Goal: Submit feedback/report problem

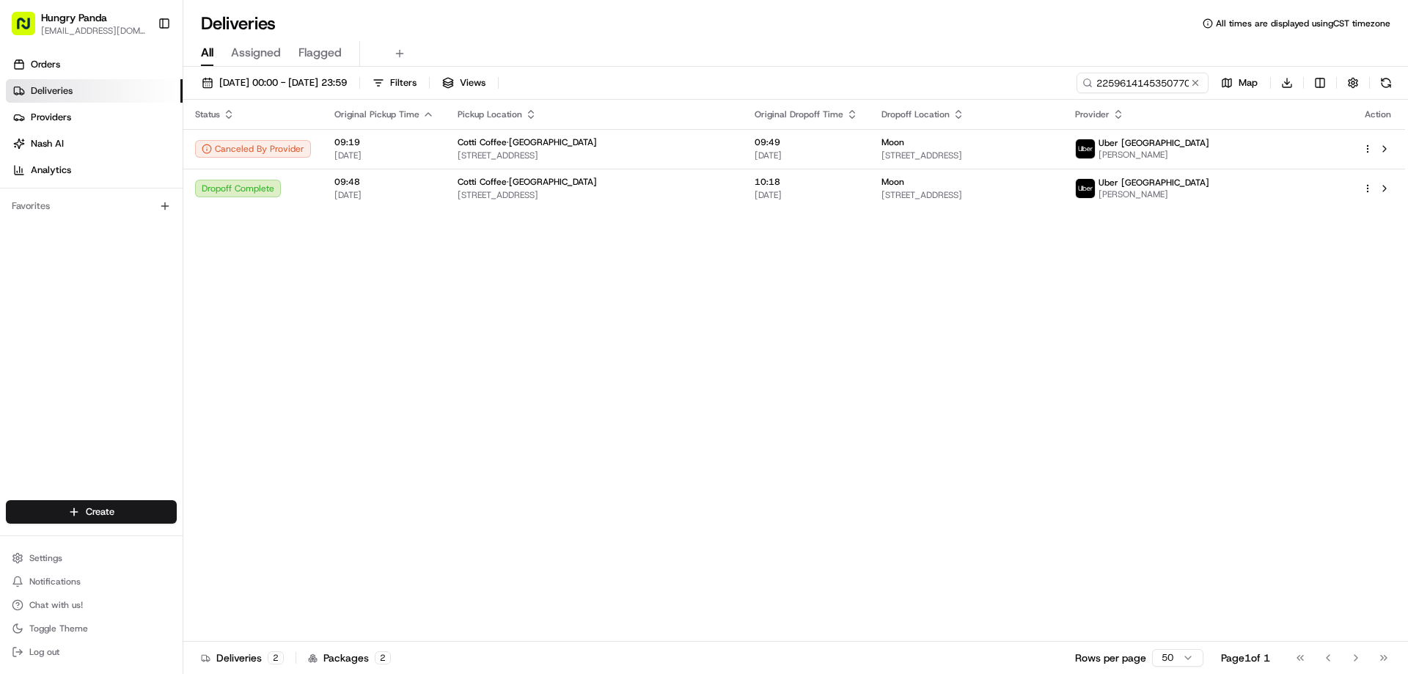
click at [1199, 89] on button at bounding box center [1195, 83] width 15 height 15
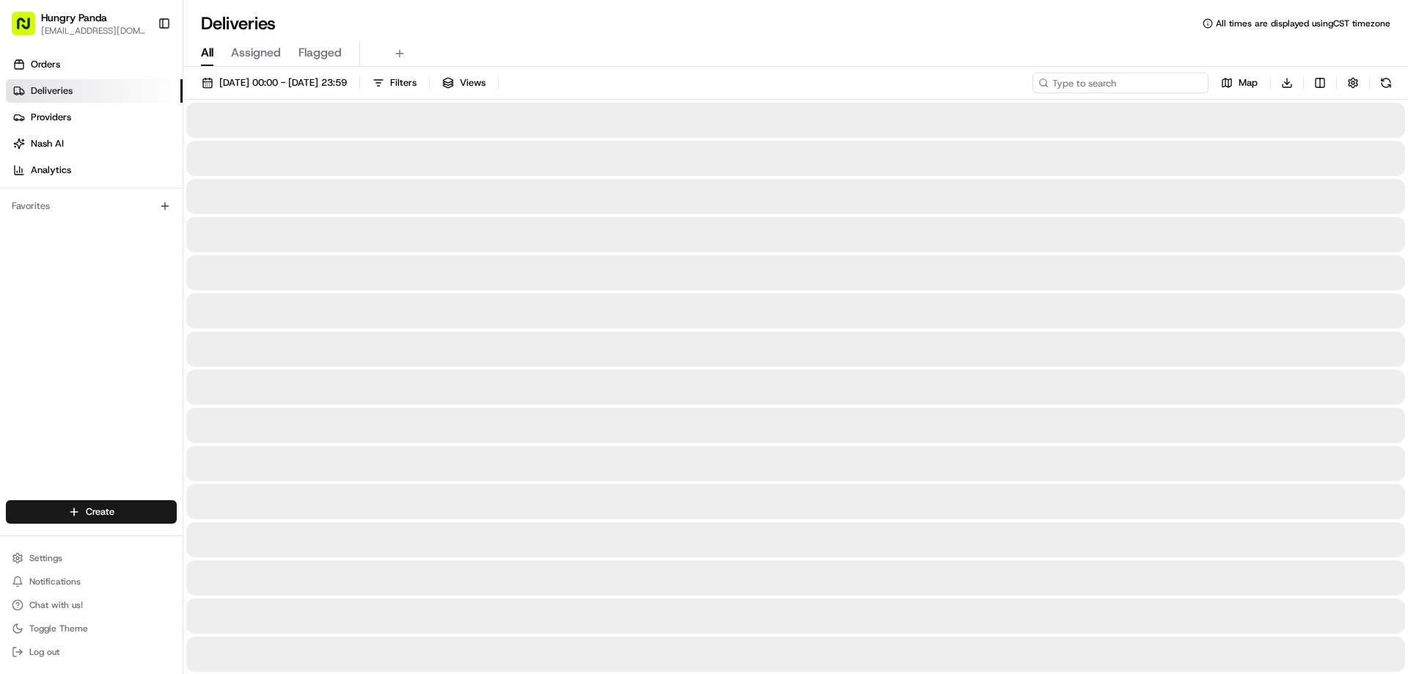
click at [1156, 87] on input at bounding box center [1121, 83] width 176 height 21
paste input "1639628435455751051553"
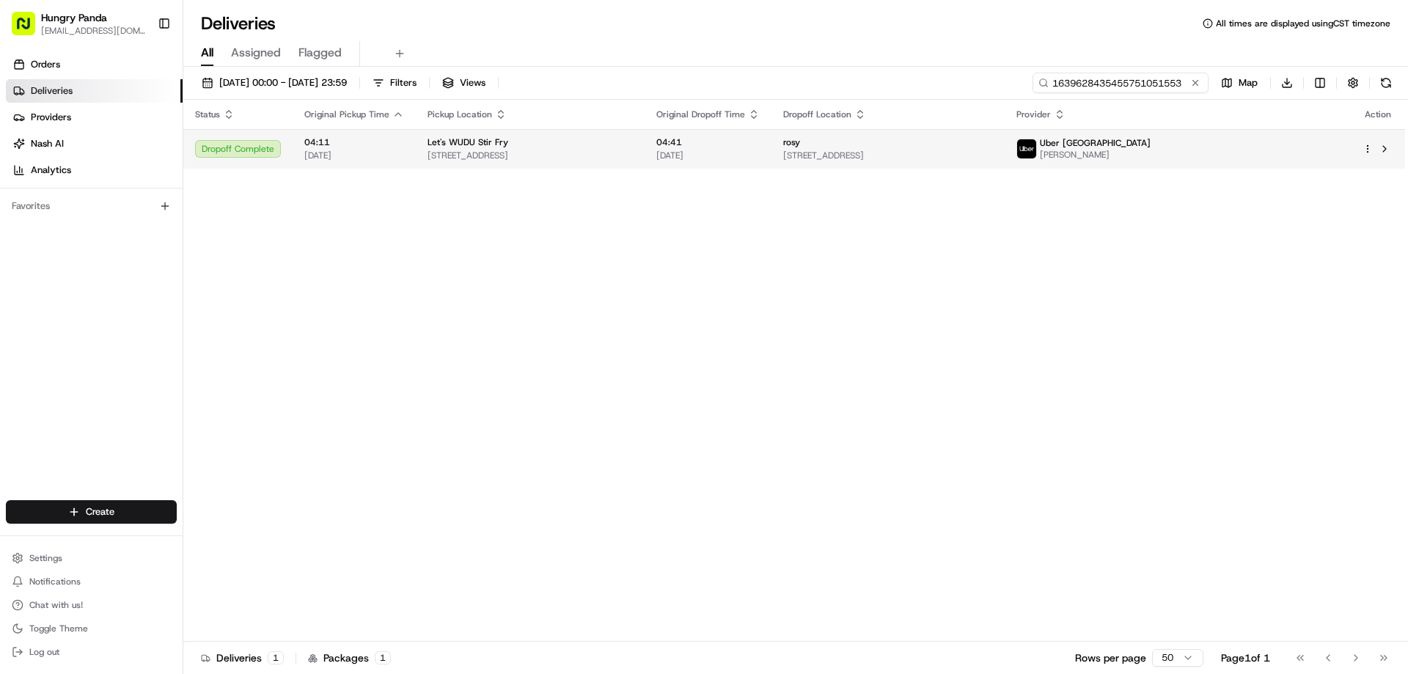
type input "1639628435455751051553"
click at [760, 151] on span "[DATE]" at bounding box center [707, 156] width 103 height 12
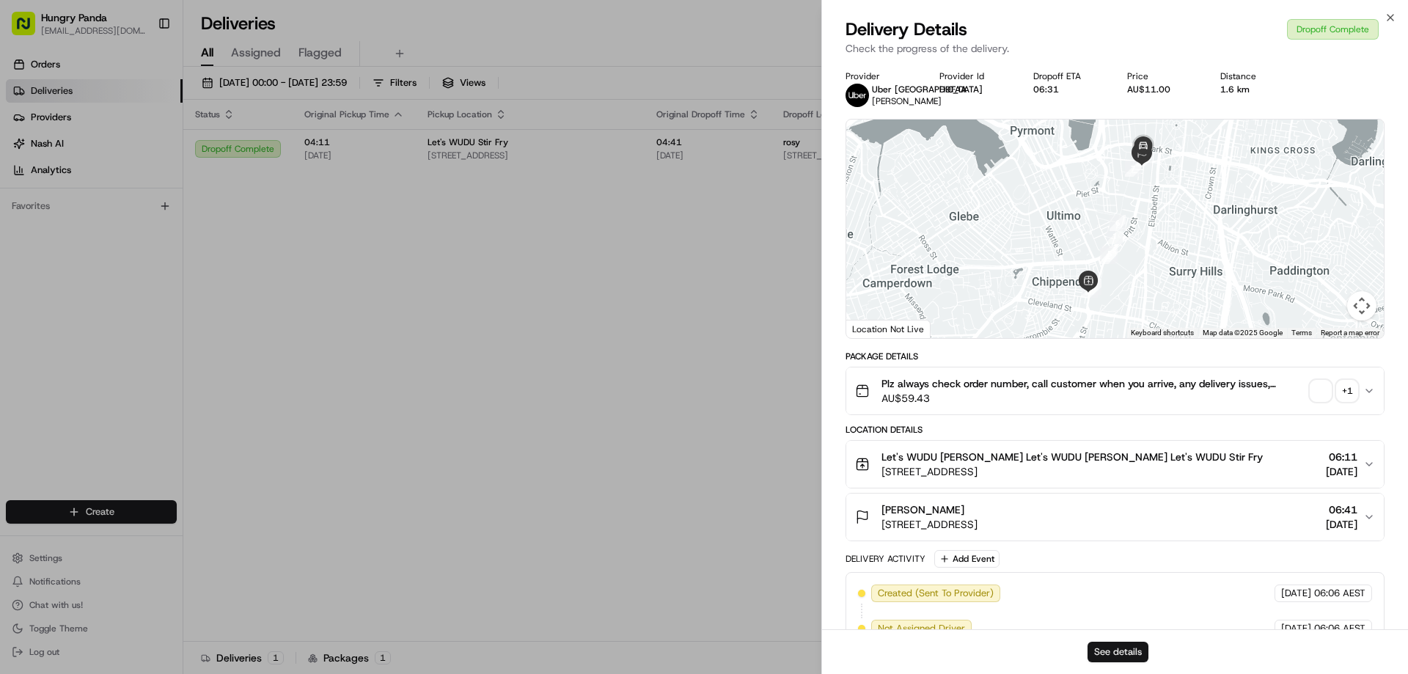
click at [1099, 648] on button "See details" at bounding box center [1118, 652] width 61 height 21
click at [838, 295] on div "Provider Uber Australia AMARINDER SINGH A. Provider Id D9FAA Dropoff ETA 06:31 …" at bounding box center [1115, 501] width 586 height 879
drag, startPoint x: 783, startPoint y: 329, endPoint x: 806, endPoint y: 197, distance: 134.0
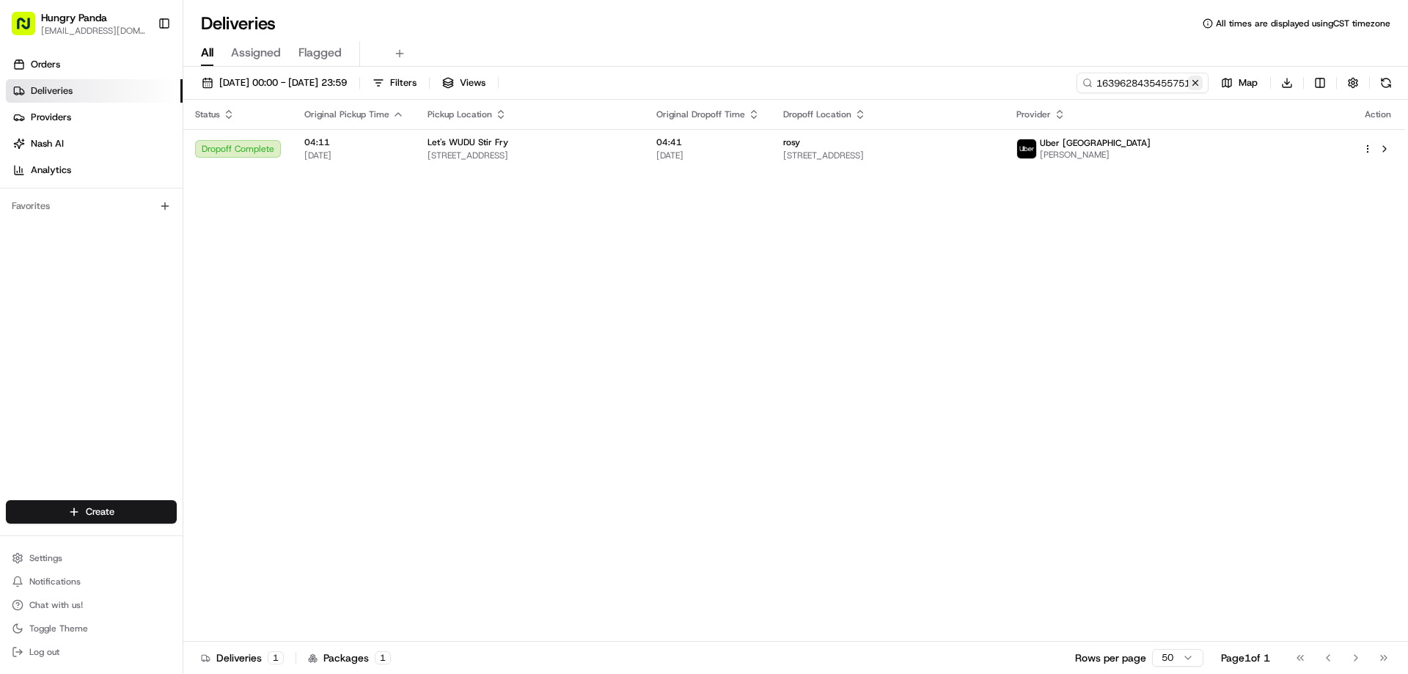
click at [1196, 81] on button at bounding box center [1195, 83] width 15 height 15
drag, startPoint x: 1196, startPoint y: 81, endPoint x: 1179, endPoint y: 81, distance: 16.1
click at [1196, 81] on input at bounding box center [1121, 83] width 176 height 21
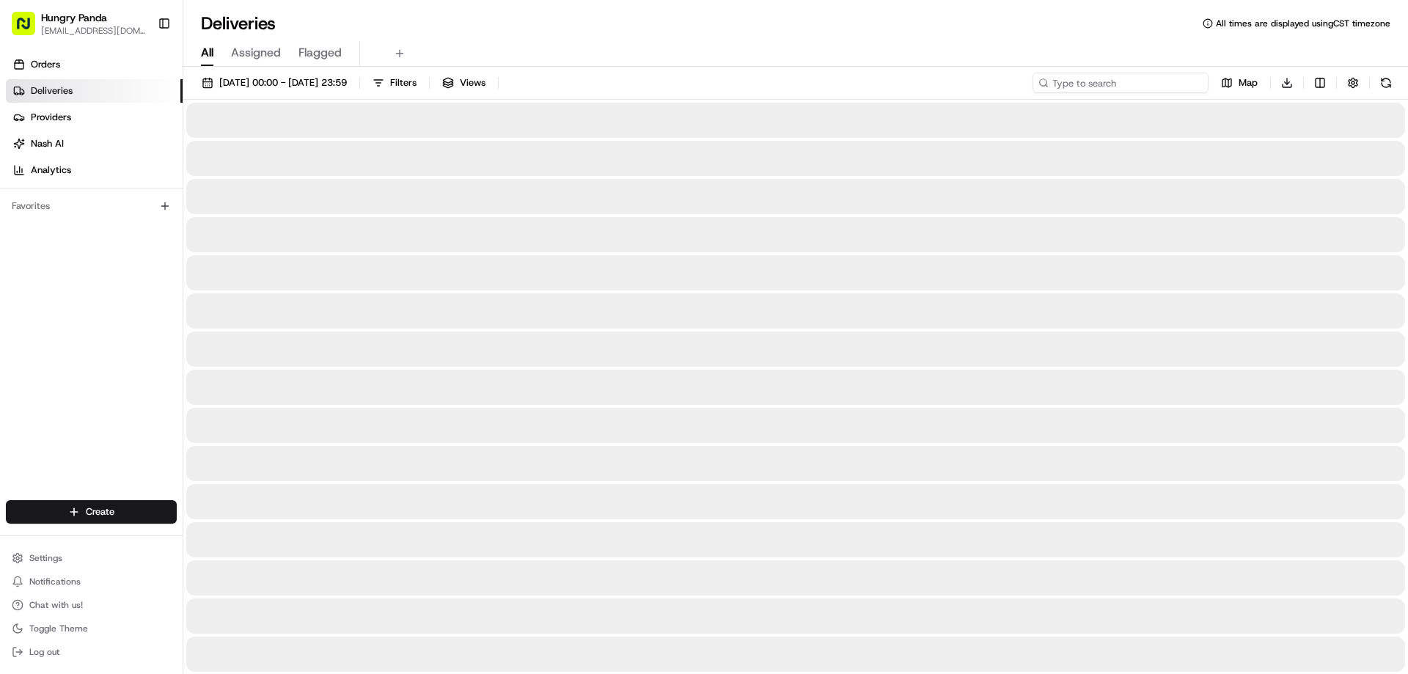
paste input "585460973595877790741"
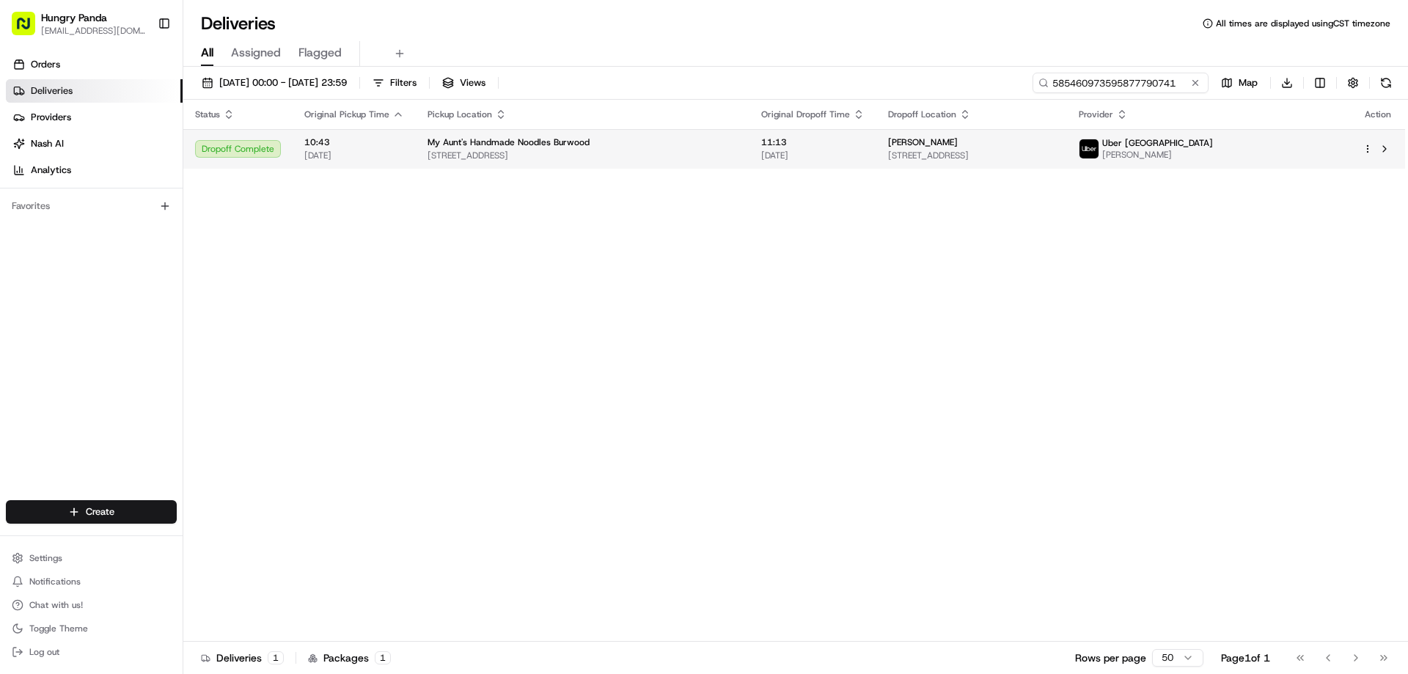
type input "585460973595877790741"
click at [789, 137] on span "11:13" at bounding box center [812, 142] width 103 height 12
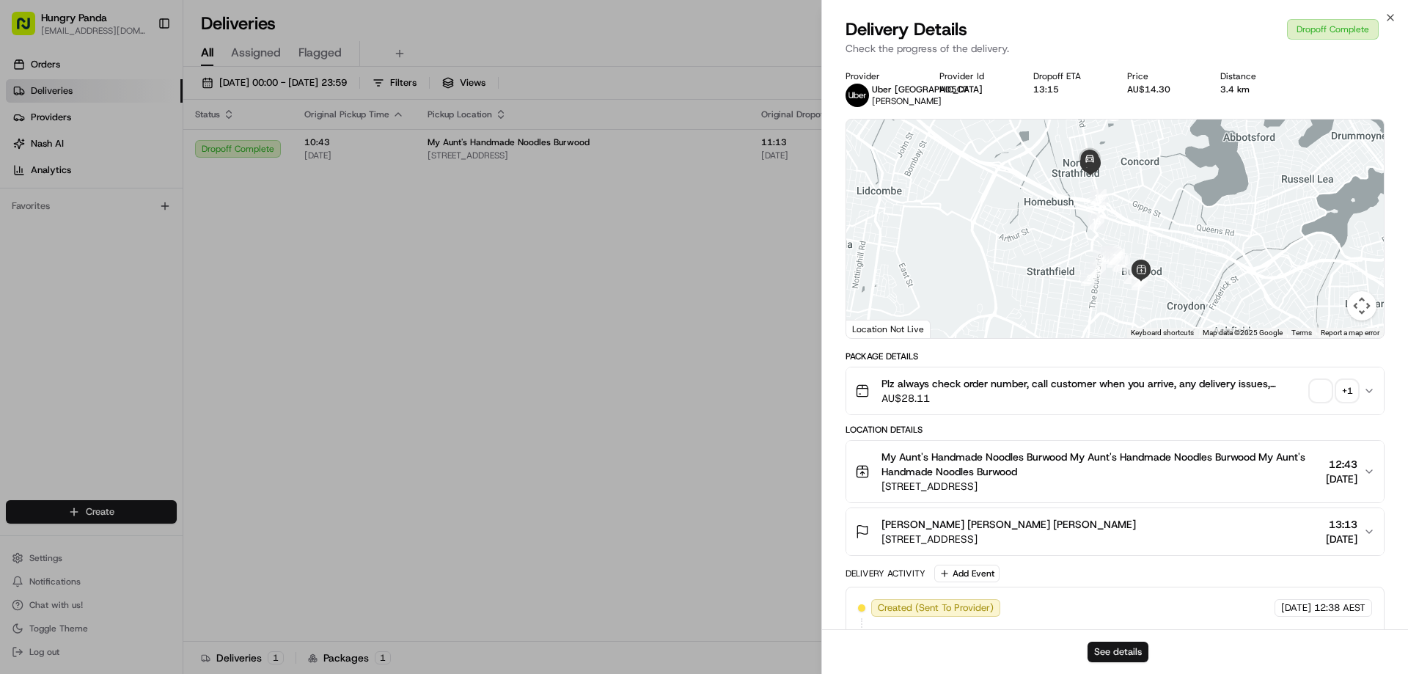
click at [1110, 648] on button "See details" at bounding box center [1118, 652] width 61 height 21
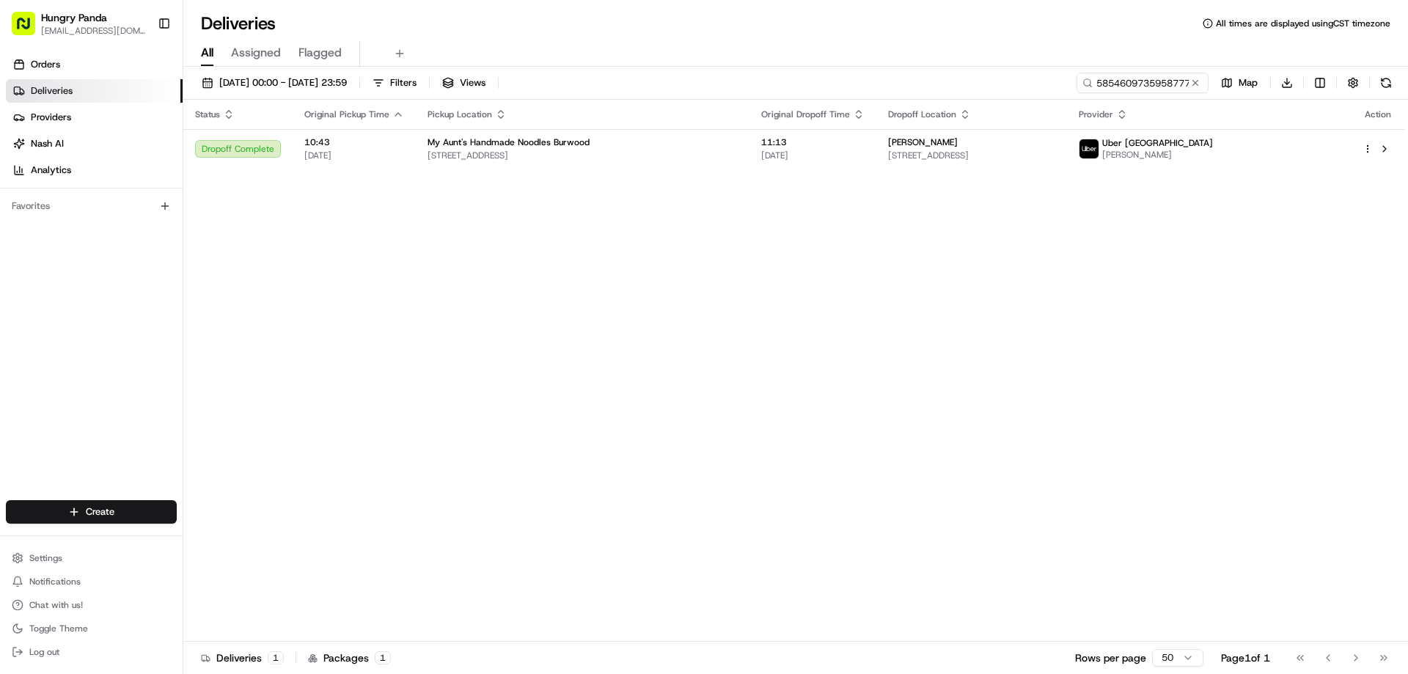
click at [1196, 81] on button at bounding box center [1195, 83] width 15 height 15
click at [1196, 81] on input at bounding box center [1121, 83] width 176 height 21
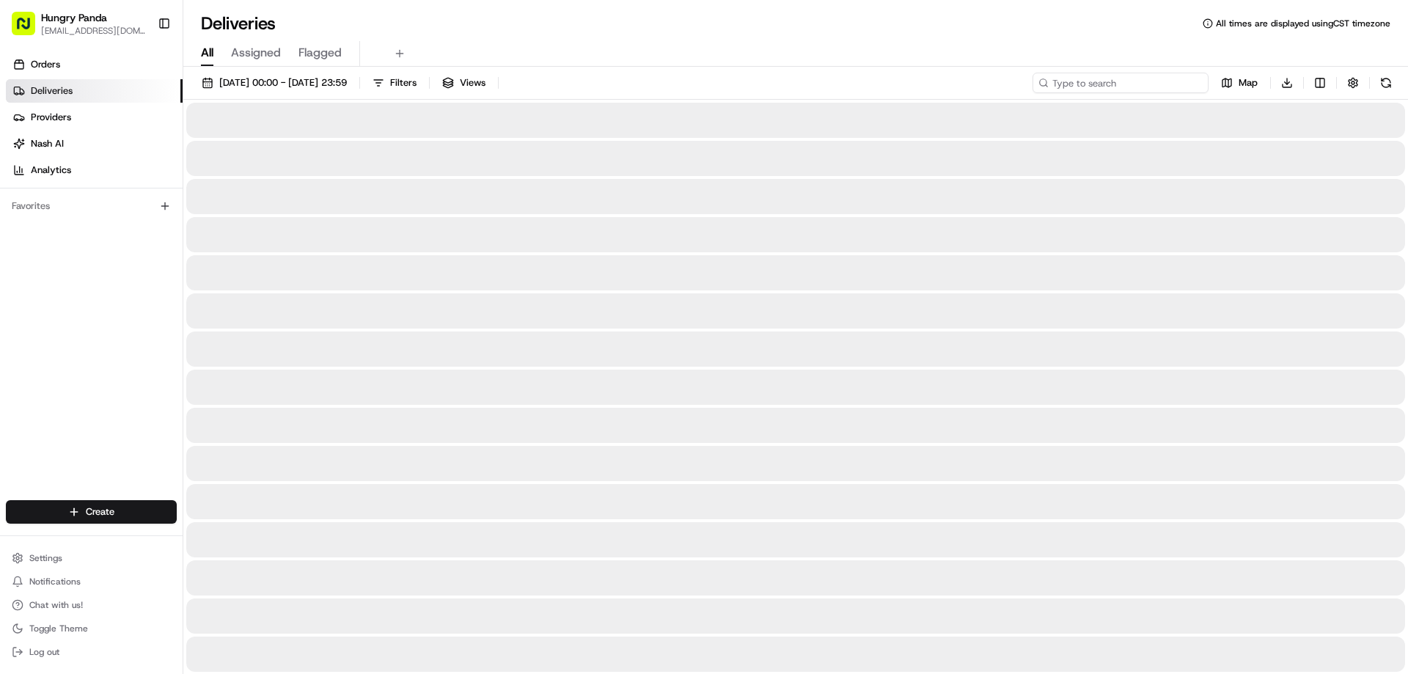
click at [1193, 81] on input at bounding box center [1121, 83] width 176 height 21
paste input "656767853555570125139"
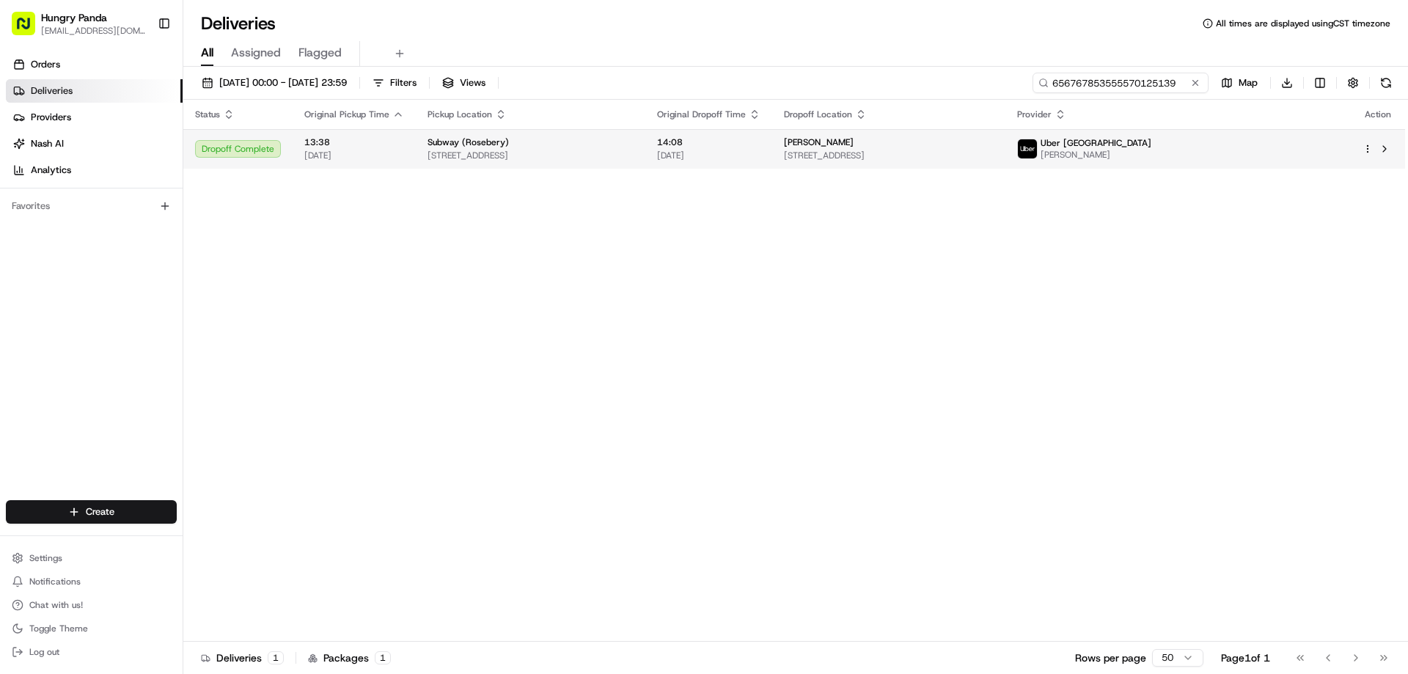
type input "656767853555570125139"
click at [761, 147] on span "14:08" at bounding box center [708, 142] width 103 height 12
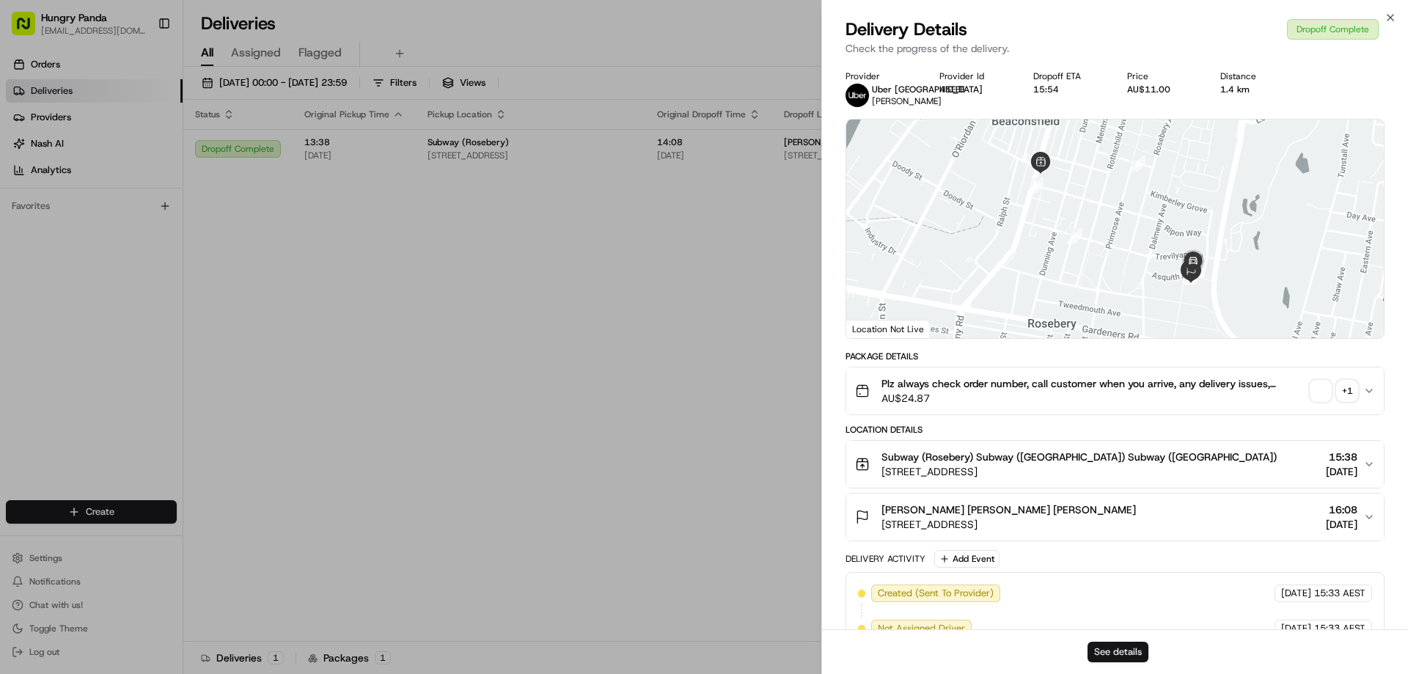
click at [1102, 650] on button "See details" at bounding box center [1118, 652] width 61 height 21
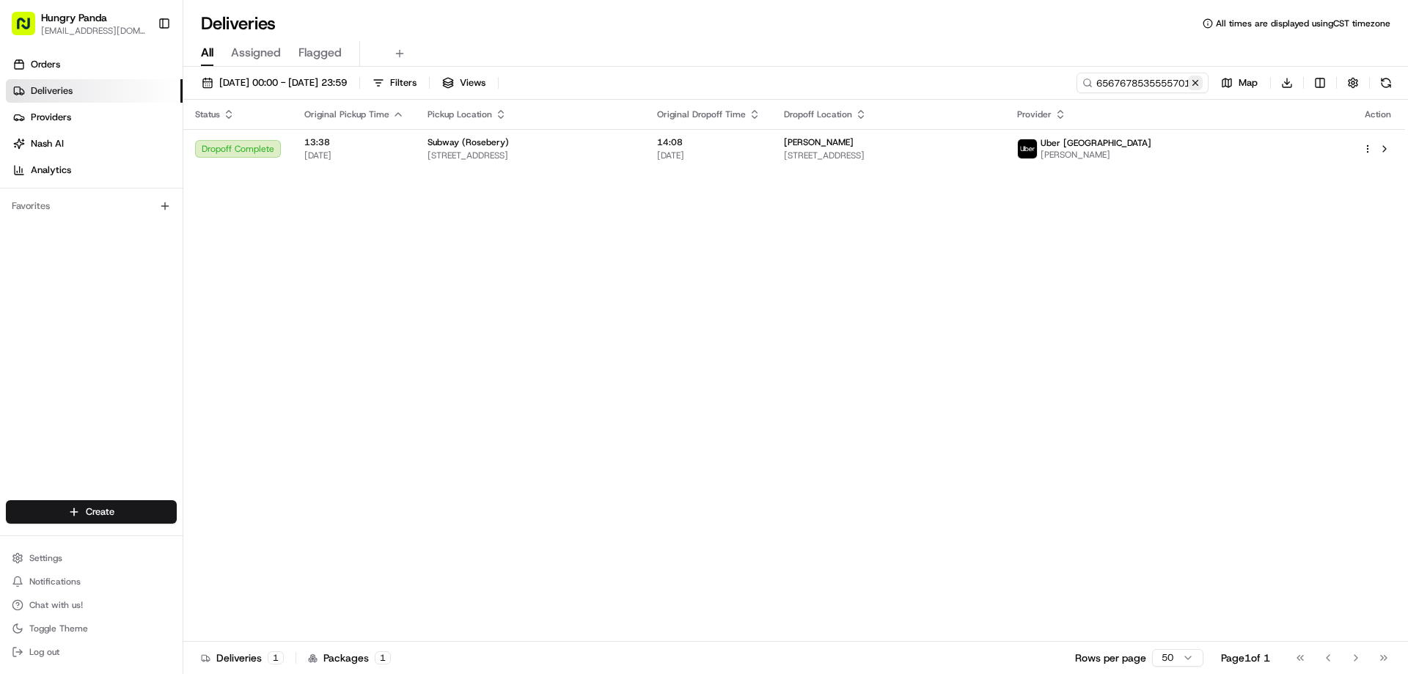
click at [1196, 87] on button at bounding box center [1195, 83] width 15 height 15
drag, startPoint x: 1196, startPoint y: 87, endPoint x: 1183, endPoint y: 87, distance: 13.2
click at [1196, 87] on input at bounding box center [1121, 83] width 176 height 21
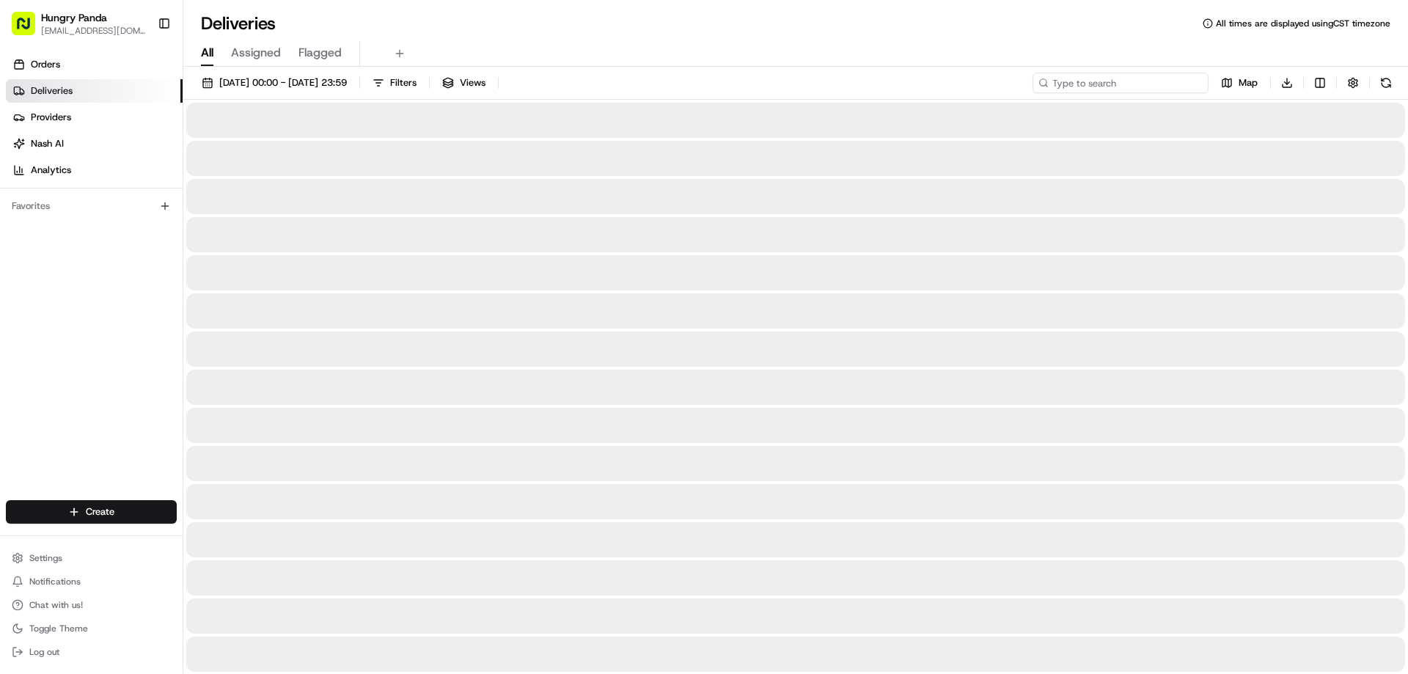
paste input "466464570505772459995"
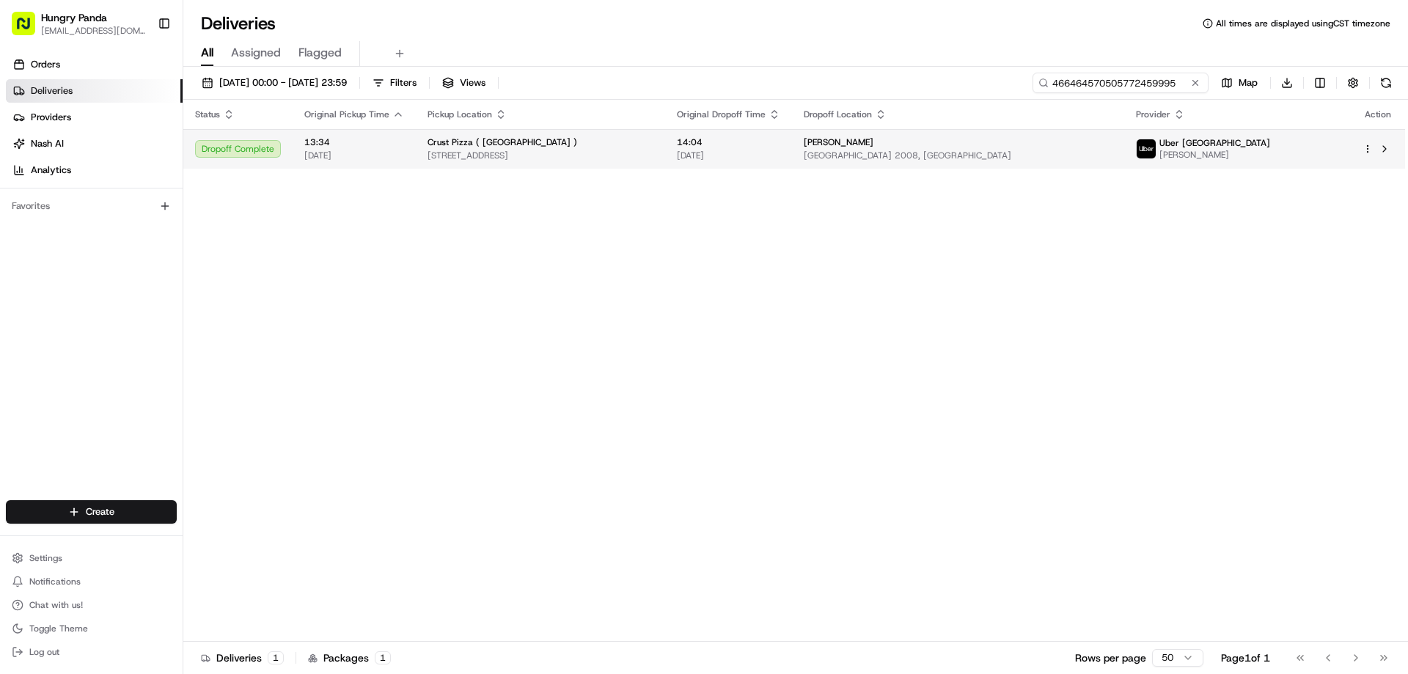
type input "466464570505772459995"
click at [780, 144] on span "14:04" at bounding box center [728, 142] width 103 height 12
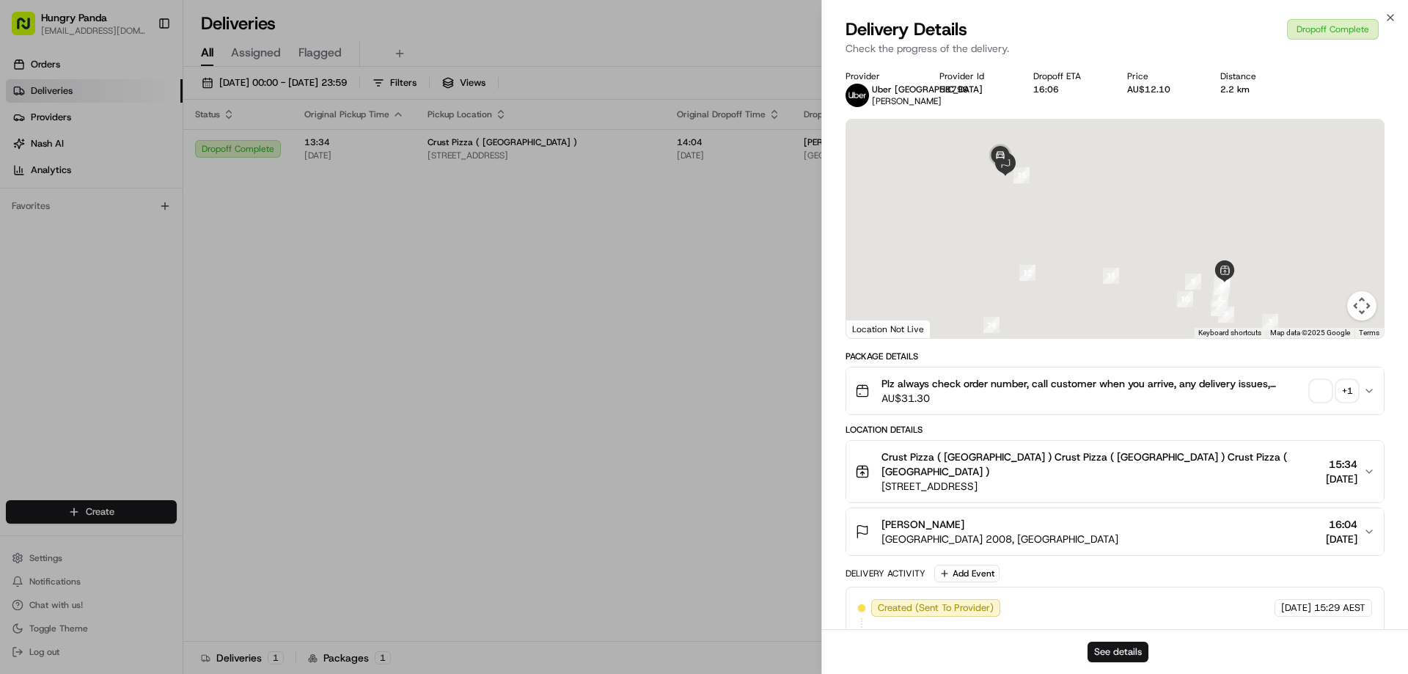
click at [1107, 646] on button "See details" at bounding box center [1118, 652] width 61 height 21
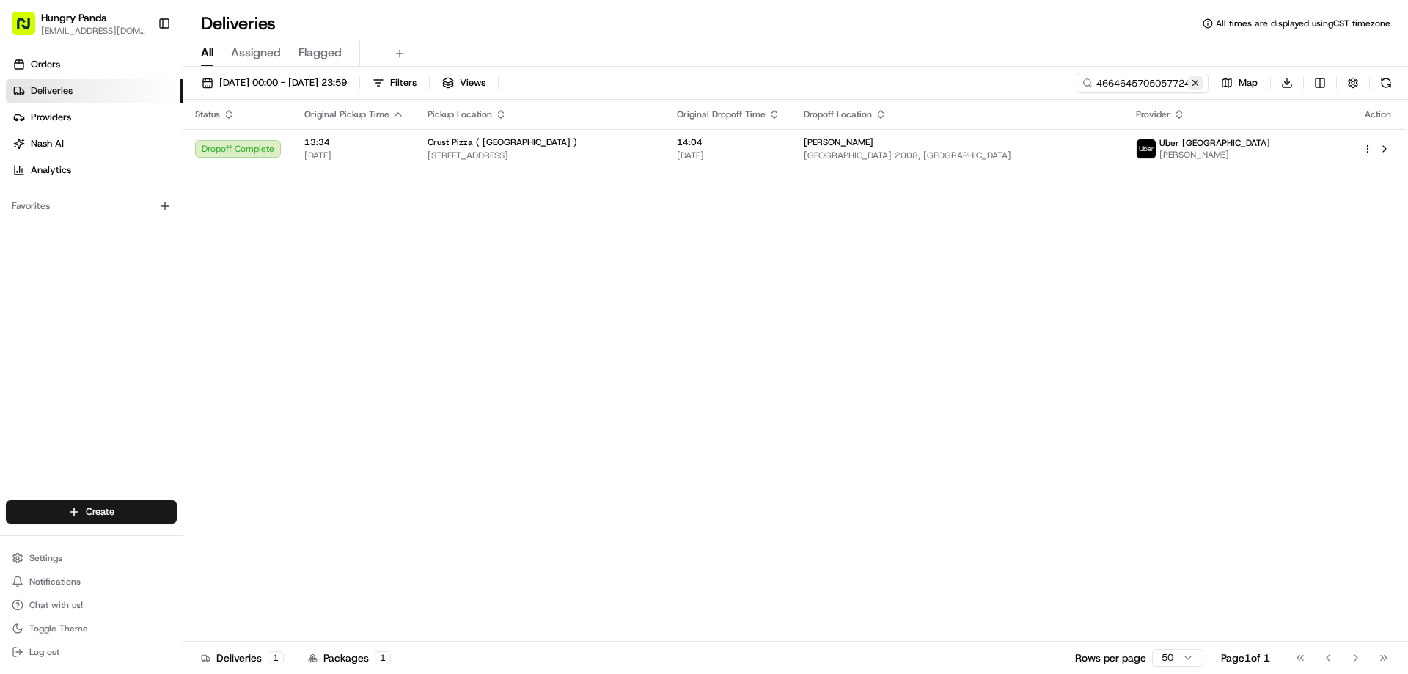
click at [1196, 84] on button at bounding box center [1195, 83] width 15 height 15
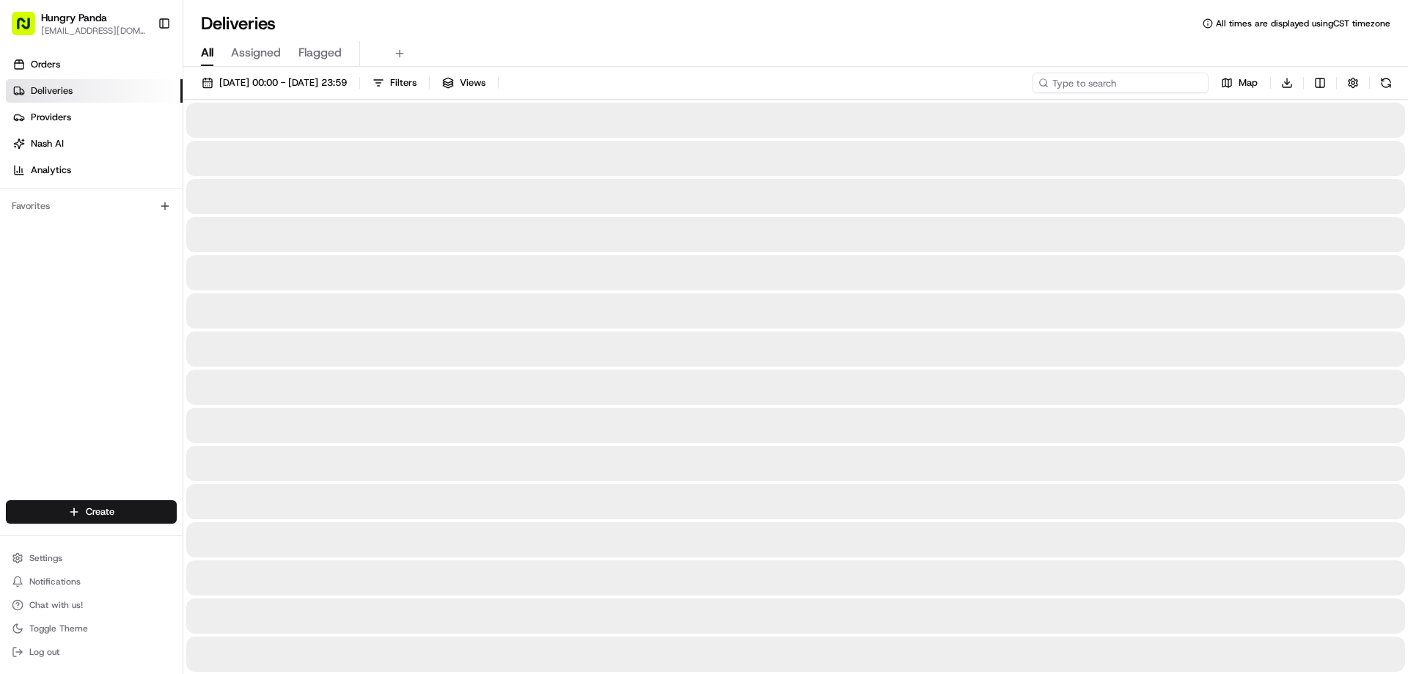
click at [1196, 84] on input at bounding box center [1121, 83] width 176 height 21
paste input "445964591575771546338"
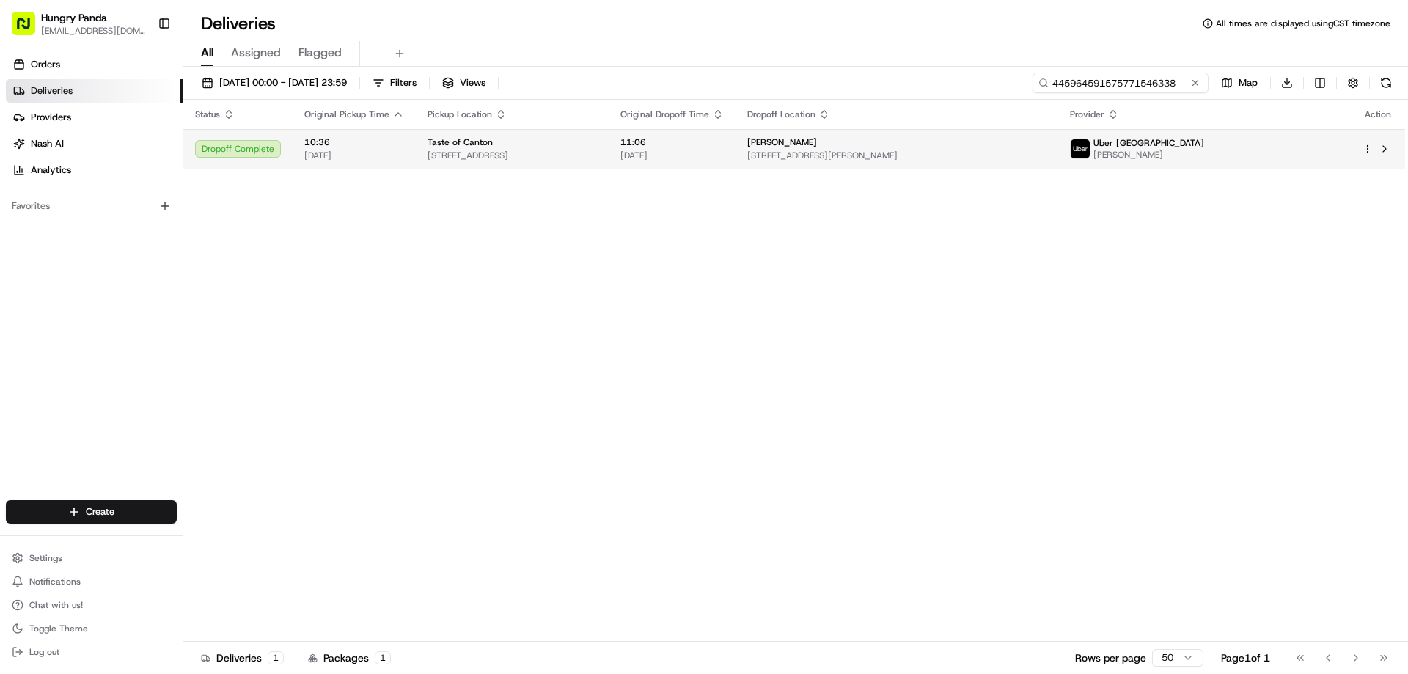
type input "445964591575771546338"
click at [724, 156] on span "[DATE]" at bounding box center [672, 156] width 103 height 12
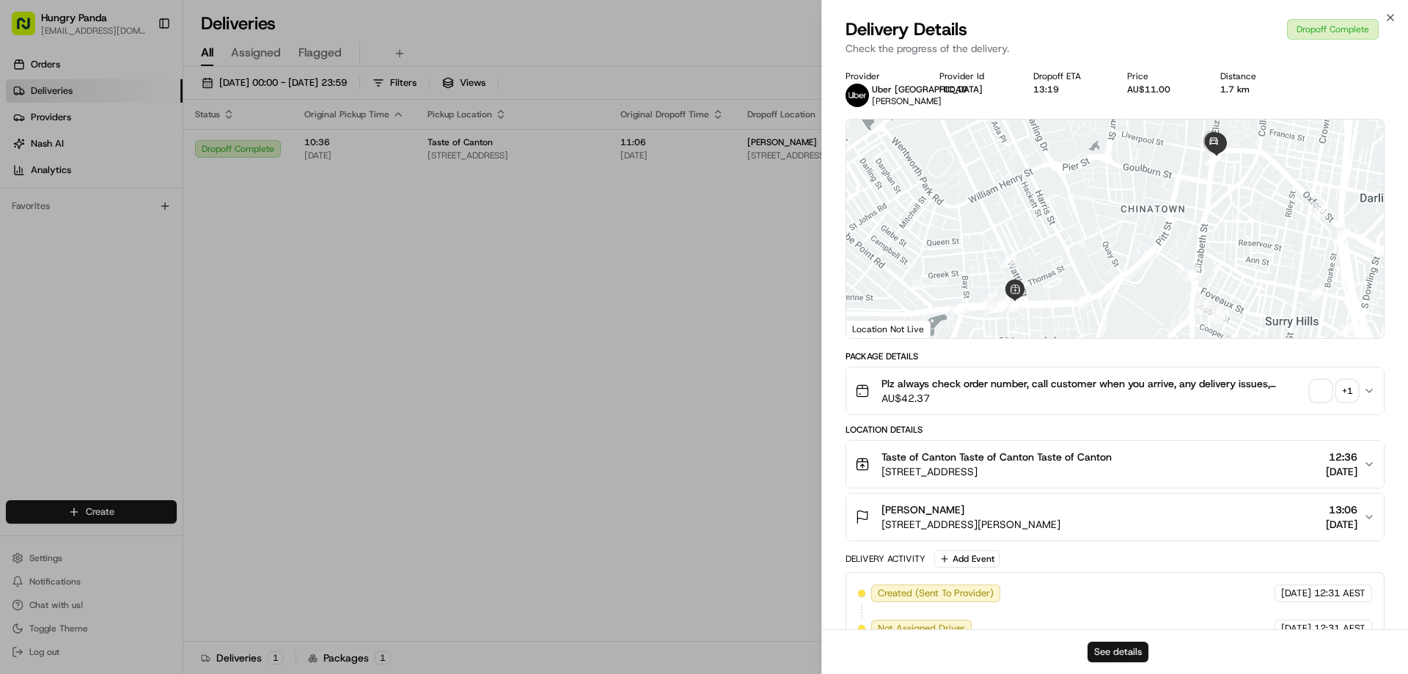
click at [1104, 643] on button "See details" at bounding box center [1118, 652] width 61 height 21
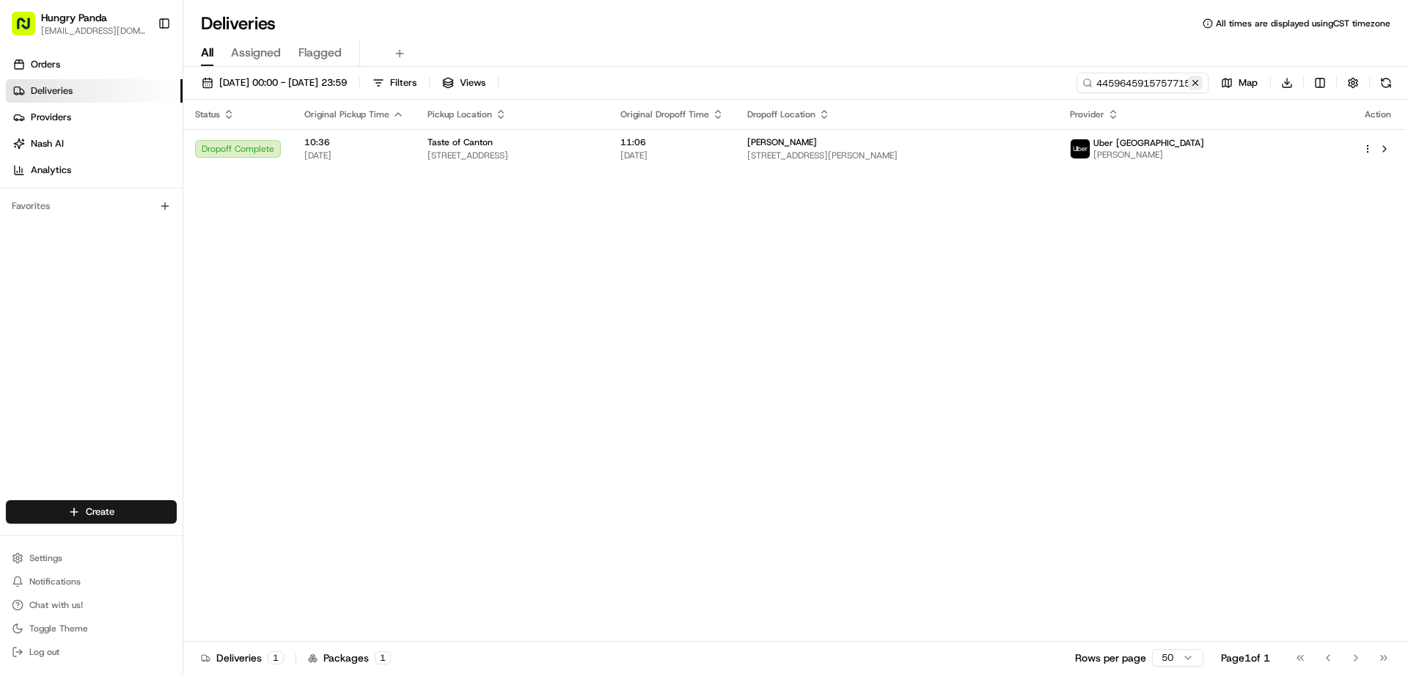
click at [1198, 87] on button at bounding box center [1195, 83] width 15 height 15
click at [1198, 87] on input at bounding box center [1121, 83] width 176 height 21
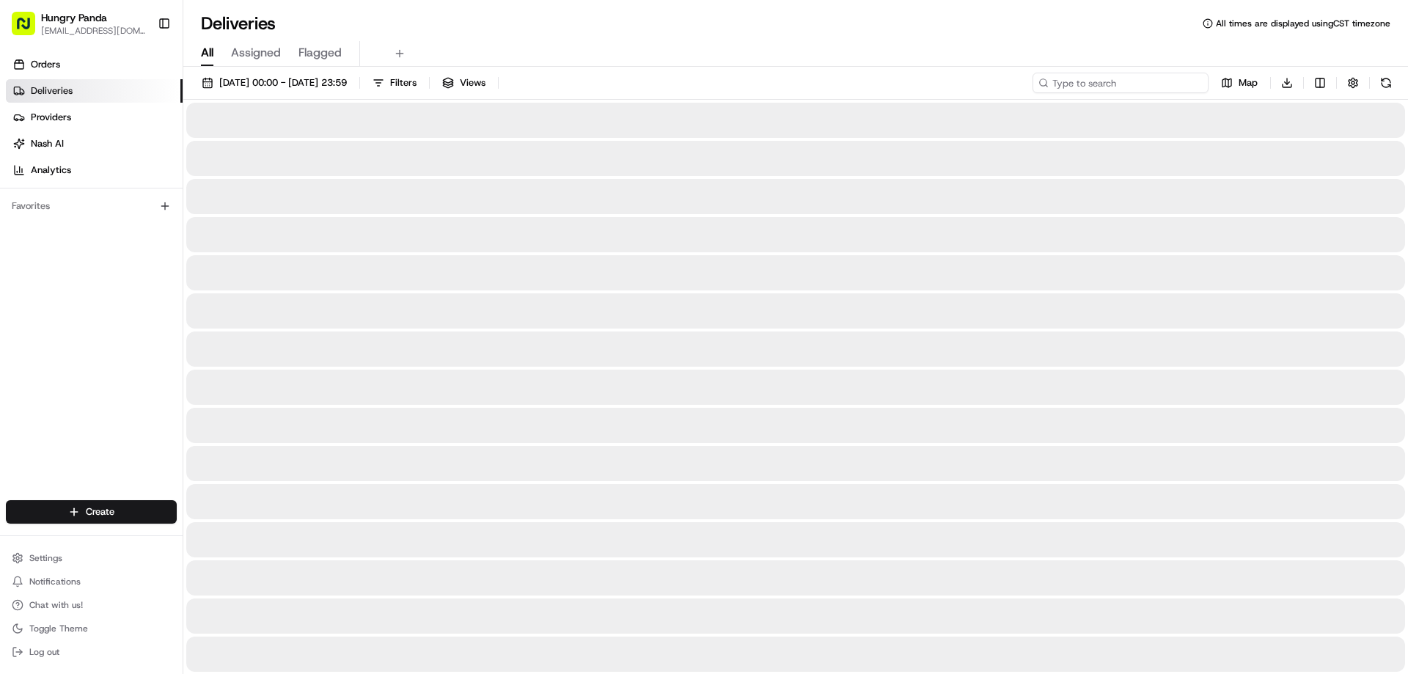
paste input "9300631735657721731566"
type input "9300631735657721731566"
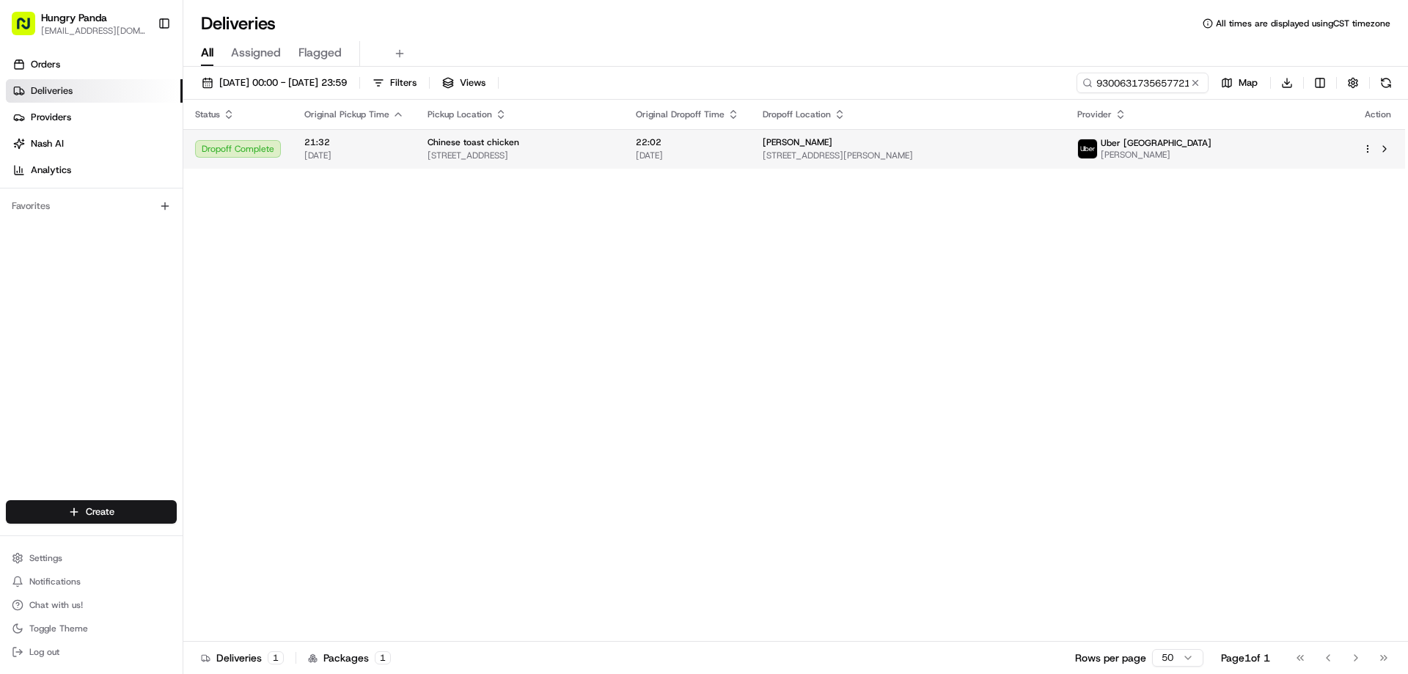
click at [739, 140] on span "22:02" at bounding box center [687, 142] width 103 height 12
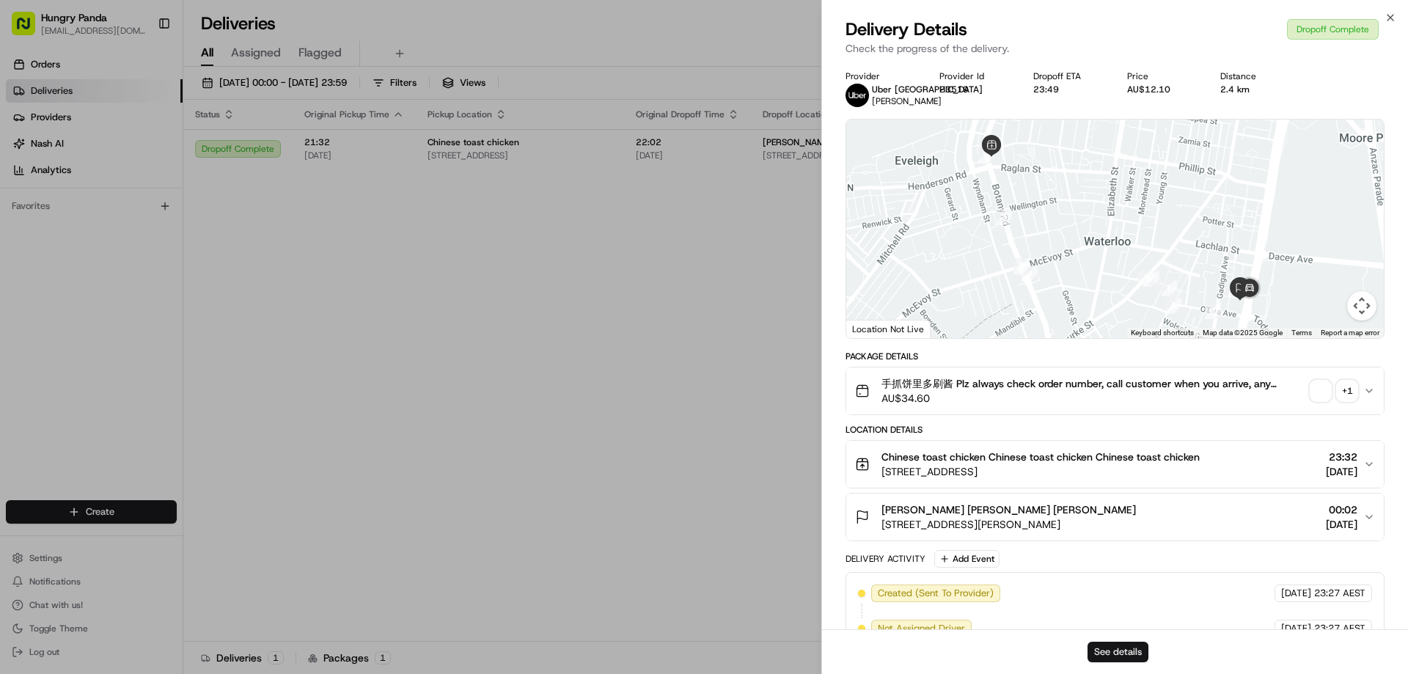
click at [1122, 651] on button "See details" at bounding box center [1118, 652] width 61 height 21
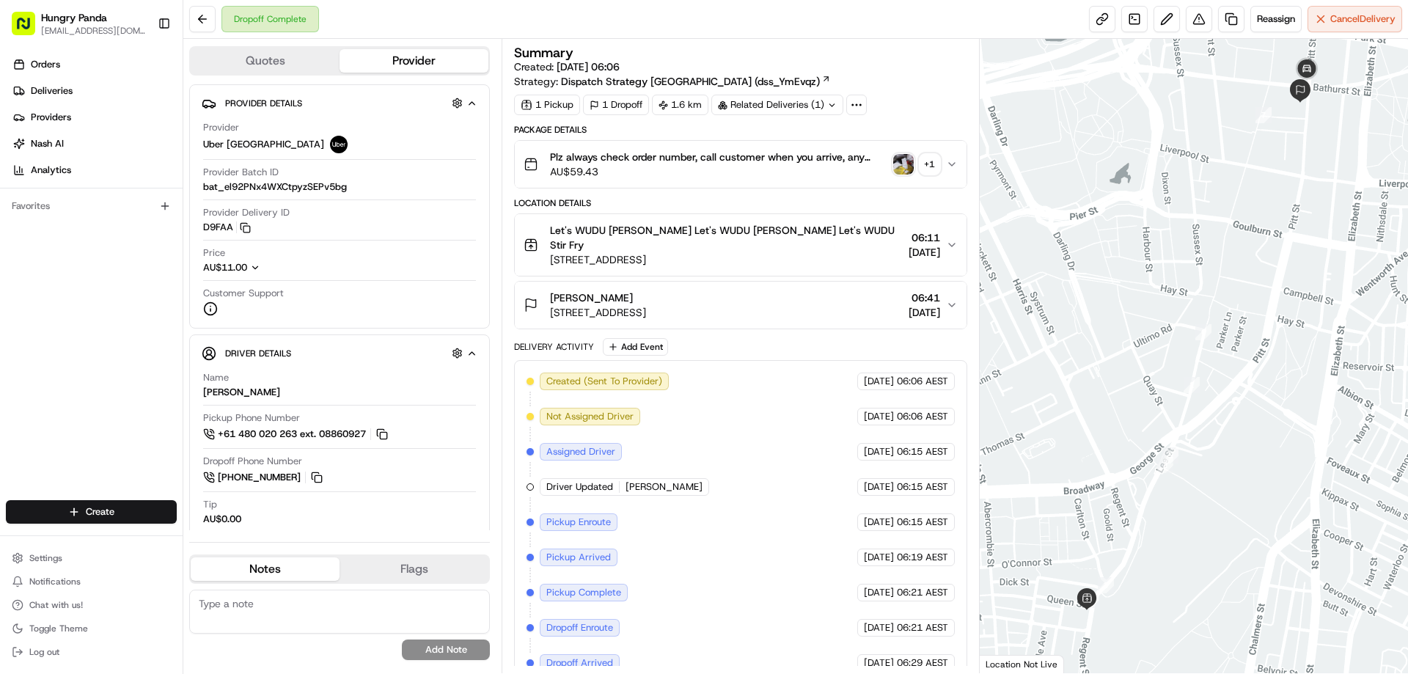
click at [899, 168] on img "button" at bounding box center [903, 164] width 21 height 21
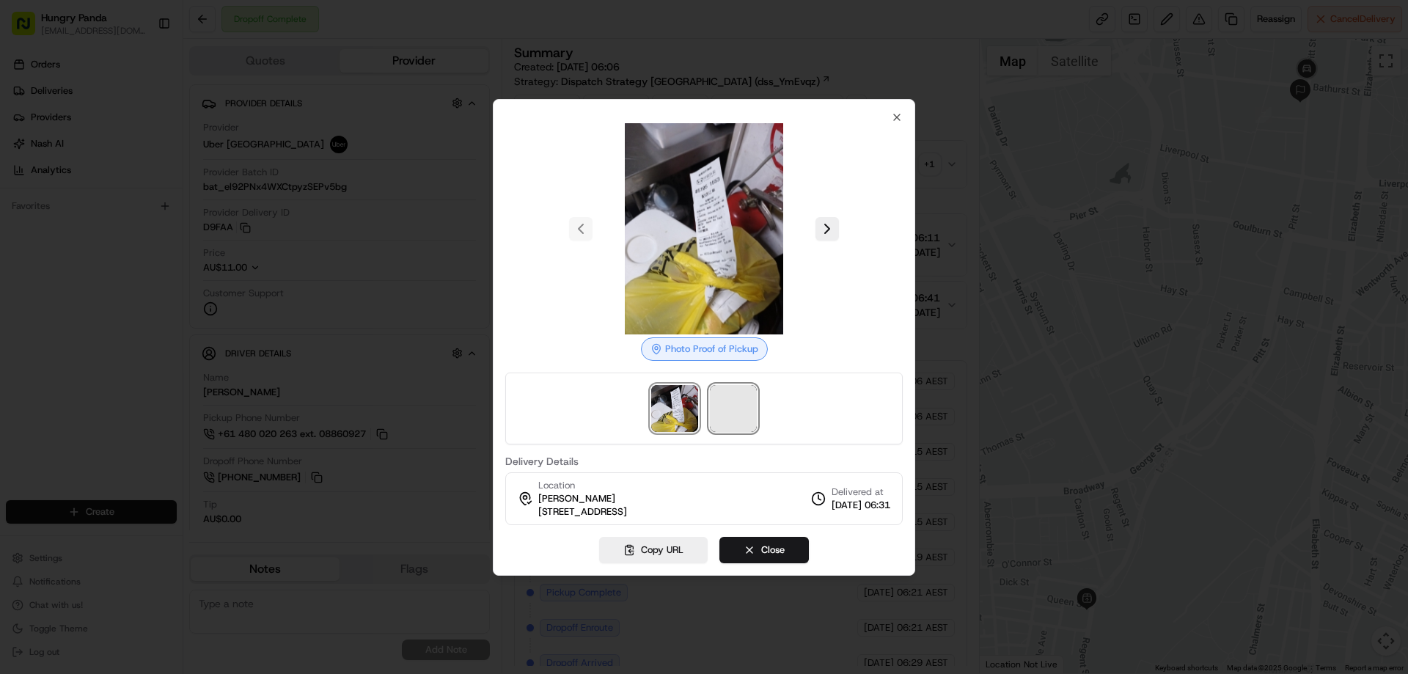
click at [723, 423] on span at bounding box center [733, 408] width 47 height 47
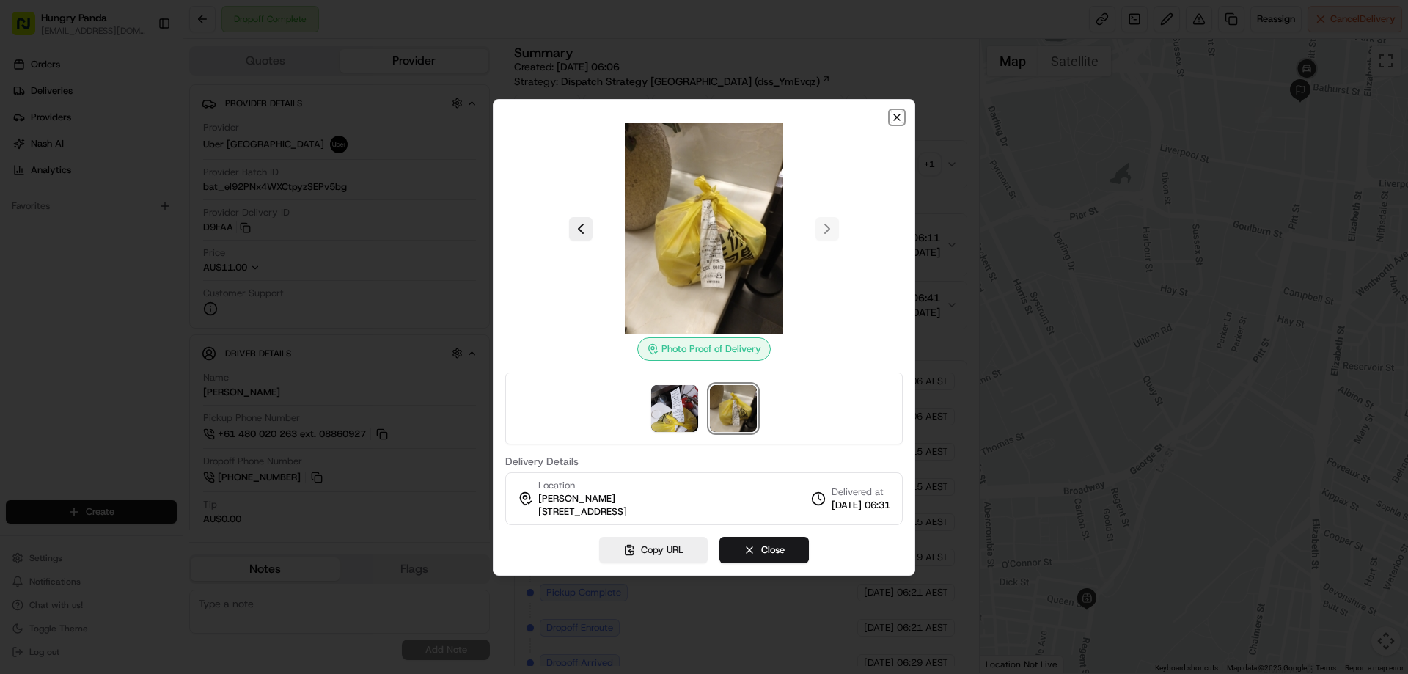
click at [894, 117] on icon "button" at bounding box center [897, 117] width 12 height 12
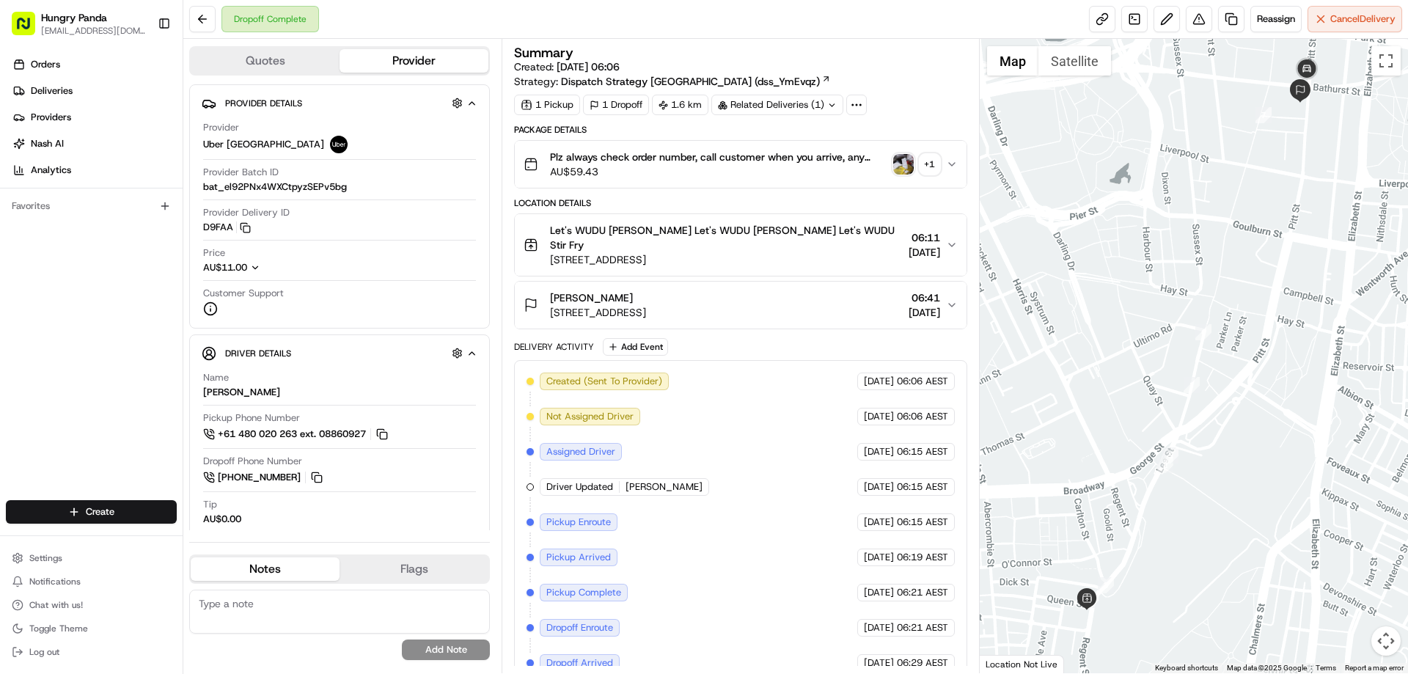
click at [944, 162] on div "Plz always check order number, call customer when you arrive, any delivery issu…" at bounding box center [735, 164] width 422 height 29
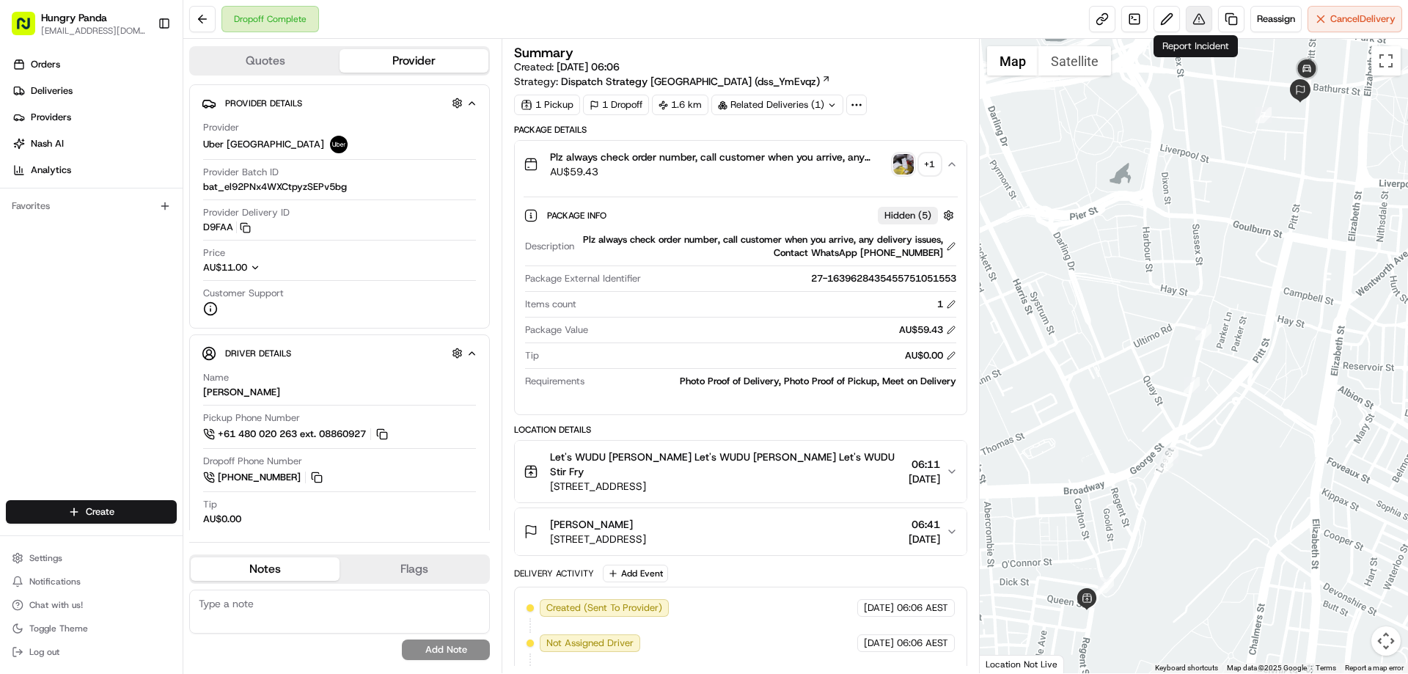
click at [1199, 13] on button at bounding box center [1199, 19] width 26 height 26
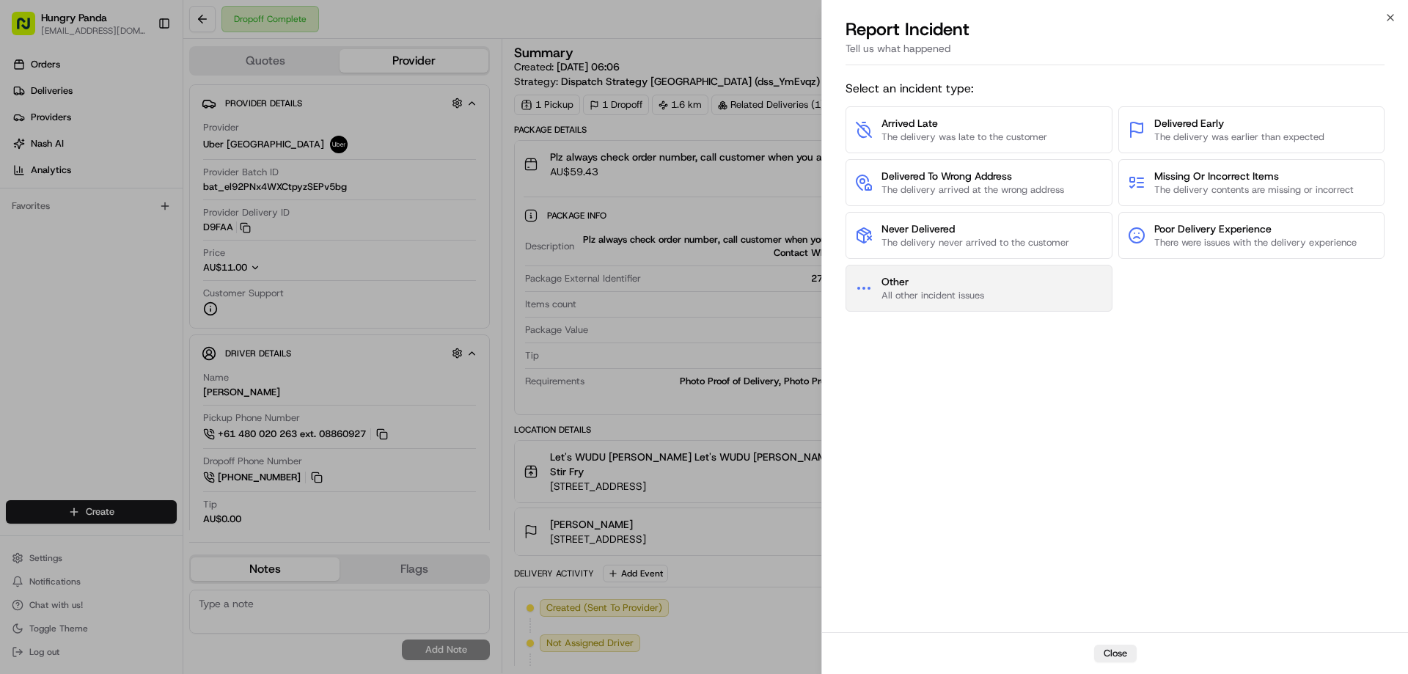
click at [930, 292] on span "All other incident issues" at bounding box center [933, 295] width 103 height 13
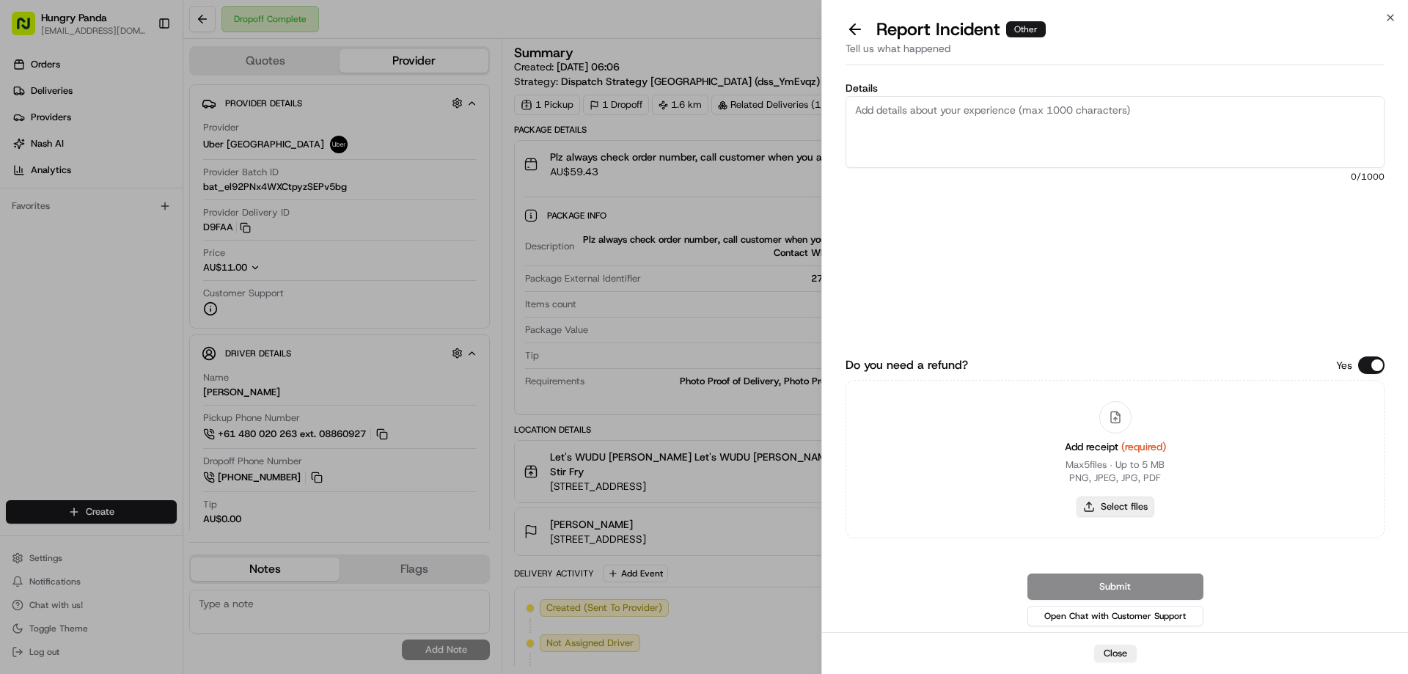
click at [1107, 503] on button "Select files" at bounding box center [1116, 507] width 78 height 21
type input "C:\fakepath\screenshot_2025-08-20_16-48-10.png"
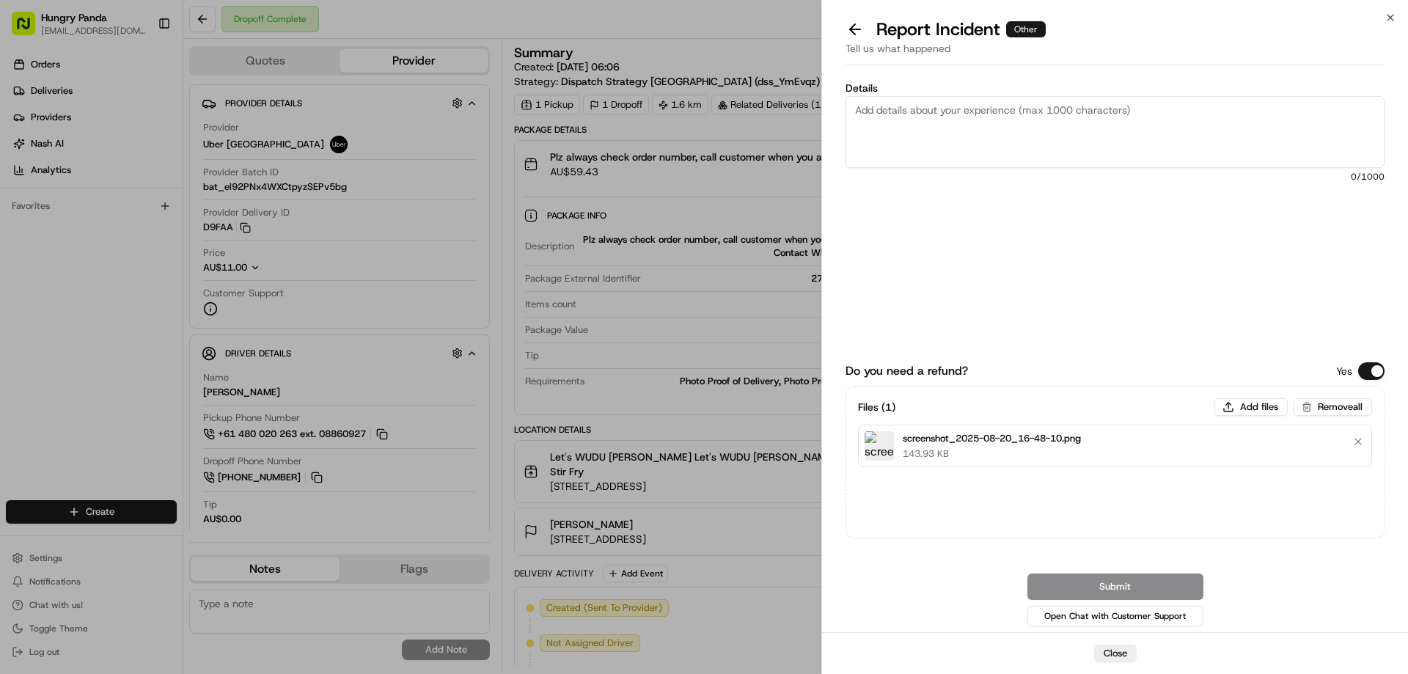
click at [973, 128] on textarea "Details" at bounding box center [1115, 132] width 539 height 72
paste textarea "The customer reported that he did not receive the meal, the delivery photo take…"
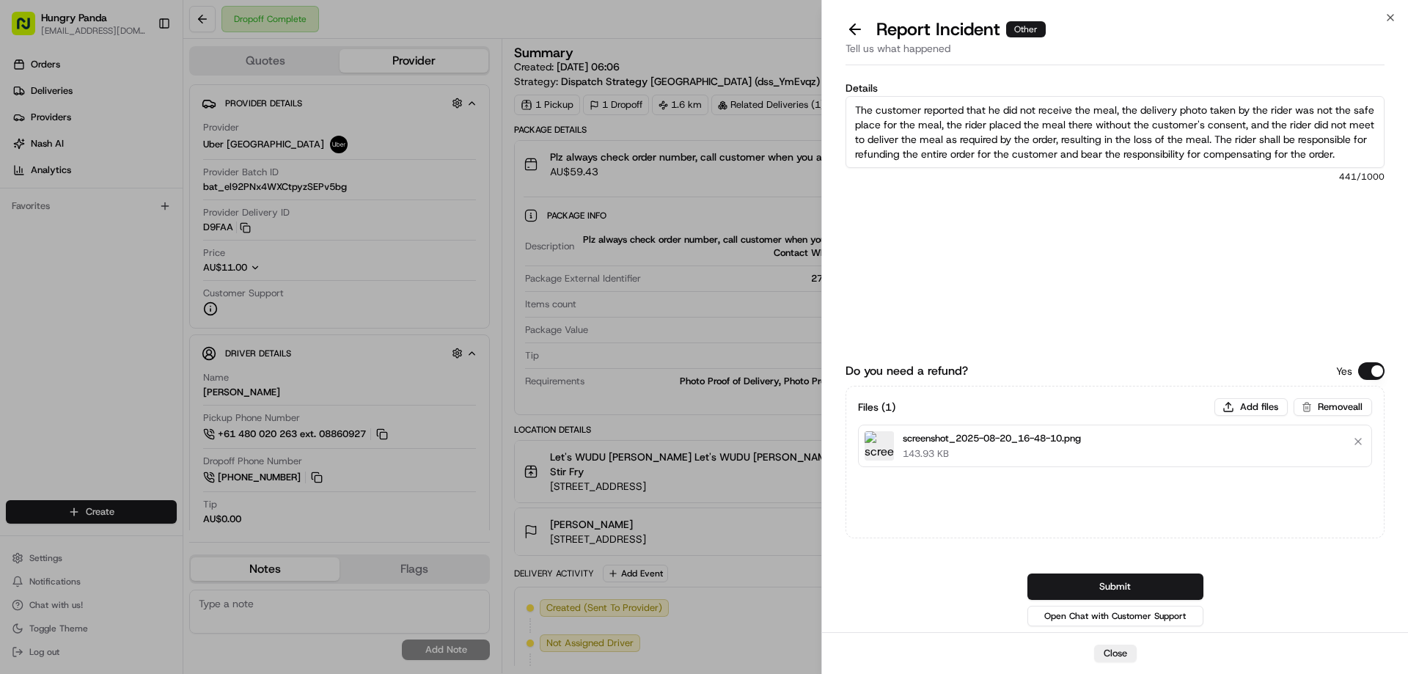
scroll to position [8, 0]
type textarea "The customer reported that he did not receive the meal, the delivery photo take…"
click at [1134, 596] on button "Submit" at bounding box center [1116, 587] width 176 height 26
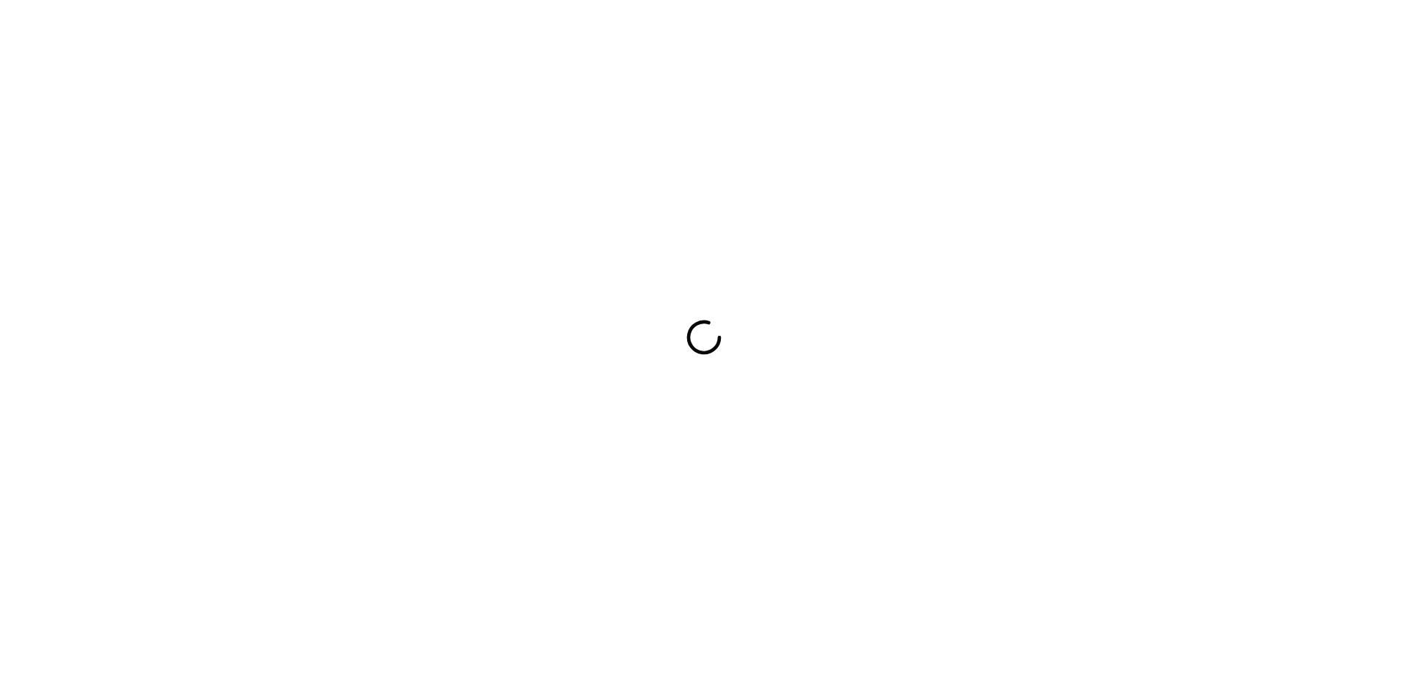
click at [909, 256] on div at bounding box center [704, 337] width 1408 height 674
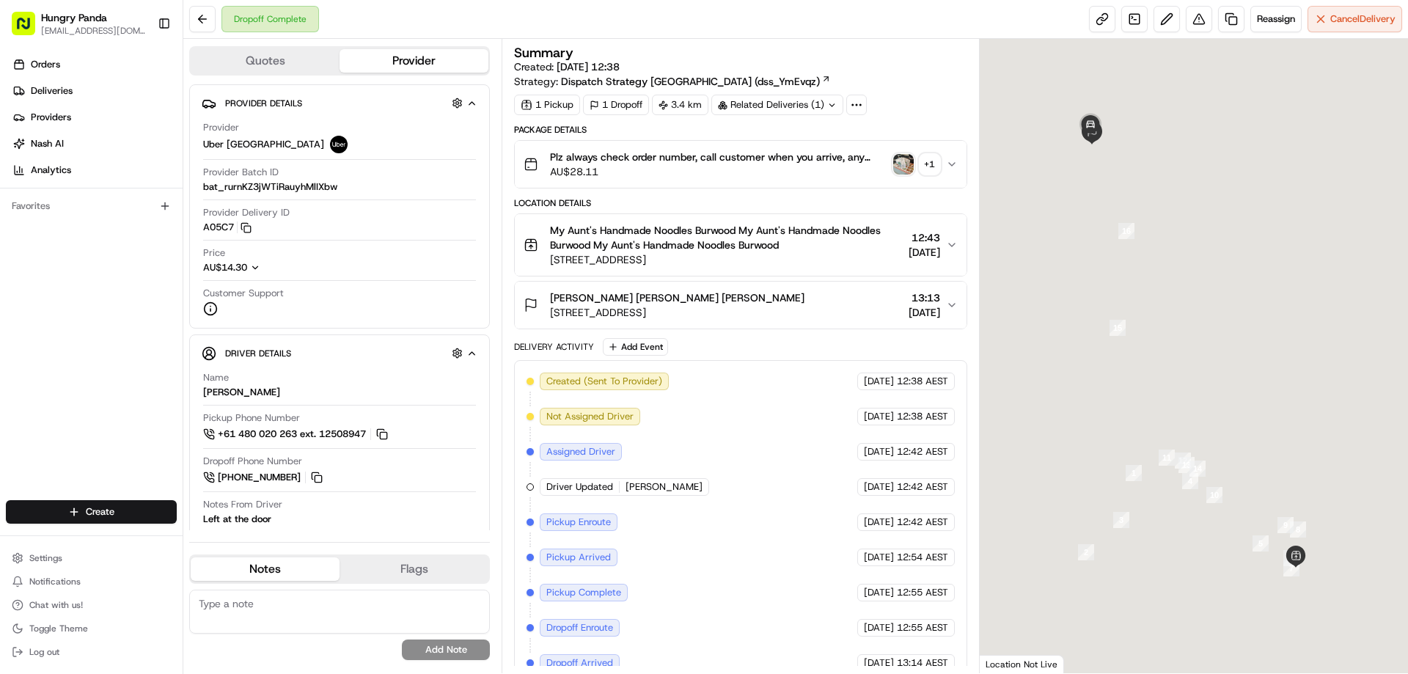
click at [884, 164] on span "AU$28.11" at bounding box center [718, 171] width 337 height 15
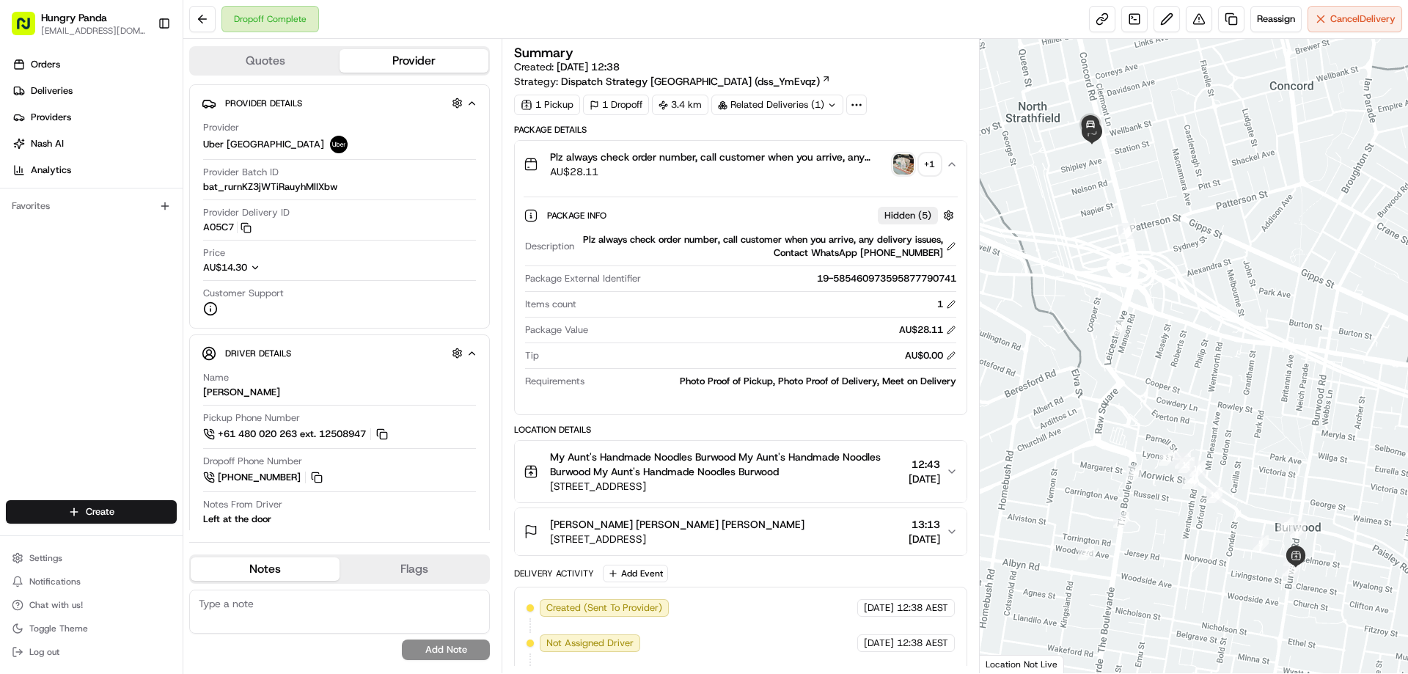
click at [912, 167] on img "button" at bounding box center [903, 164] width 21 height 21
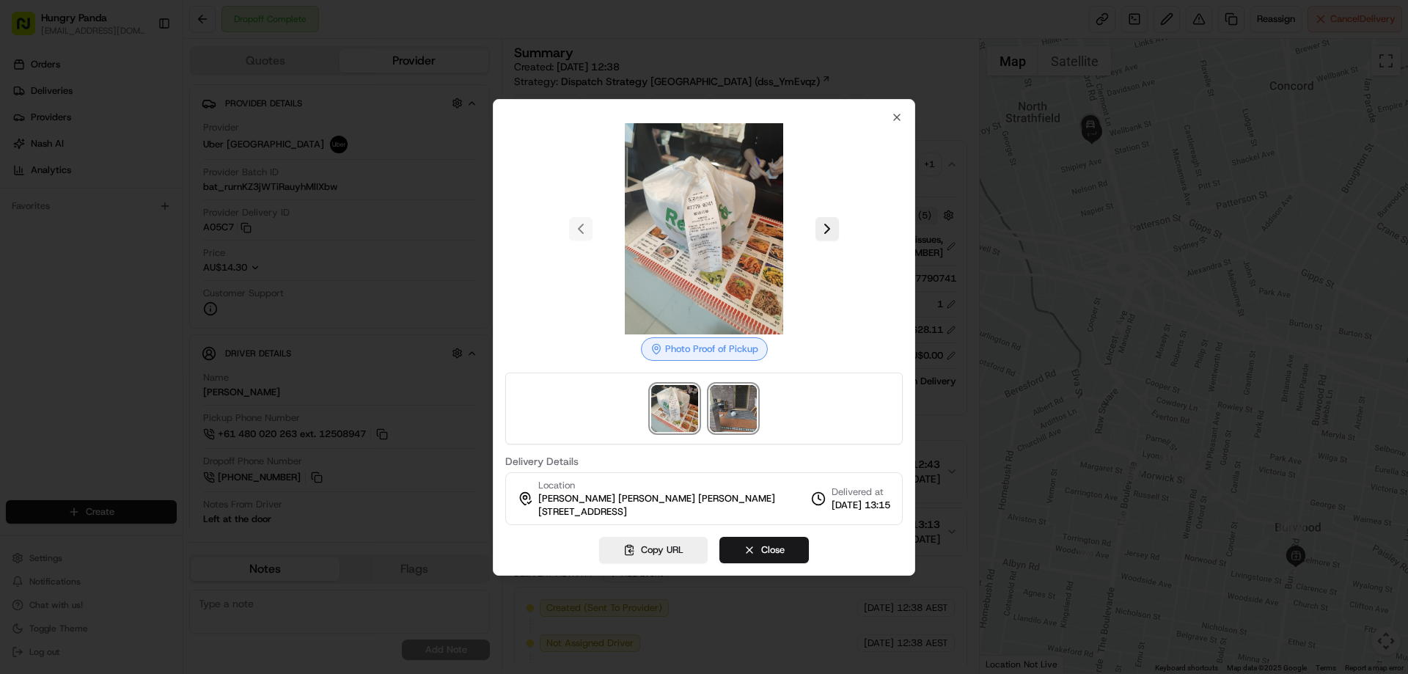
click at [750, 410] on img at bounding box center [733, 408] width 47 height 47
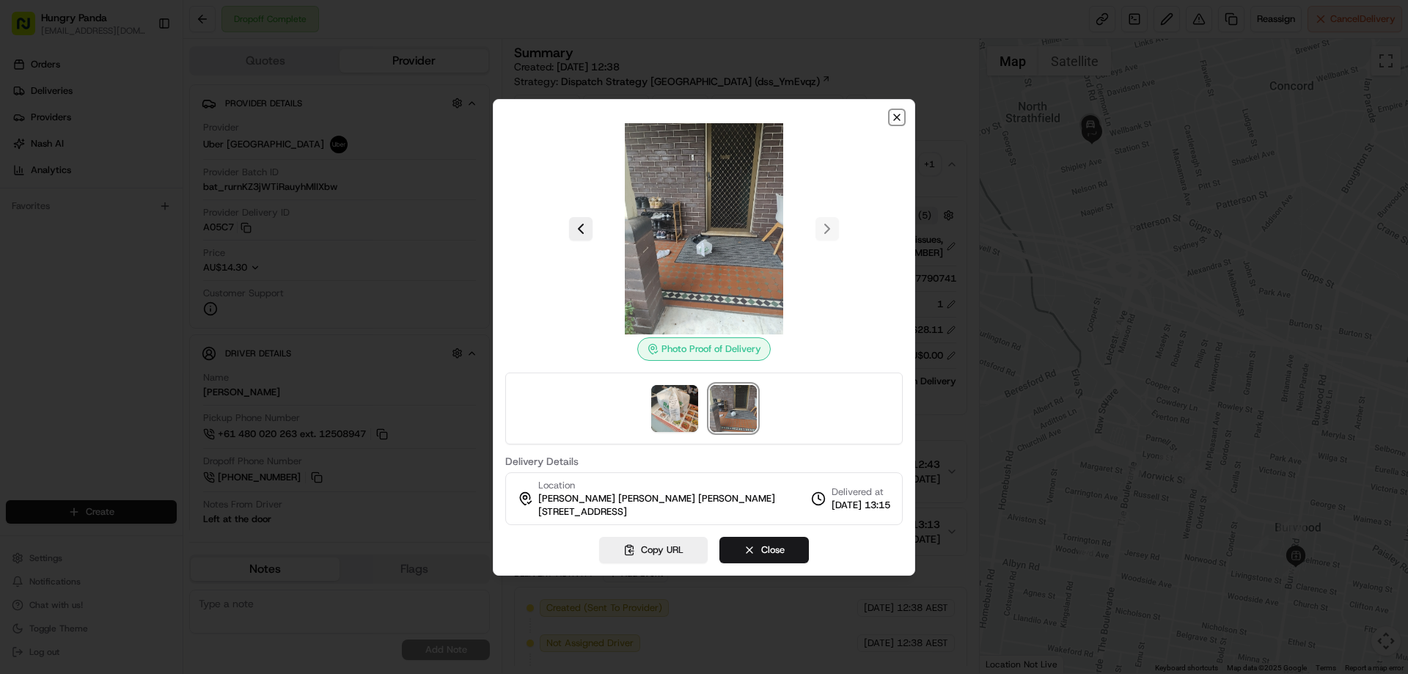
click at [900, 118] on icon "button" at bounding box center [897, 117] width 12 height 12
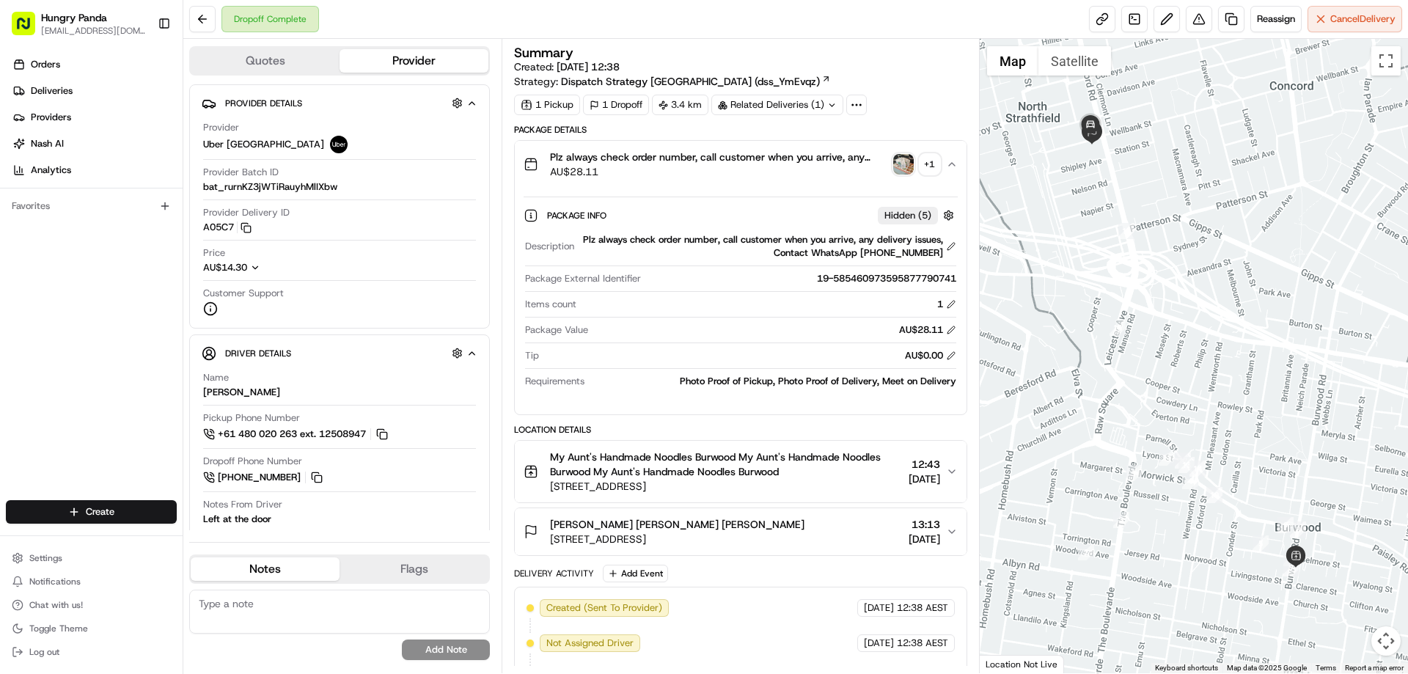
click at [951, 162] on icon "button" at bounding box center [952, 164] width 12 height 12
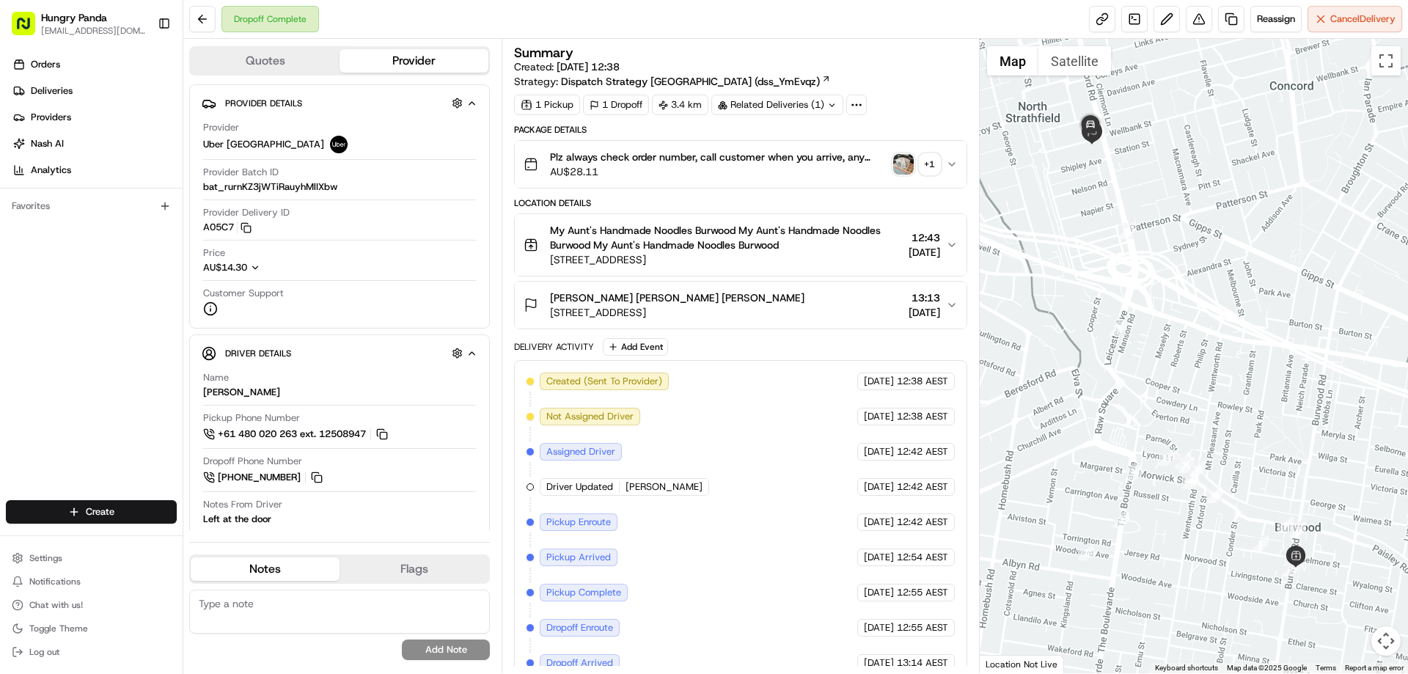
click at [950, 162] on icon "button" at bounding box center [952, 164] width 12 height 12
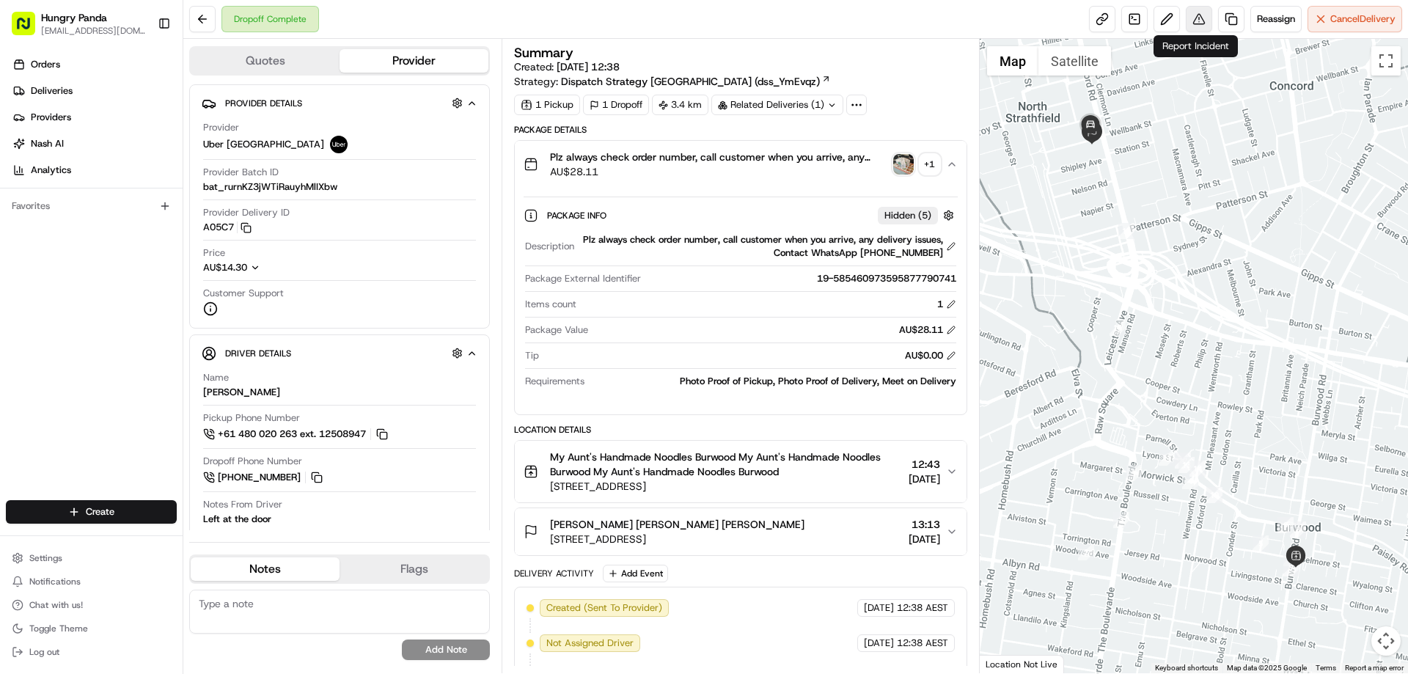
click at [1199, 21] on button at bounding box center [1199, 19] width 26 height 26
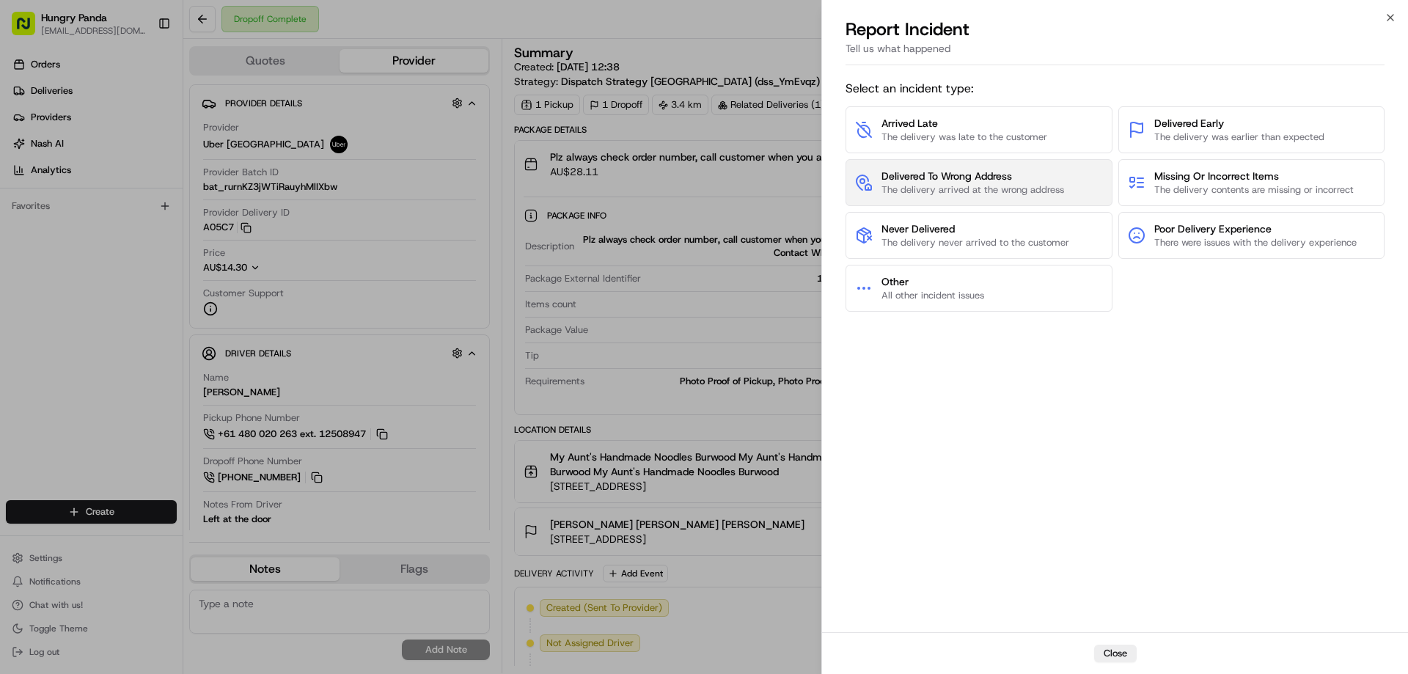
click at [948, 185] on span "The delivery arrived at the wrong address" at bounding box center [973, 189] width 183 height 13
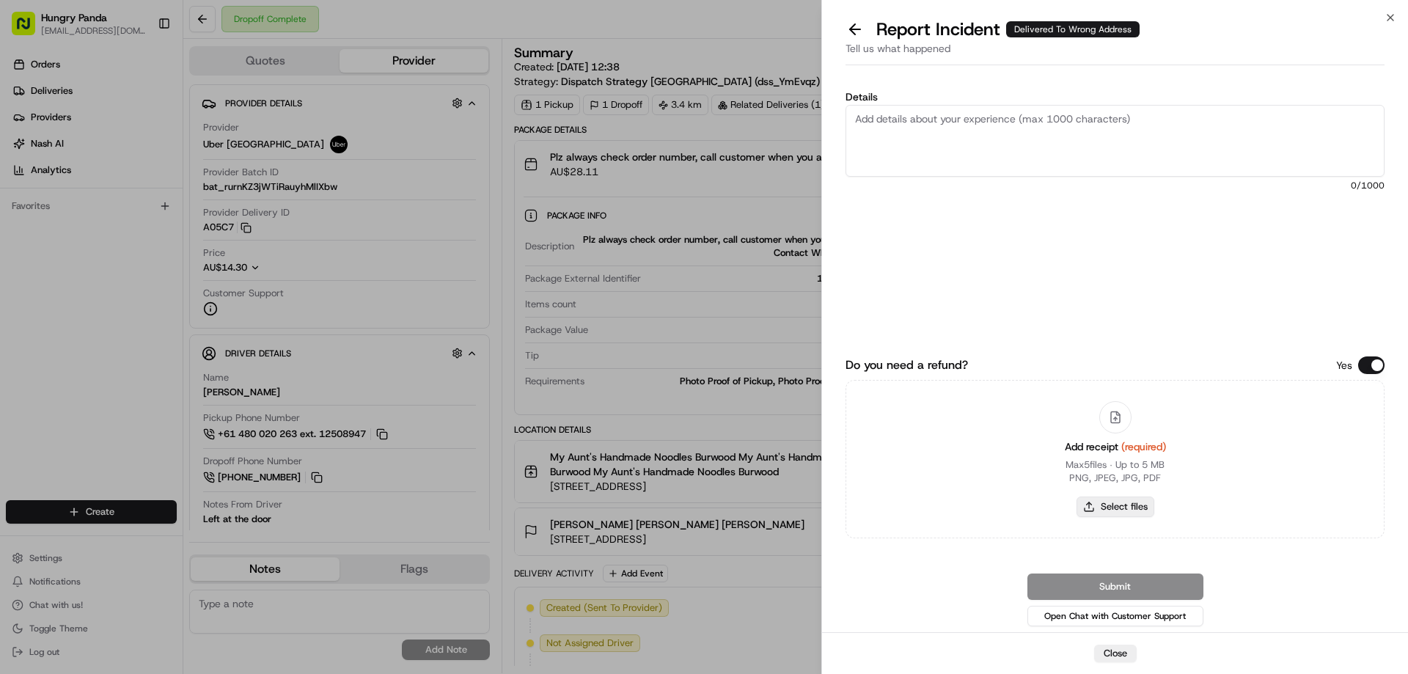
click at [1117, 511] on button "Select files" at bounding box center [1116, 507] width 78 height 21
type input "C:\fakepath\screenshot_2025-08-20_16-49-35.png"
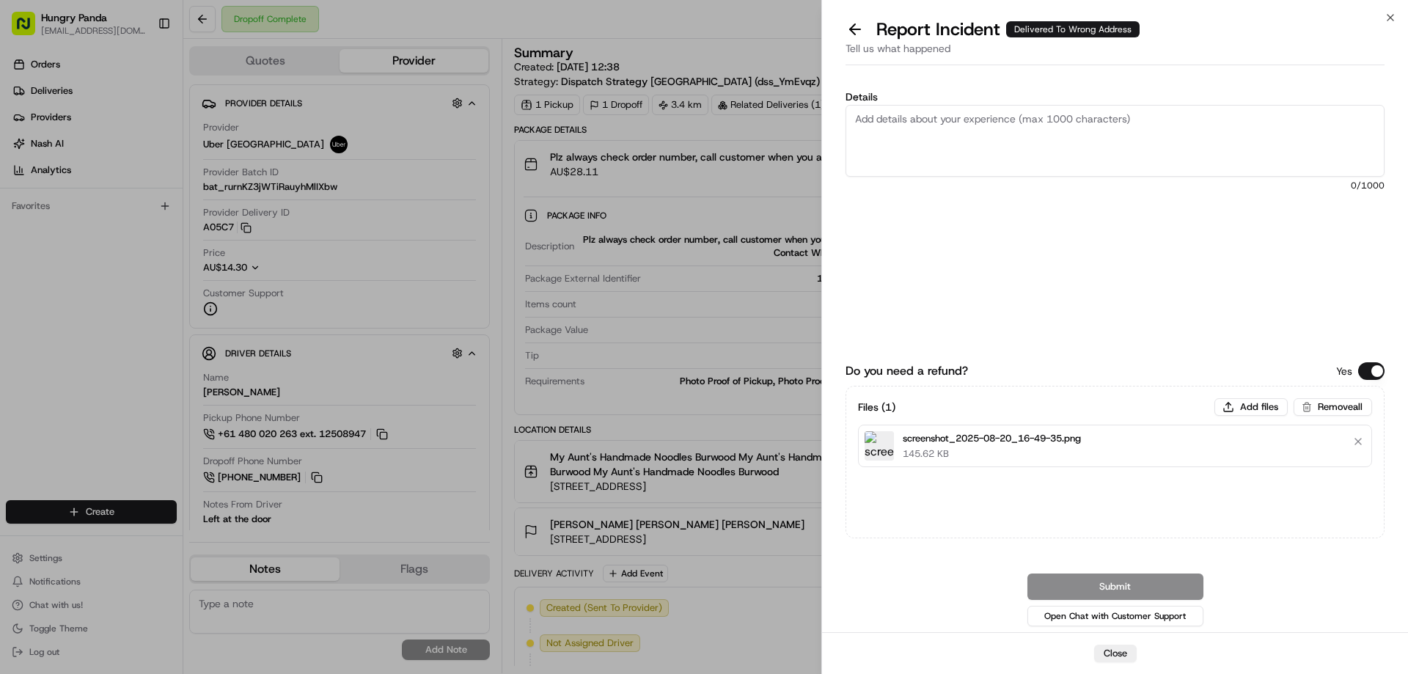
click at [1002, 122] on textarea "Details" at bounding box center [1115, 141] width 539 height 72
paste textarea "The customer reported that he did not receive the food. The photo taken by the …"
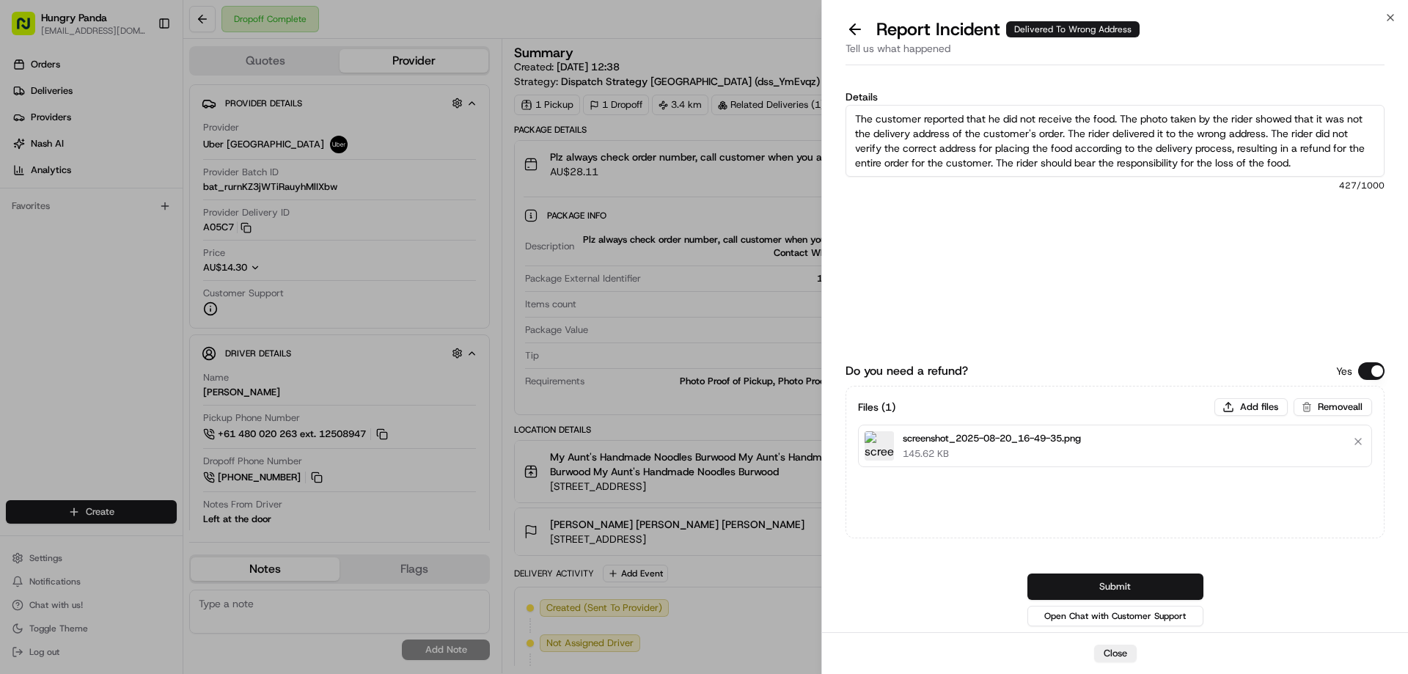
type textarea "The customer reported that he did not receive the food. The photo taken by the …"
click at [1104, 583] on button "Submit" at bounding box center [1116, 587] width 176 height 26
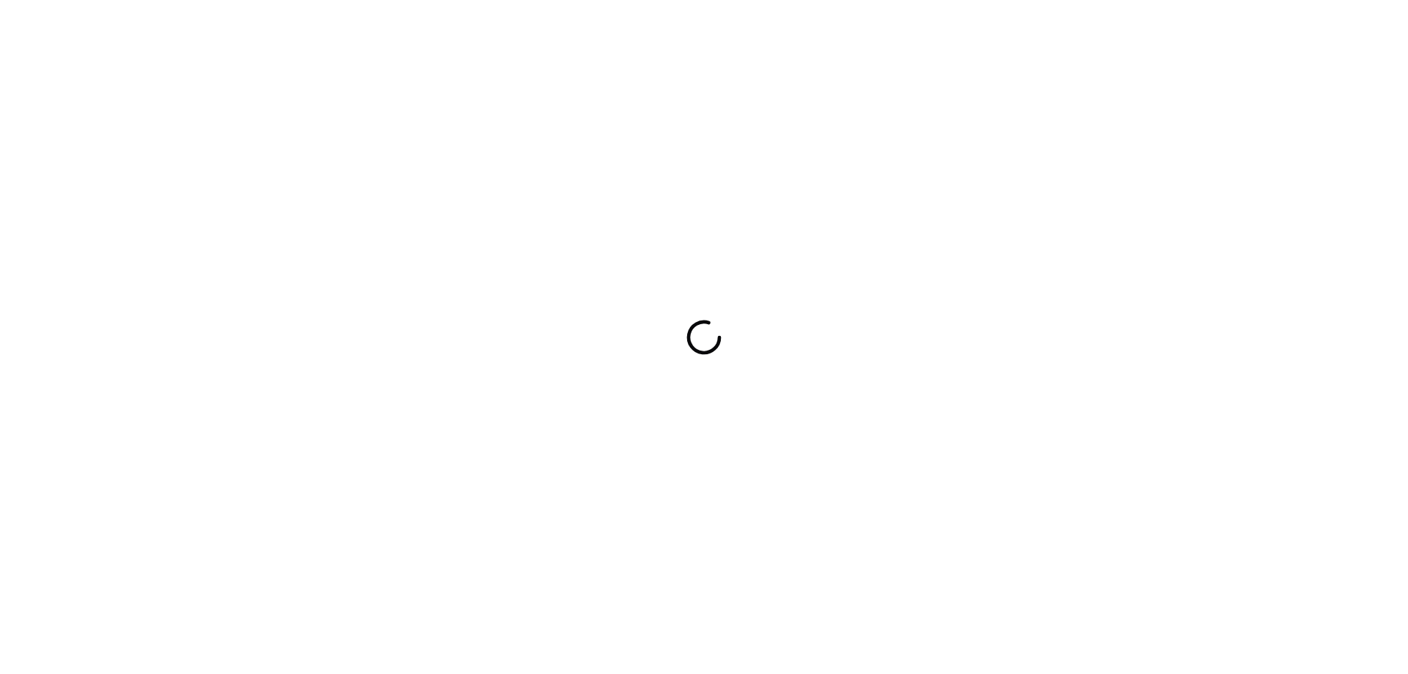
click at [666, 396] on div at bounding box center [704, 337] width 1408 height 674
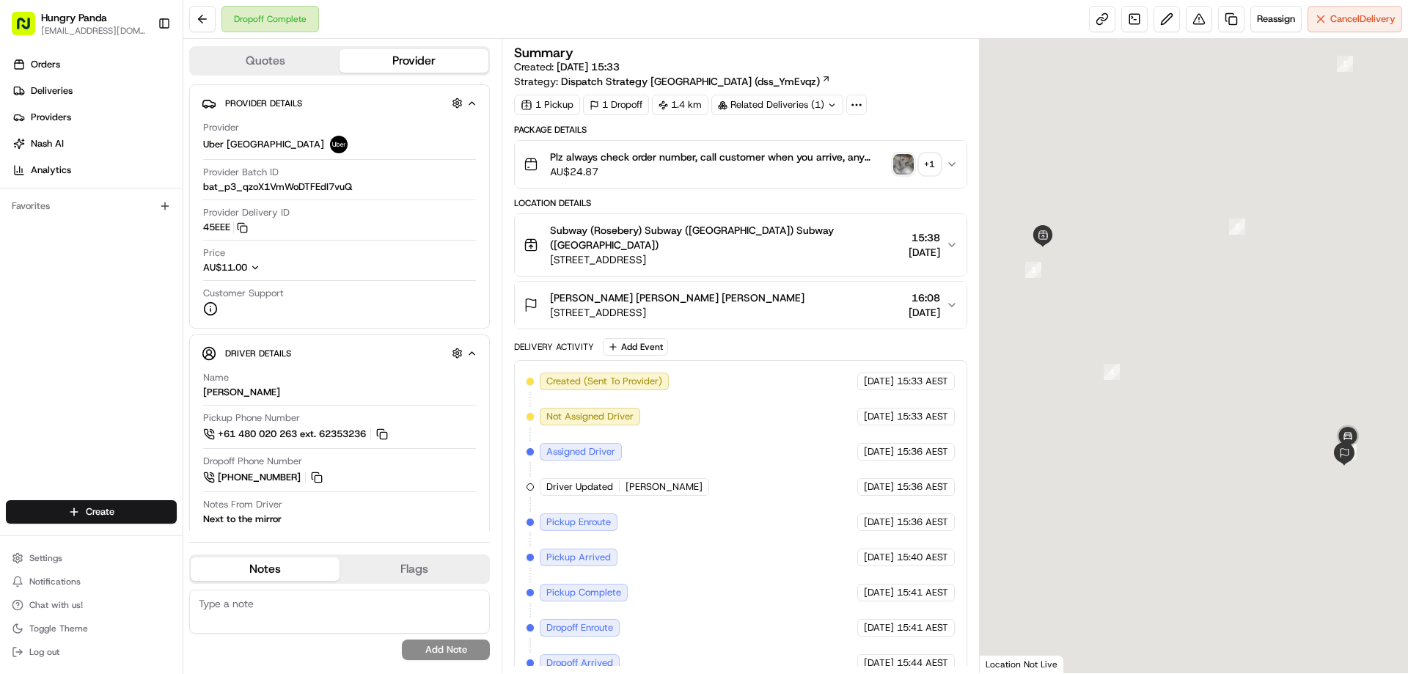
click at [899, 168] on img "button" at bounding box center [903, 164] width 21 height 21
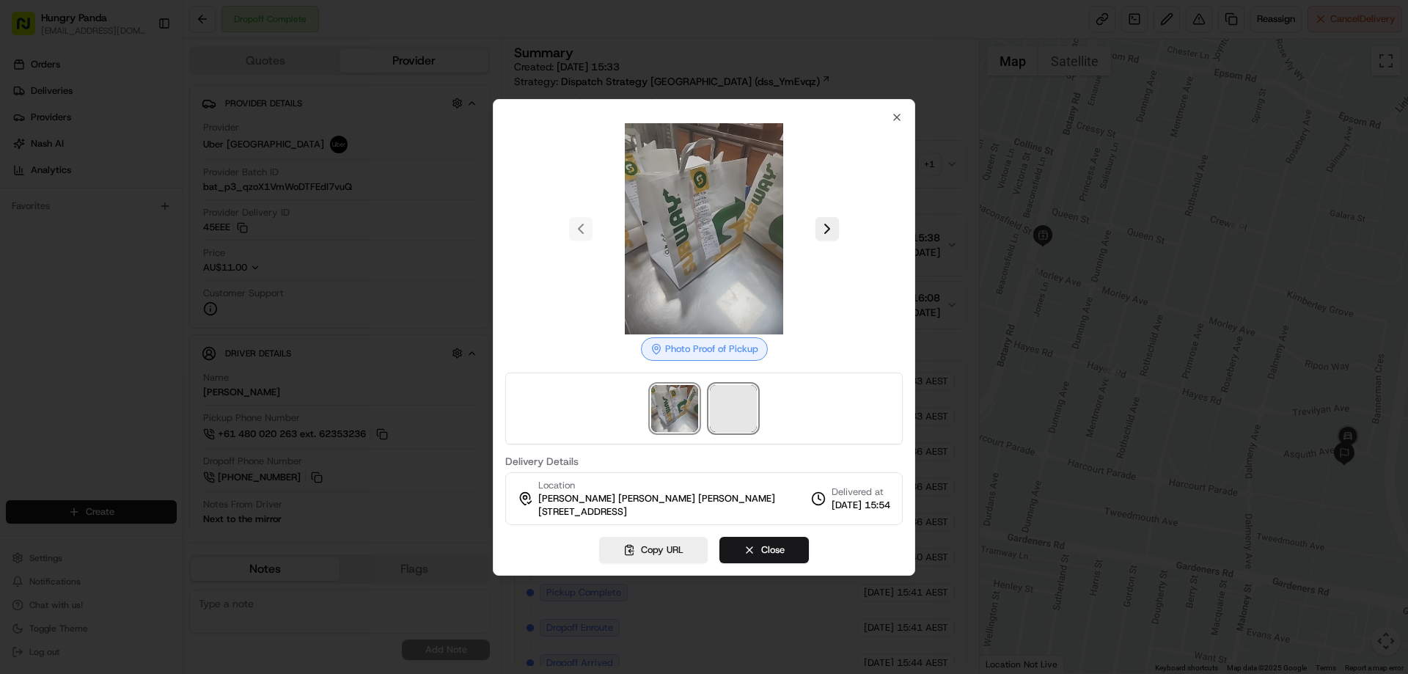
click at [723, 417] on span at bounding box center [733, 408] width 47 height 47
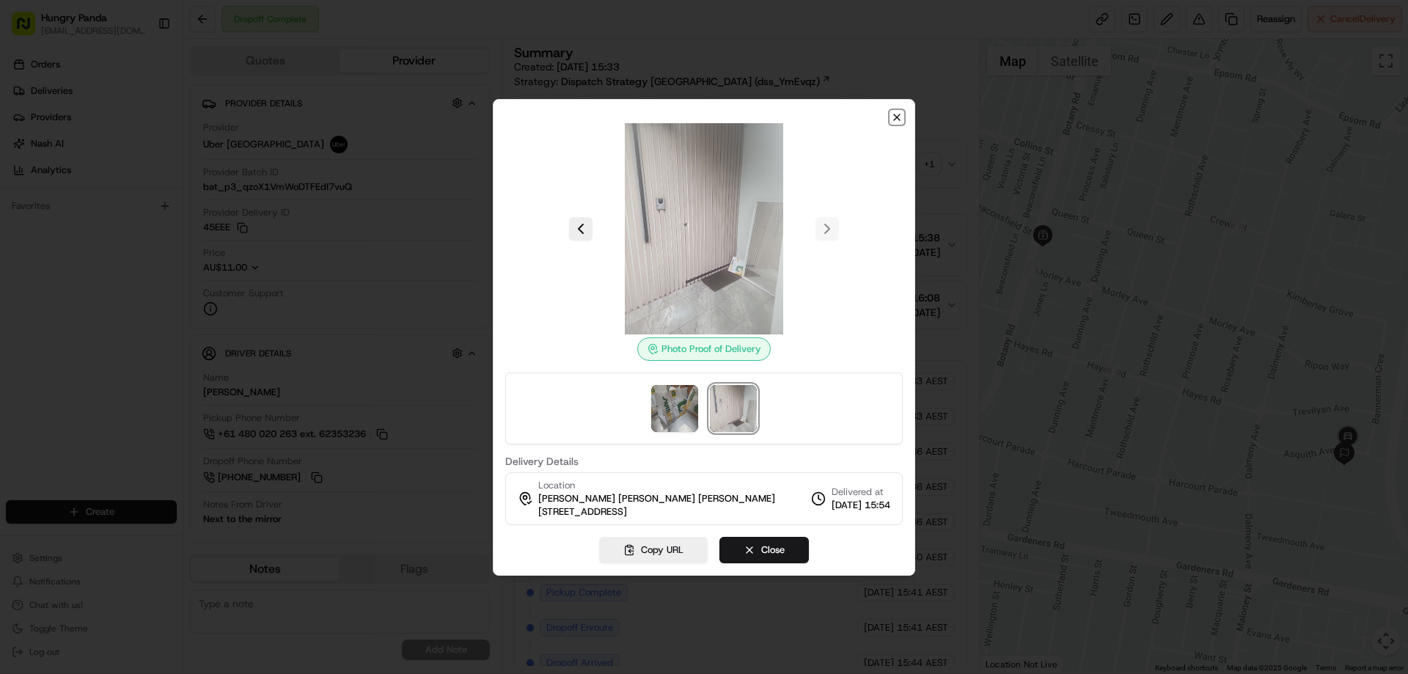
click at [899, 122] on icon "button" at bounding box center [897, 117] width 12 height 12
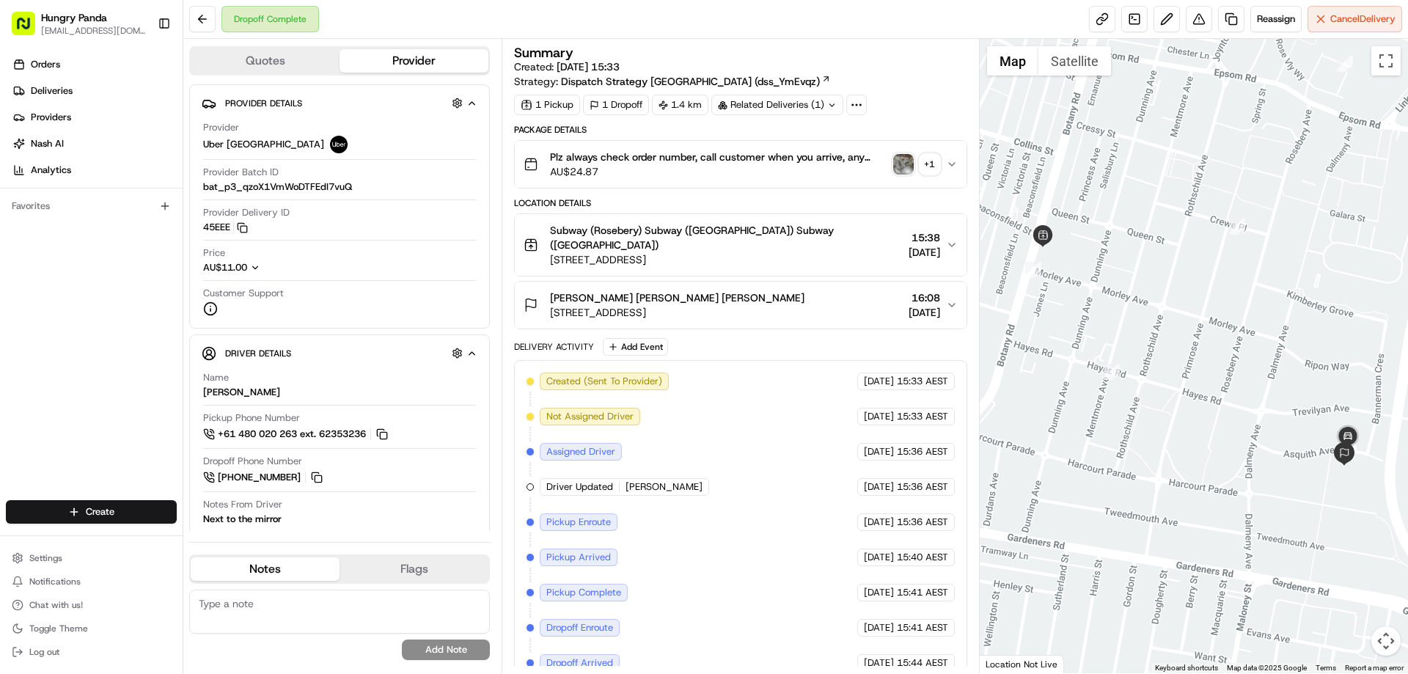
click at [954, 156] on button "Plz always check order number, call customer when you arrive, any delivery issu…" at bounding box center [740, 164] width 451 height 47
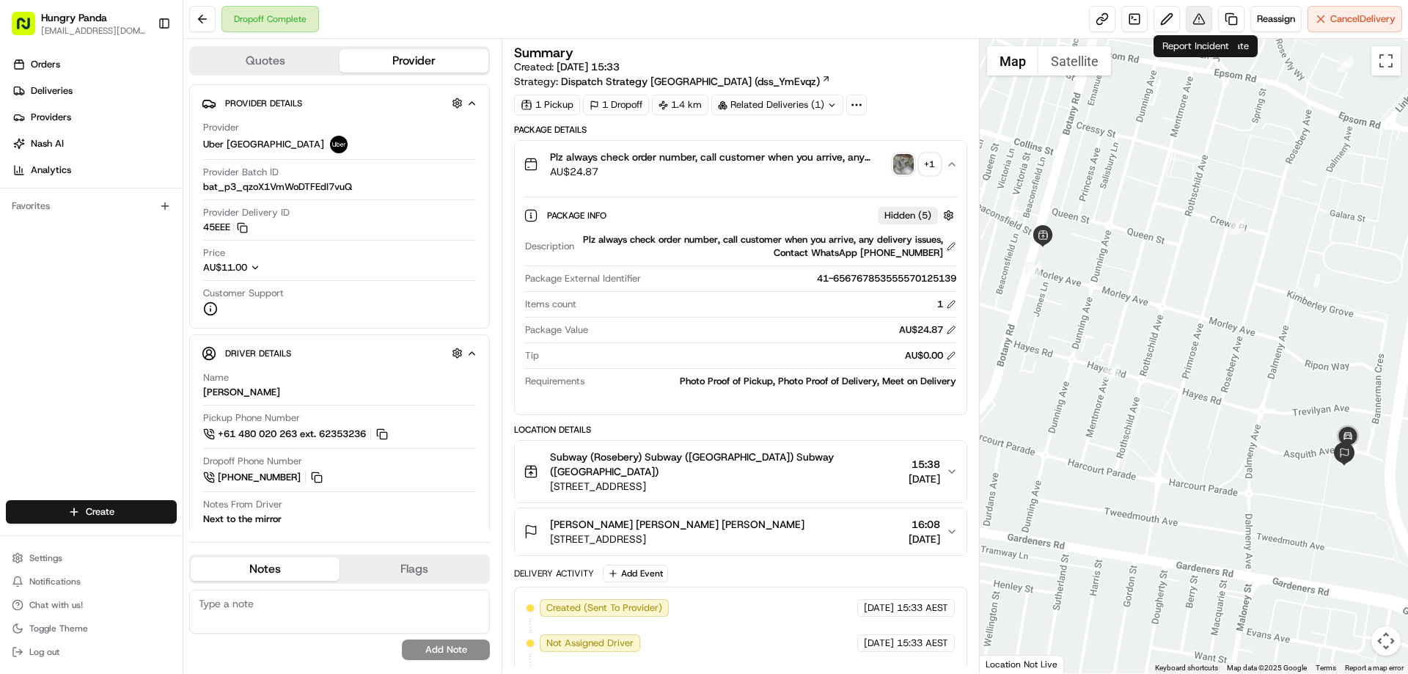
click at [1188, 18] on button at bounding box center [1199, 19] width 26 height 26
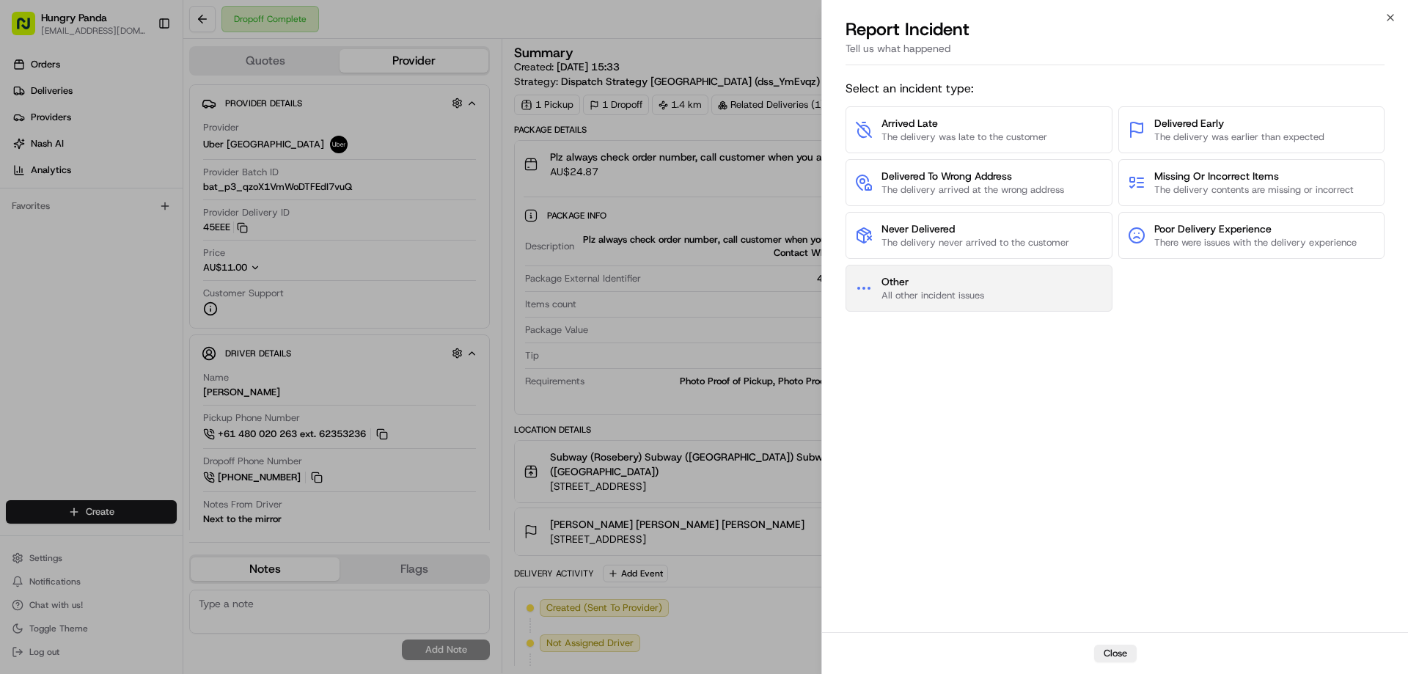
click at [971, 291] on span "All other incident issues" at bounding box center [933, 295] width 103 height 13
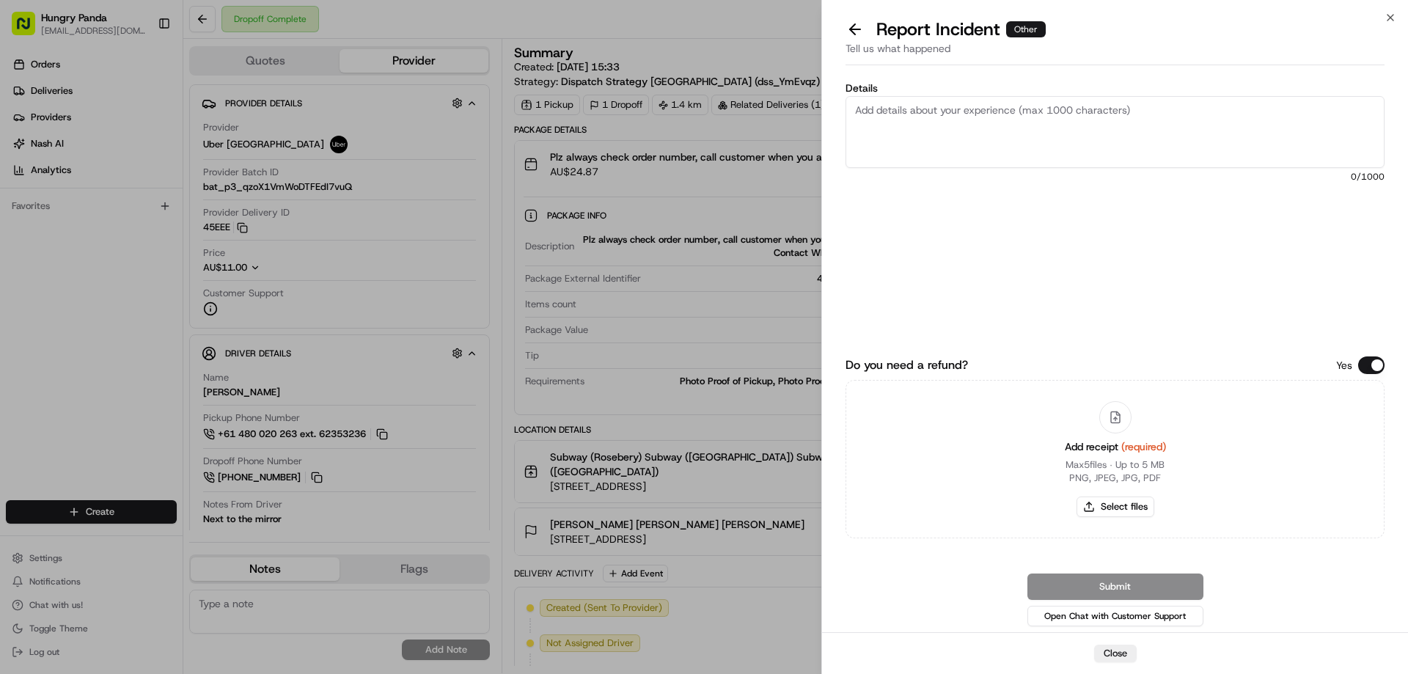
click at [1117, 496] on div "Add receipt (required) Max 5 files ∙ Up to 5 MB PNG, JPEG, JPG, PDF Select files" at bounding box center [1115, 458] width 125 height 133
click at [1119, 498] on button "Select files" at bounding box center [1116, 507] width 78 height 21
type input "C:\fakepath\screenshot_2025-08-20_16-51-13.png"
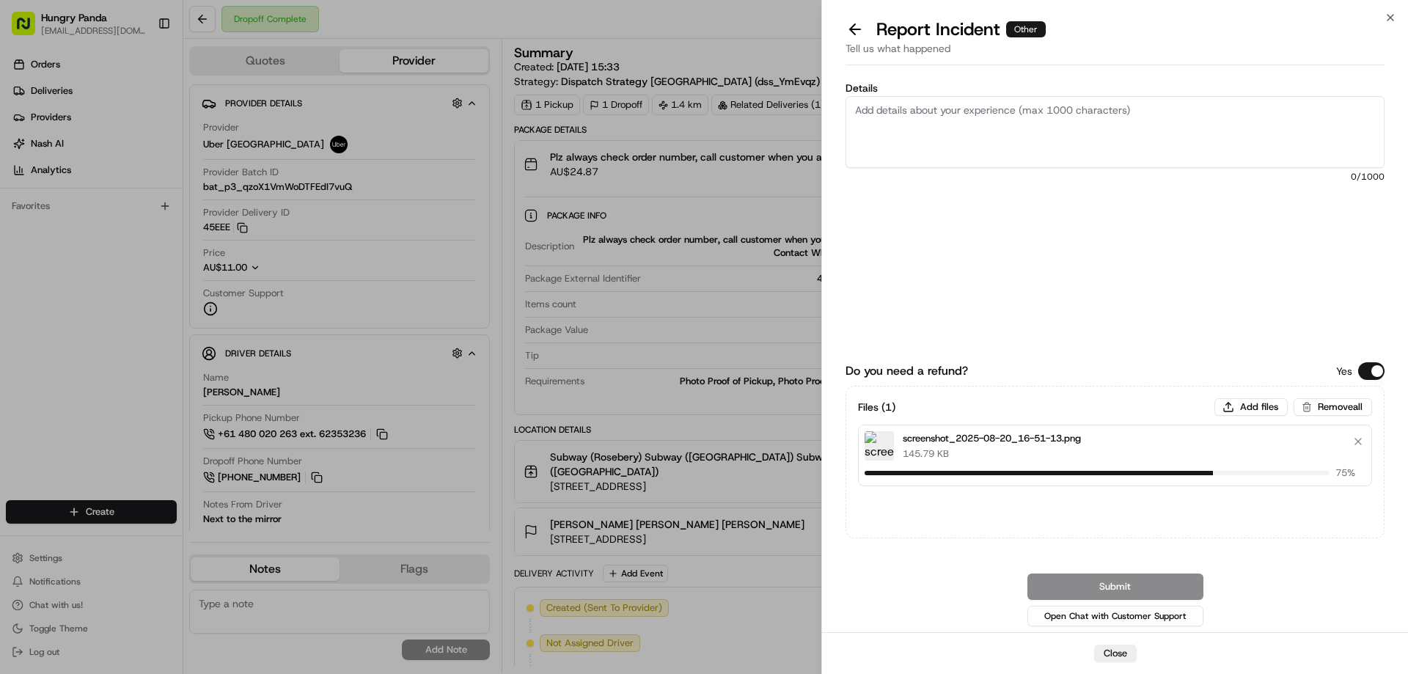
click at [996, 126] on textarea "Details" at bounding box center [1115, 132] width 539 height 72
paste textarea "The customer reported that he did not receive the meal, and the delivery photo …"
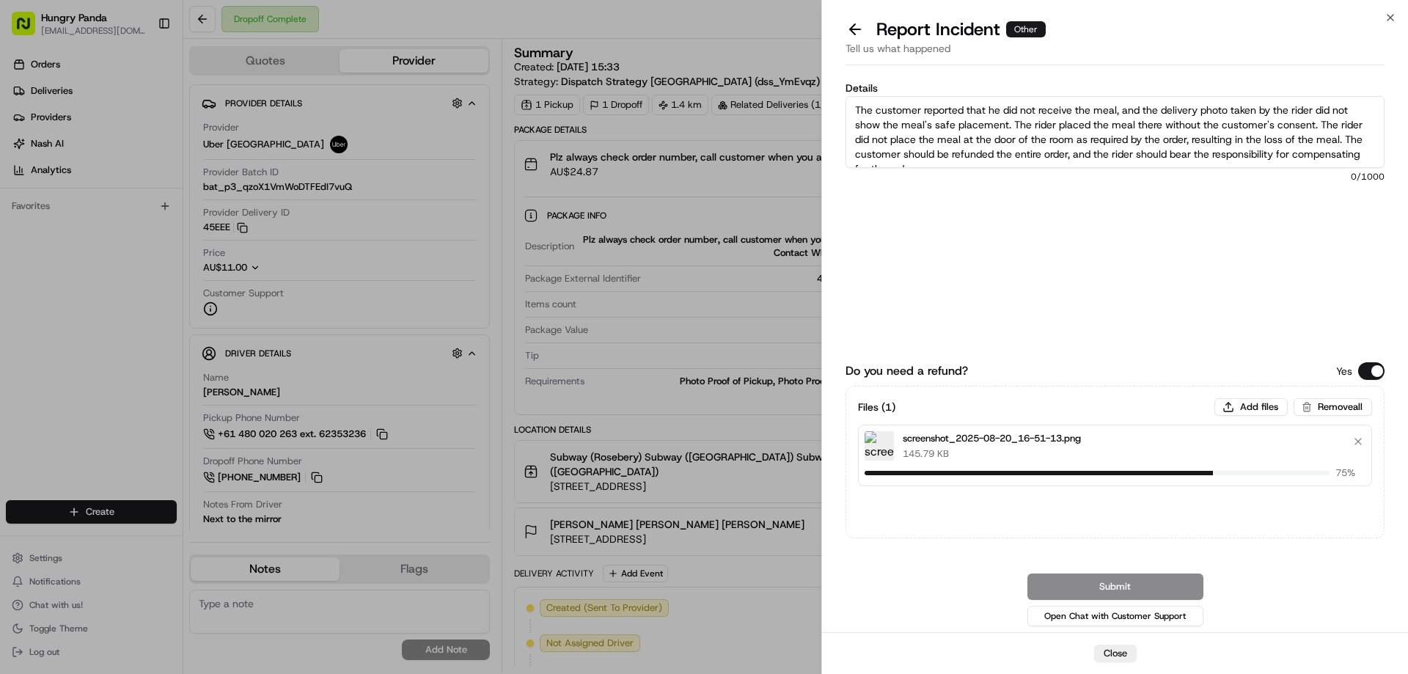
scroll to position [8, 0]
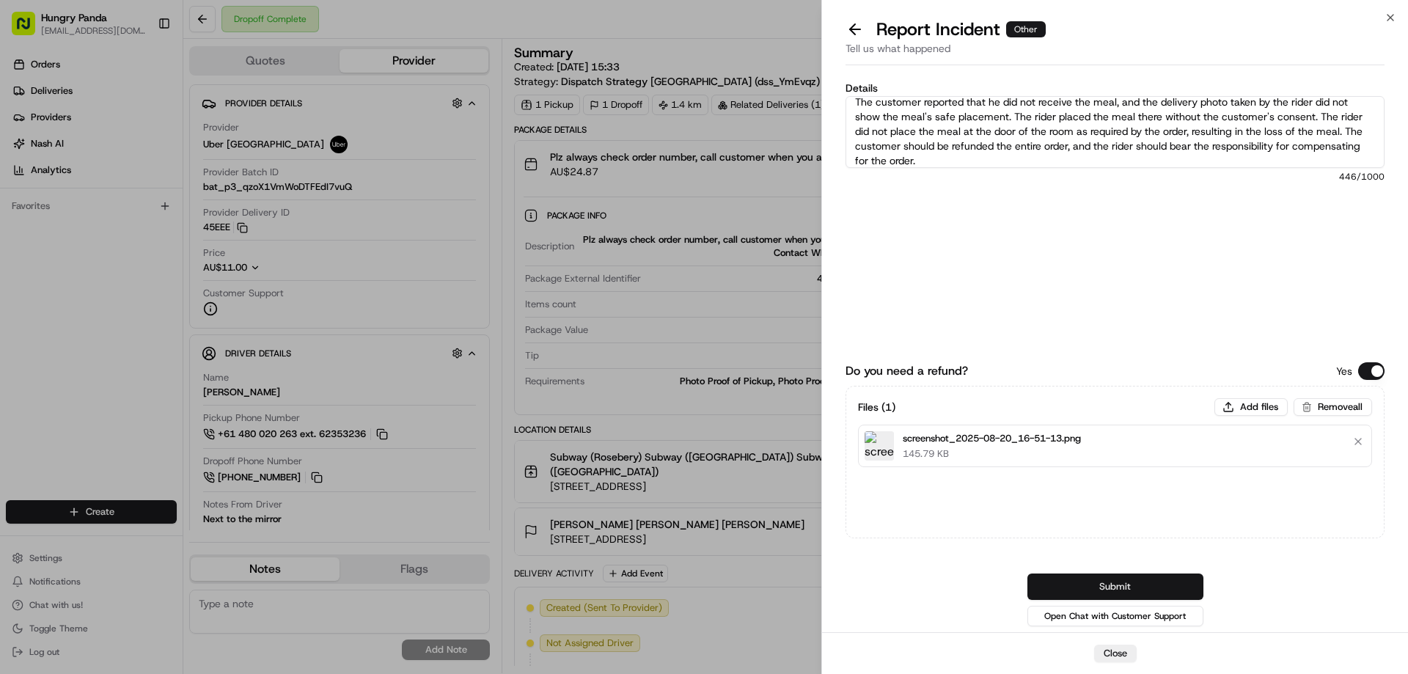
type textarea "The customer reported that he did not receive the meal, and the delivery photo …"
click at [1116, 588] on button "Submit" at bounding box center [1116, 587] width 176 height 26
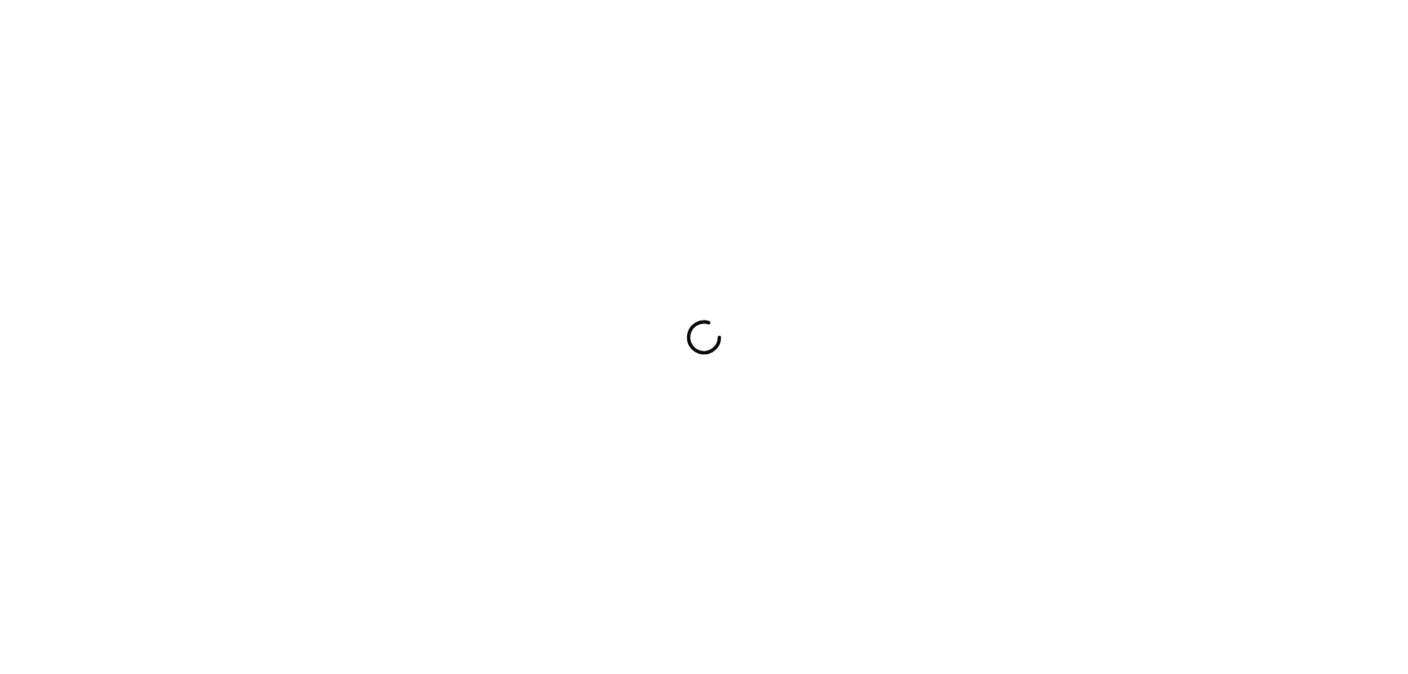
click at [795, 296] on div at bounding box center [704, 337] width 1408 height 674
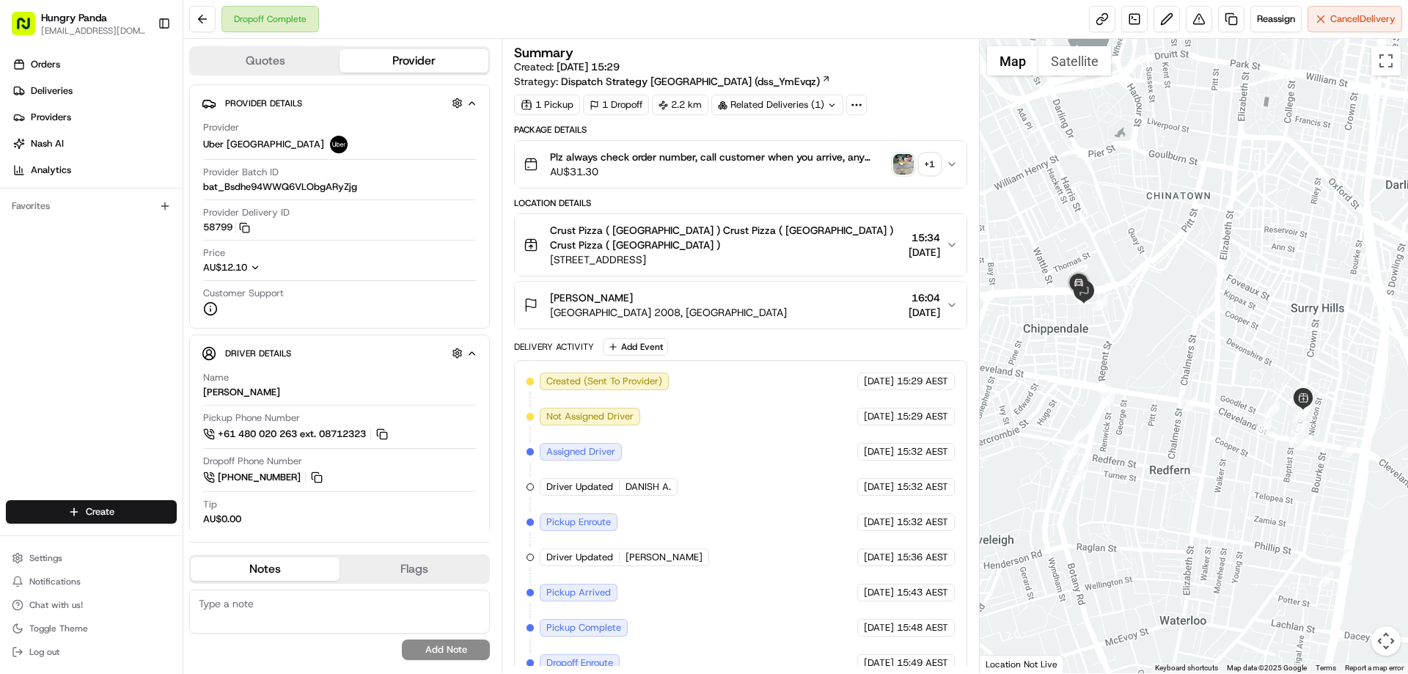
click at [953, 158] on icon "button" at bounding box center [952, 164] width 12 height 12
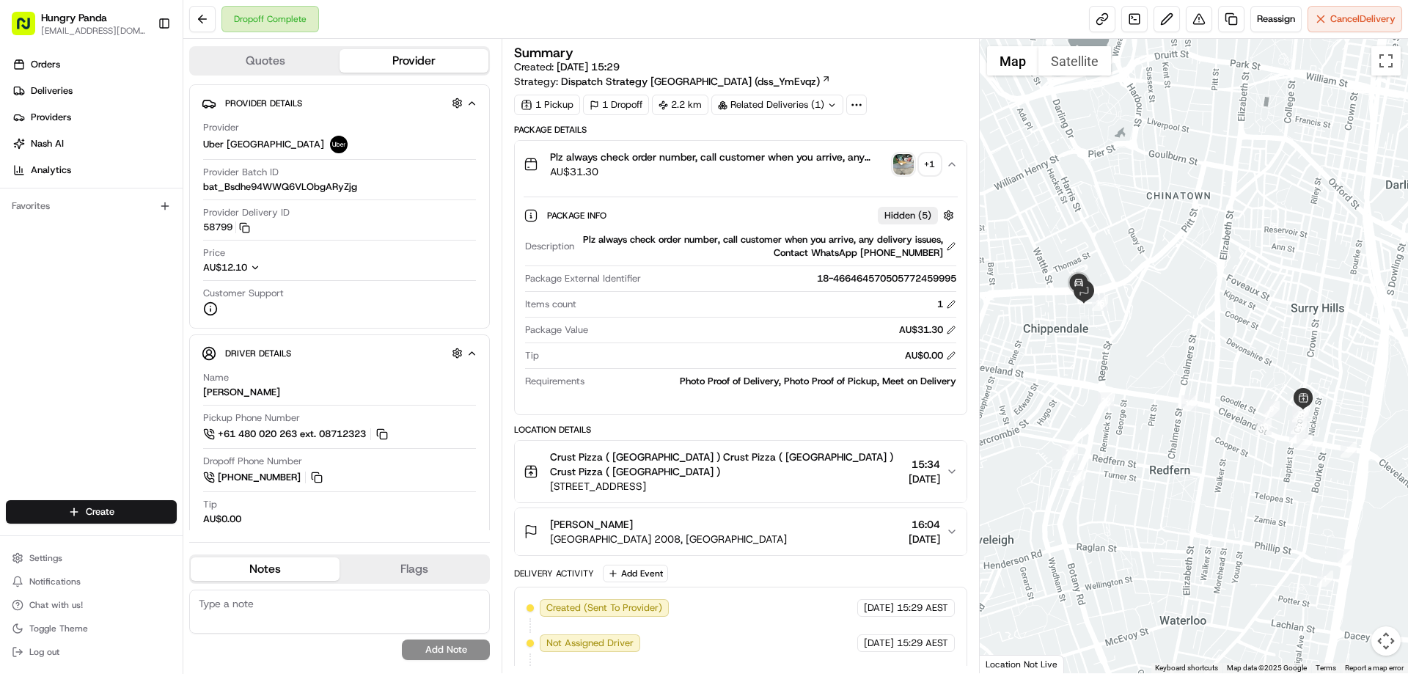
click at [895, 162] on img "button" at bounding box center [903, 164] width 21 height 21
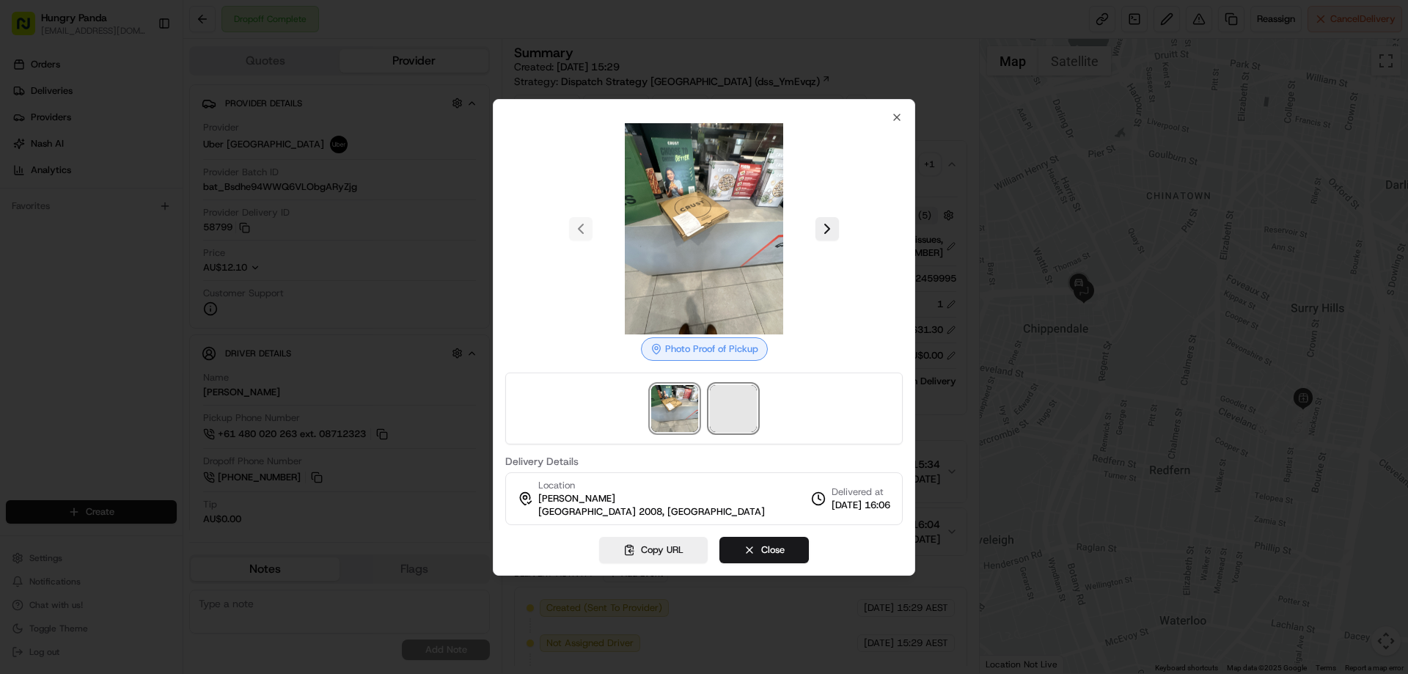
click at [748, 404] on span at bounding box center [733, 408] width 47 height 47
click at [1011, 167] on div at bounding box center [704, 337] width 1408 height 674
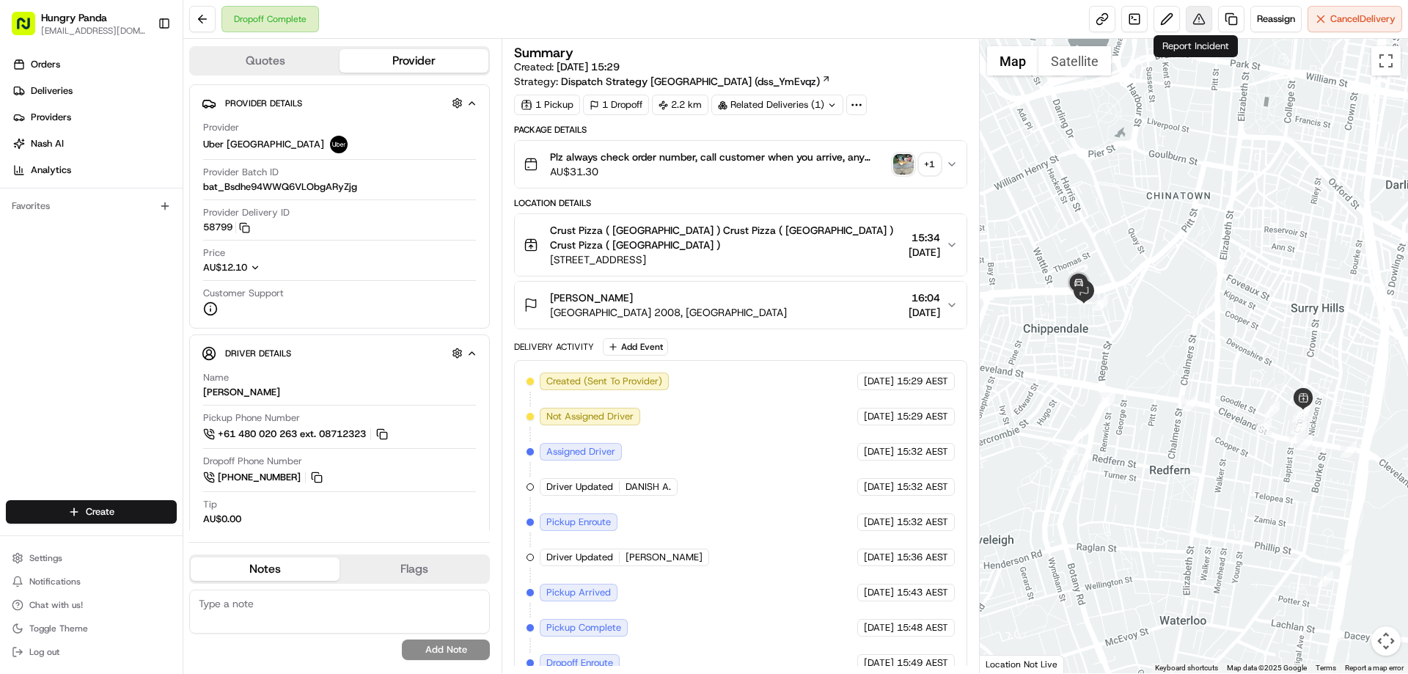
click at [1196, 18] on button at bounding box center [1199, 19] width 26 height 26
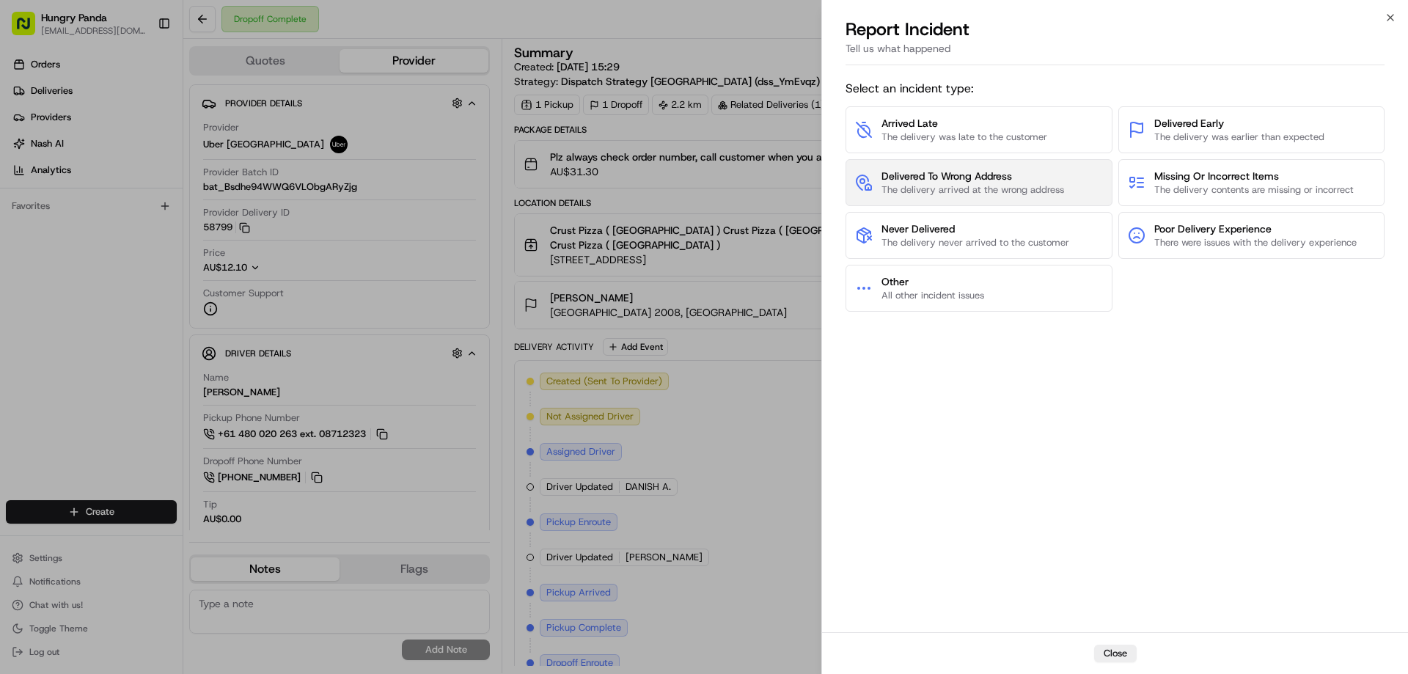
click at [962, 175] on span "Delivered To Wrong Address" at bounding box center [973, 176] width 183 height 15
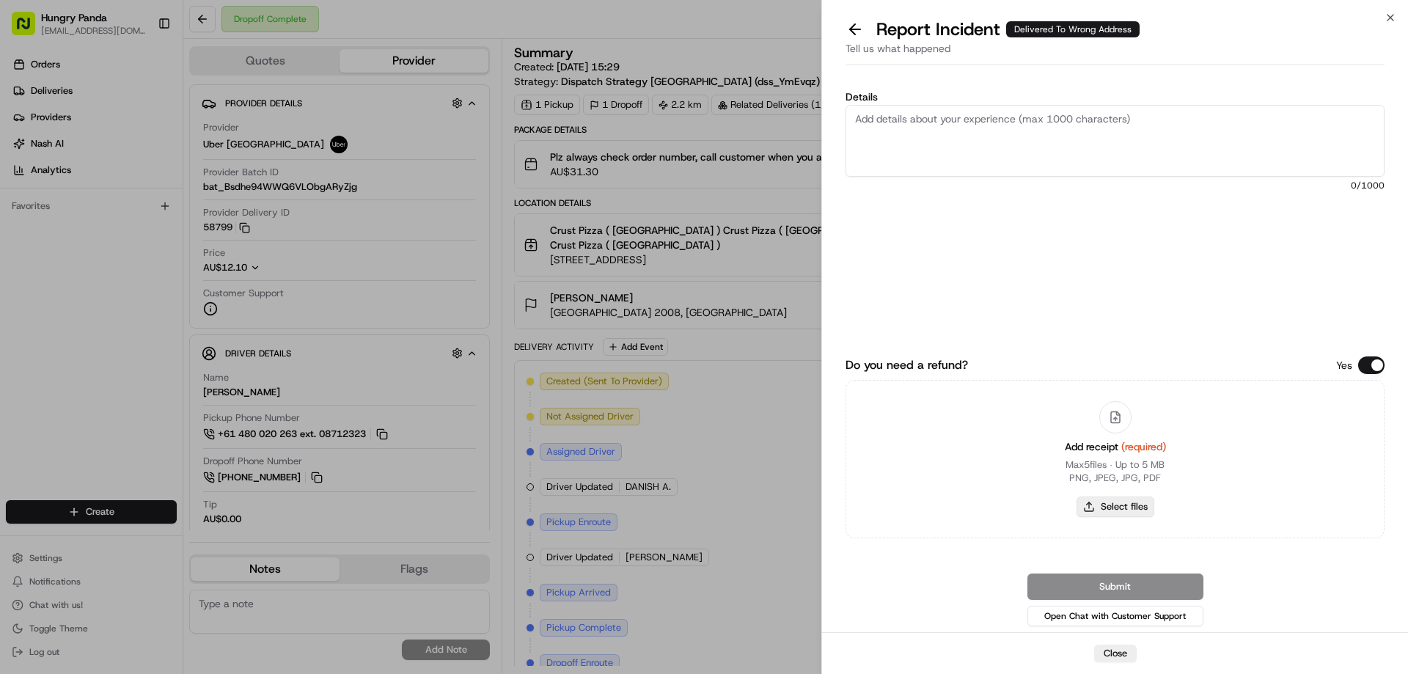
click at [1107, 508] on button "Select files" at bounding box center [1116, 507] width 78 height 21
type input "C:\fakepath\screenshot_2025-08-20_16-52-04.png"
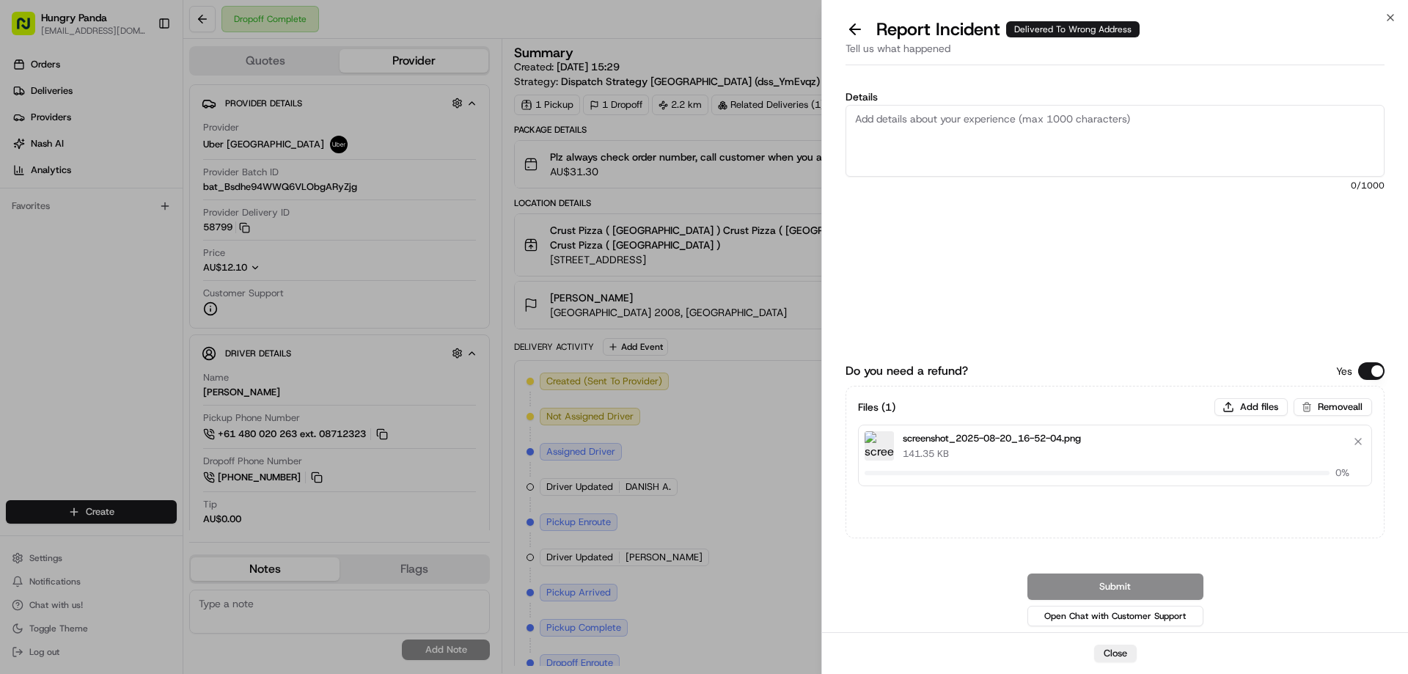
click at [925, 124] on textarea "Details" at bounding box center [1115, 141] width 539 height 72
click at [1014, 121] on textarea "Details" at bounding box center [1115, 141] width 539 height 72
paste textarea "The customer reported that he did not receive the food. The photo taken by the …"
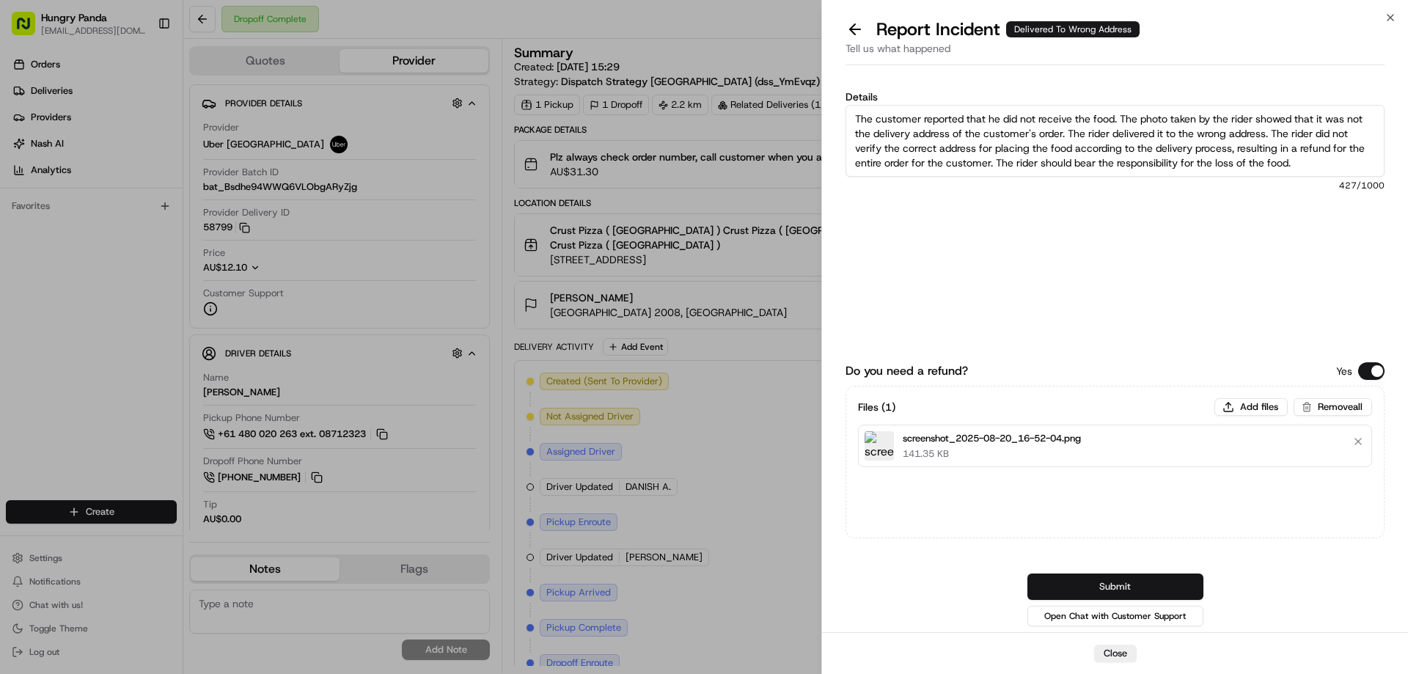
type textarea "The customer reported that he did not receive the food. The photo taken by the …"
click at [1109, 591] on button "Submit" at bounding box center [1116, 587] width 176 height 26
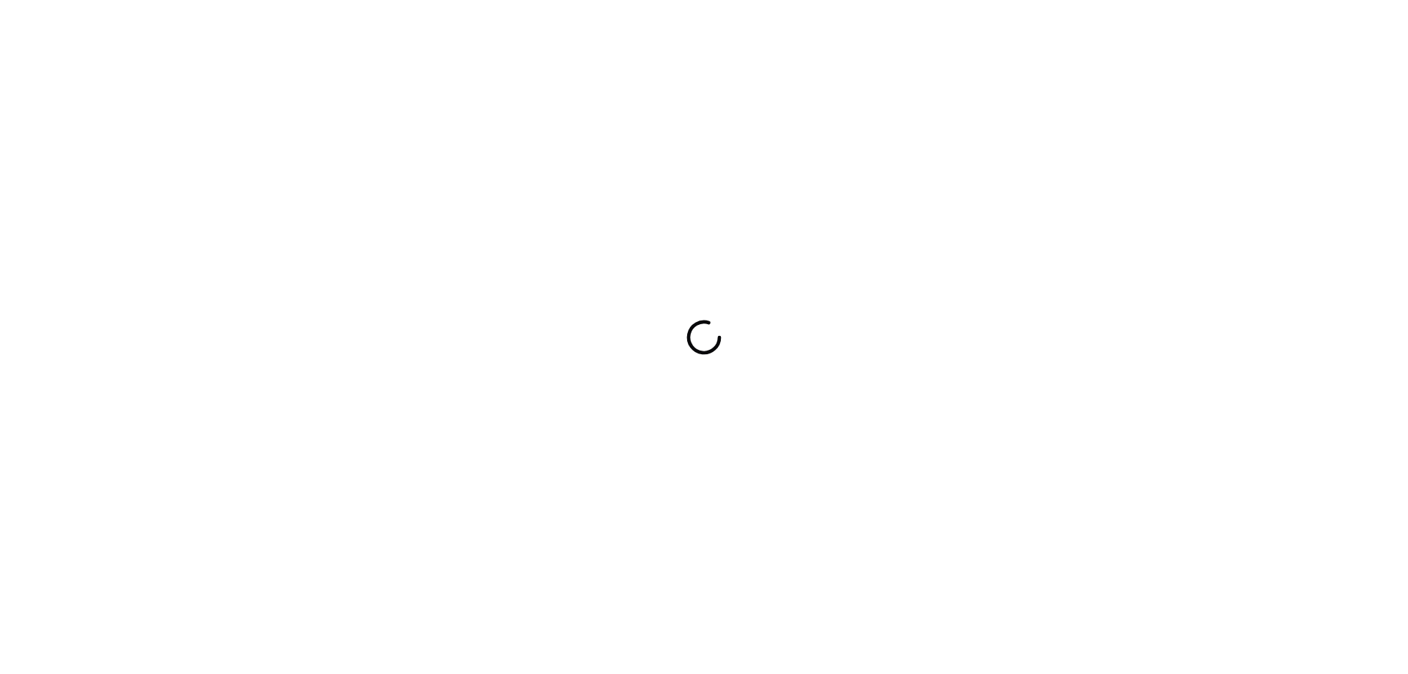
click at [647, 251] on div at bounding box center [704, 337] width 1408 height 674
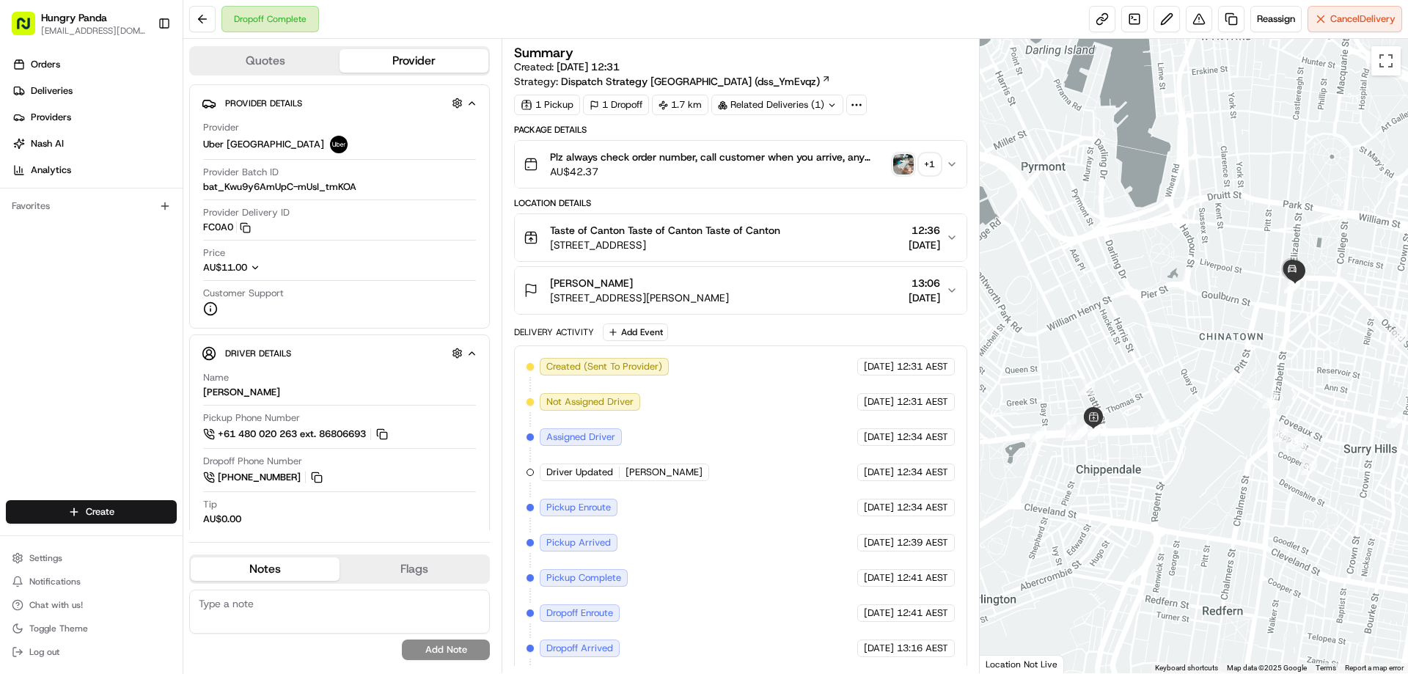
click at [903, 168] on img "button" at bounding box center [903, 164] width 21 height 21
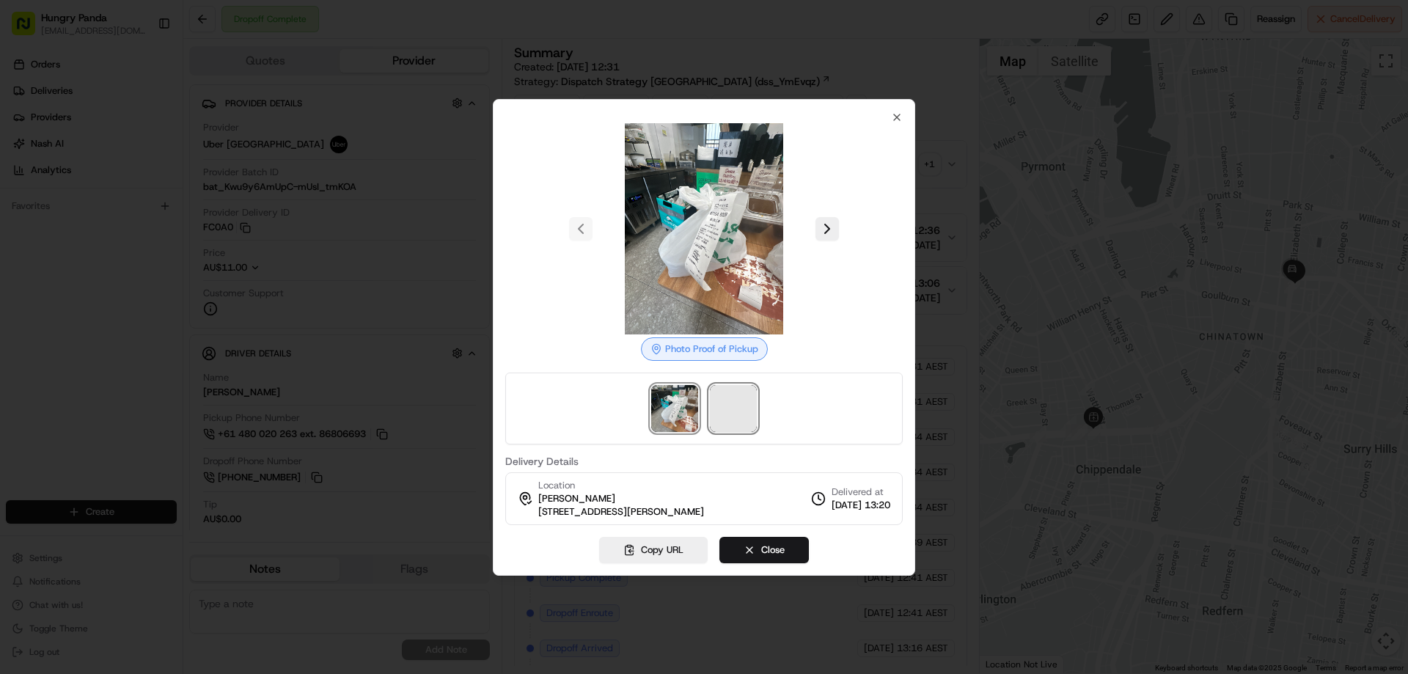
click at [731, 414] on span at bounding box center [733, 408] width 47 height 47
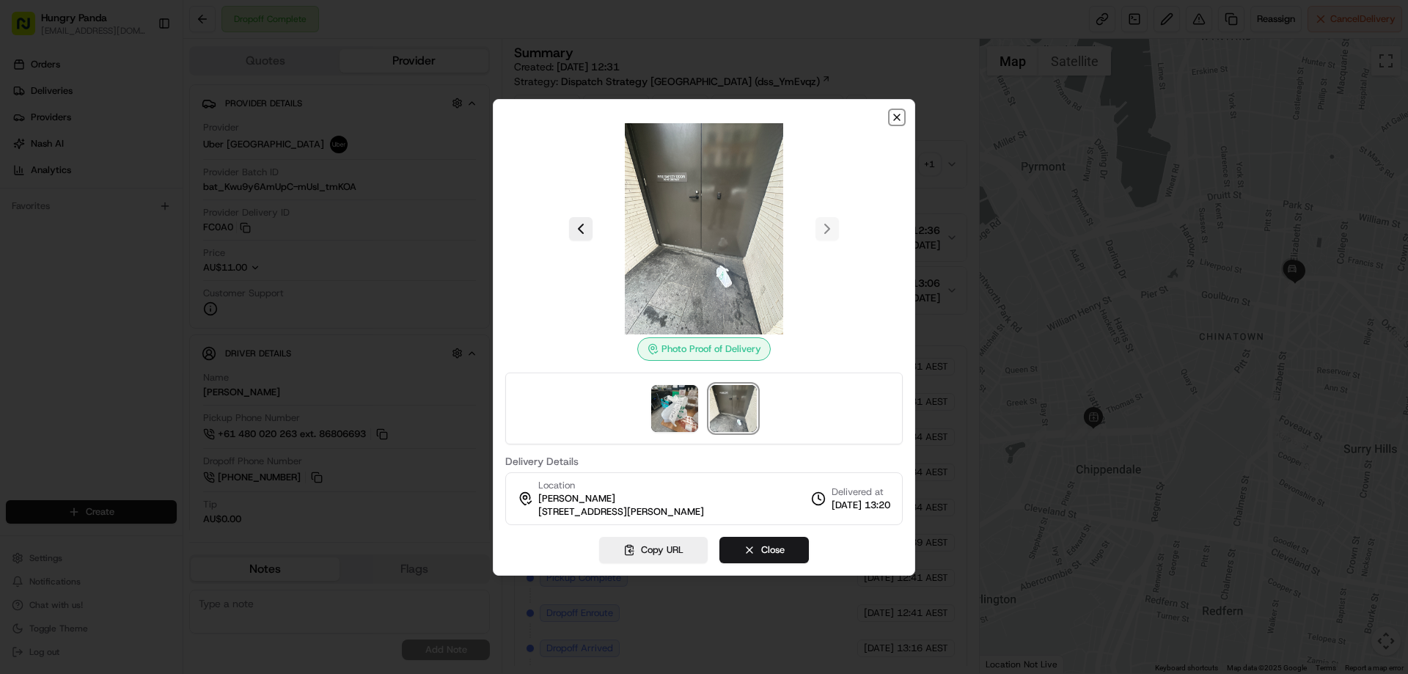
click at [896, 119] on icon "button" at bounding box center [897, 117] width 12 height 12
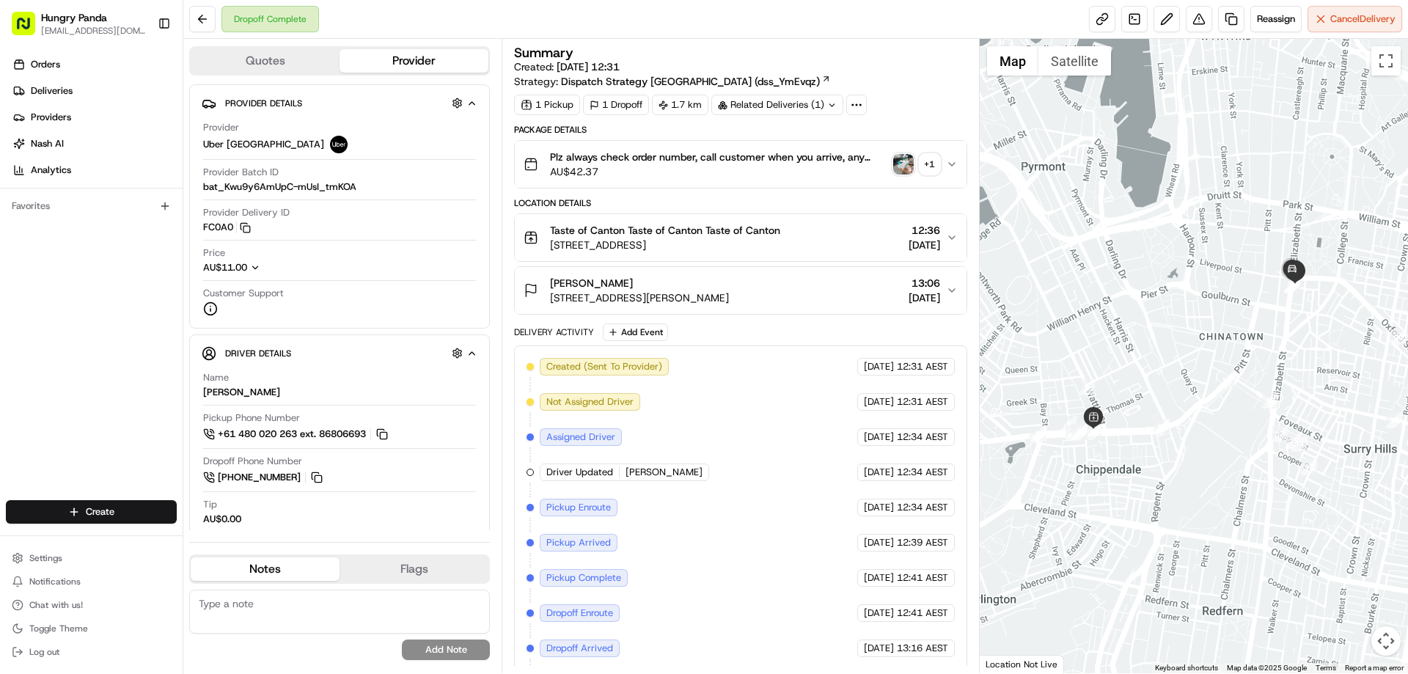
click at [954, 150] on button "Plz always check order number, call customer when you arrive, any delivery issu…" at bounding box center [740, 164] width 451 height 47
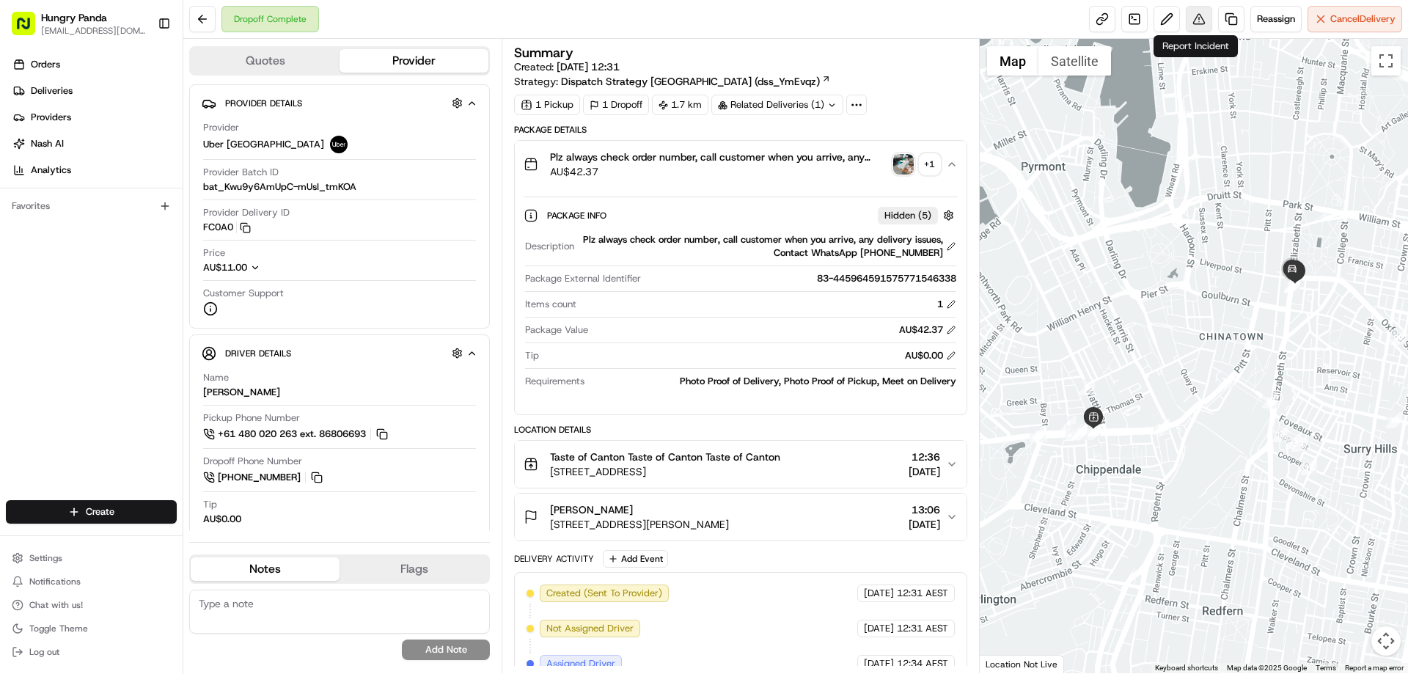
click at [1199, 19] on button at bounding box center [1199, 19] width 26 height 26
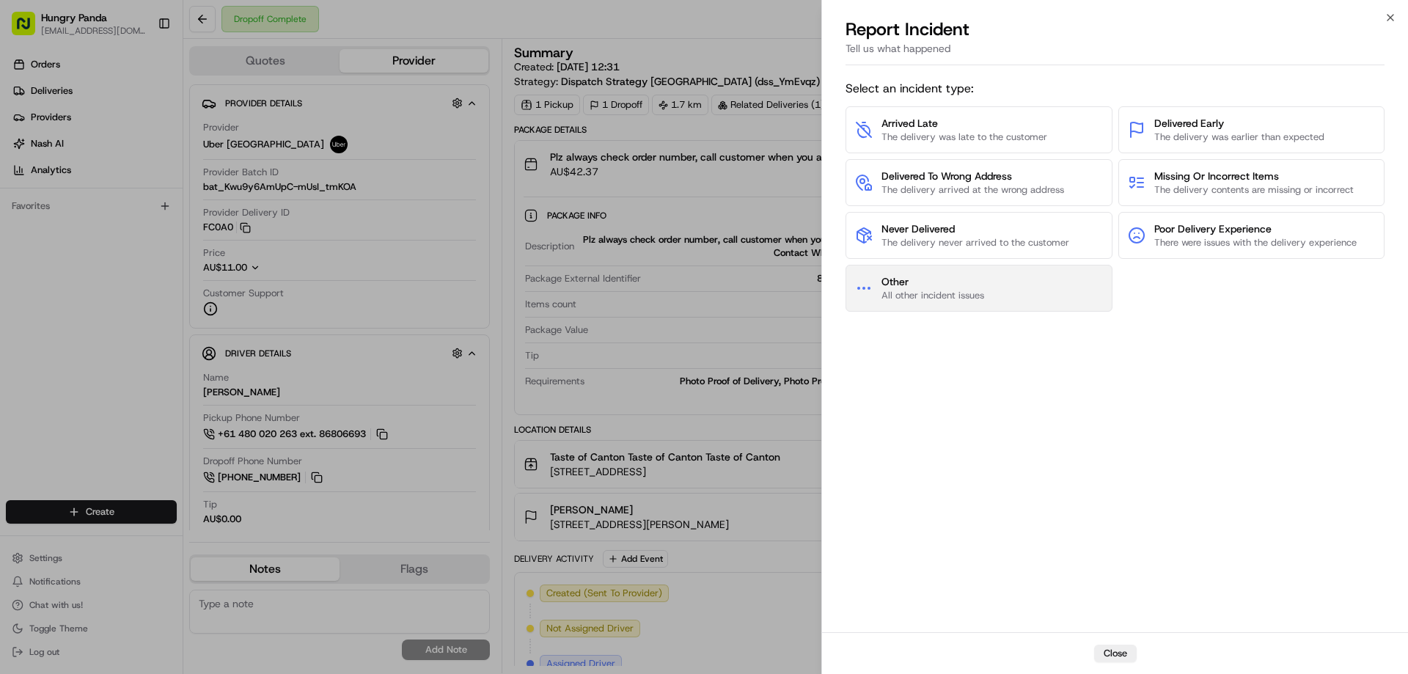
click at [976, 301] on span "All other incident issues" at bounding box center [933, 295] width 103 height 13
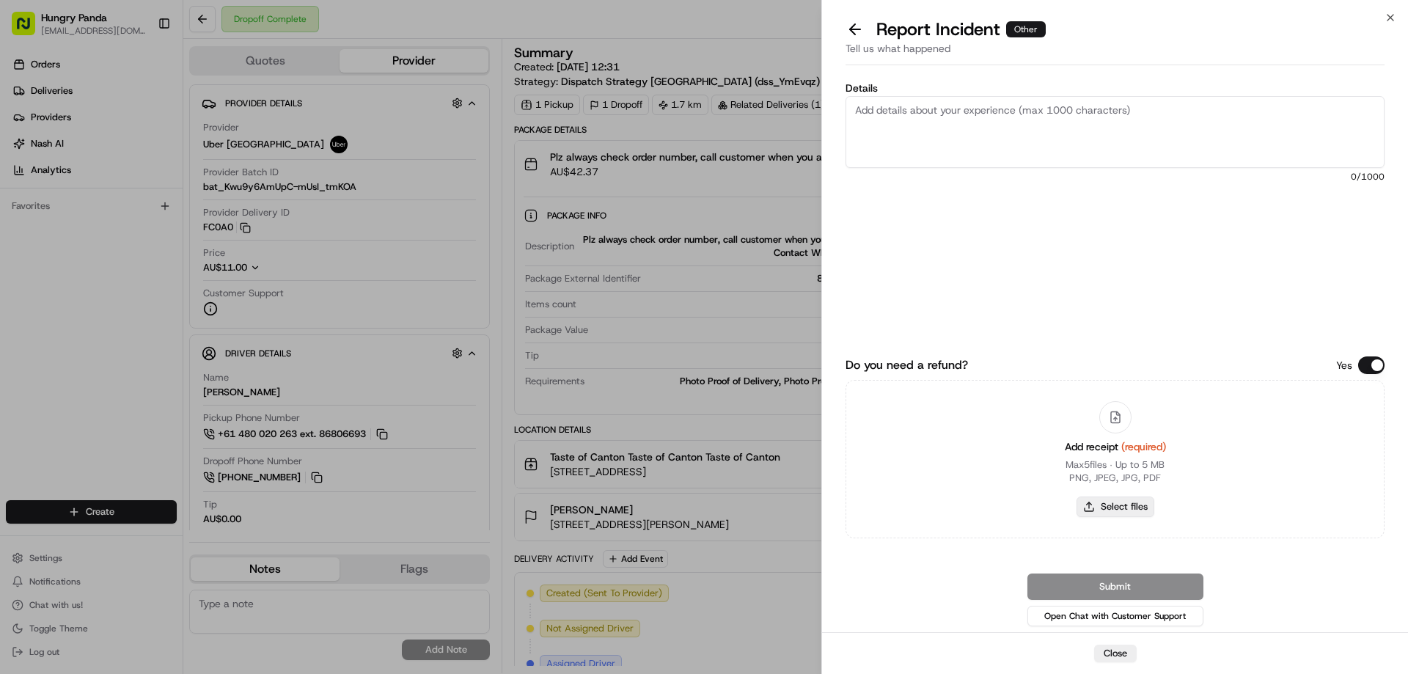
click at [1119, 515] on button "Select files" at bounding box center [1116, 507] width 78 height 21
type input "C:\fakepath\screenshot_2025-08-20_16-53-09.png"
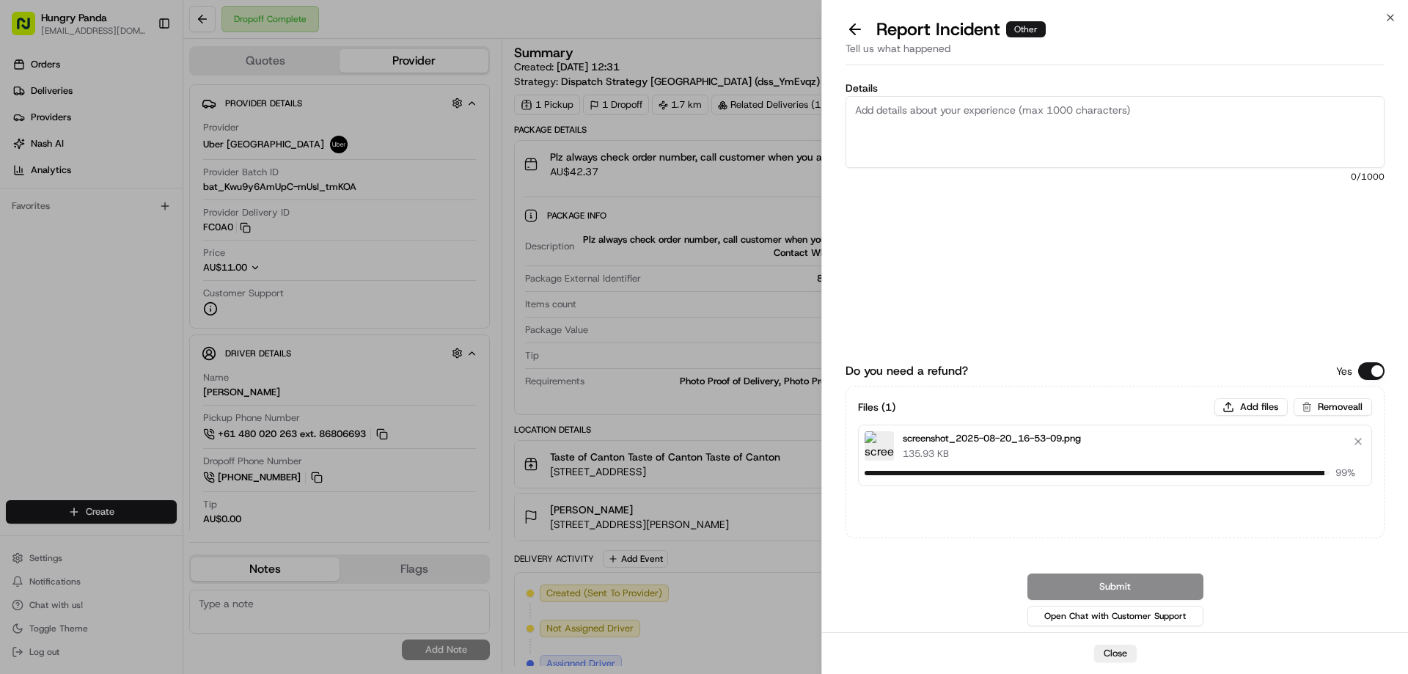
click at [909, 134] on textarea "Details" at bounding box center [1115, 132] width 539 height 72
click at [1012, 109] on textarea "Details" at bounding box center [1115, 132] width 539 height 72
paste textarea "The customer reported that he did not receive the meal, the delivery photo take…"
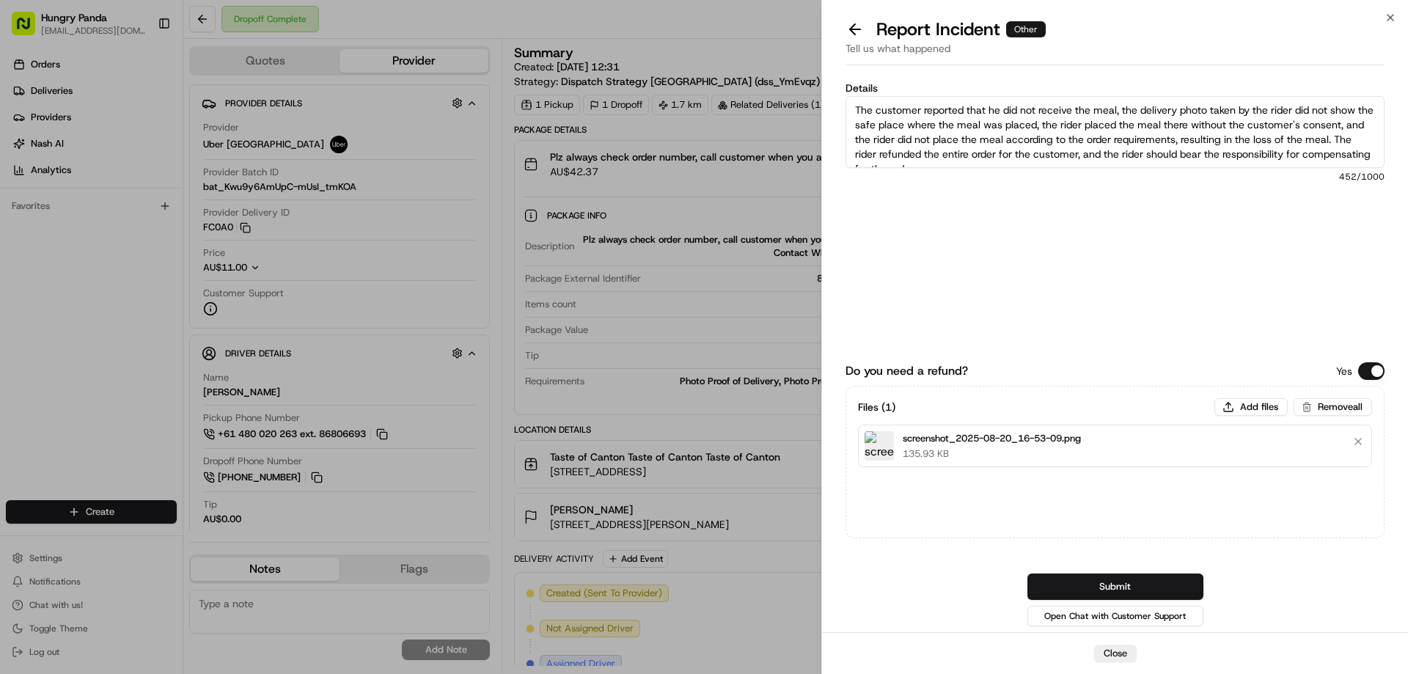
scroll to position [8, 0]
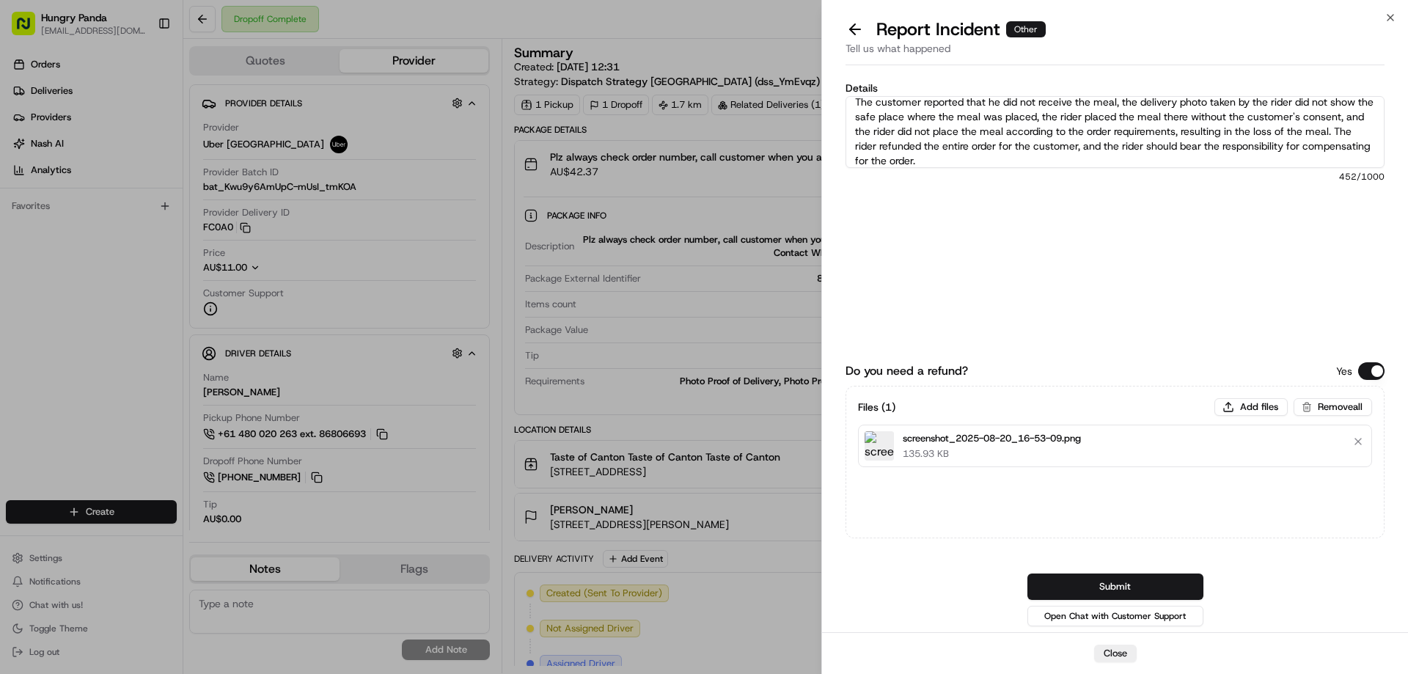
type textarea "The customer reported that he did not receive the meal, the delivery photo take…"
click at [1119, 601] on div "Submit Open Chat with Customer Support" at bounding box center [1115, 602] width 539 height 56
click at [1113, 585] on button "Submit" at bounding box center [1116, 587] width 176 height 26
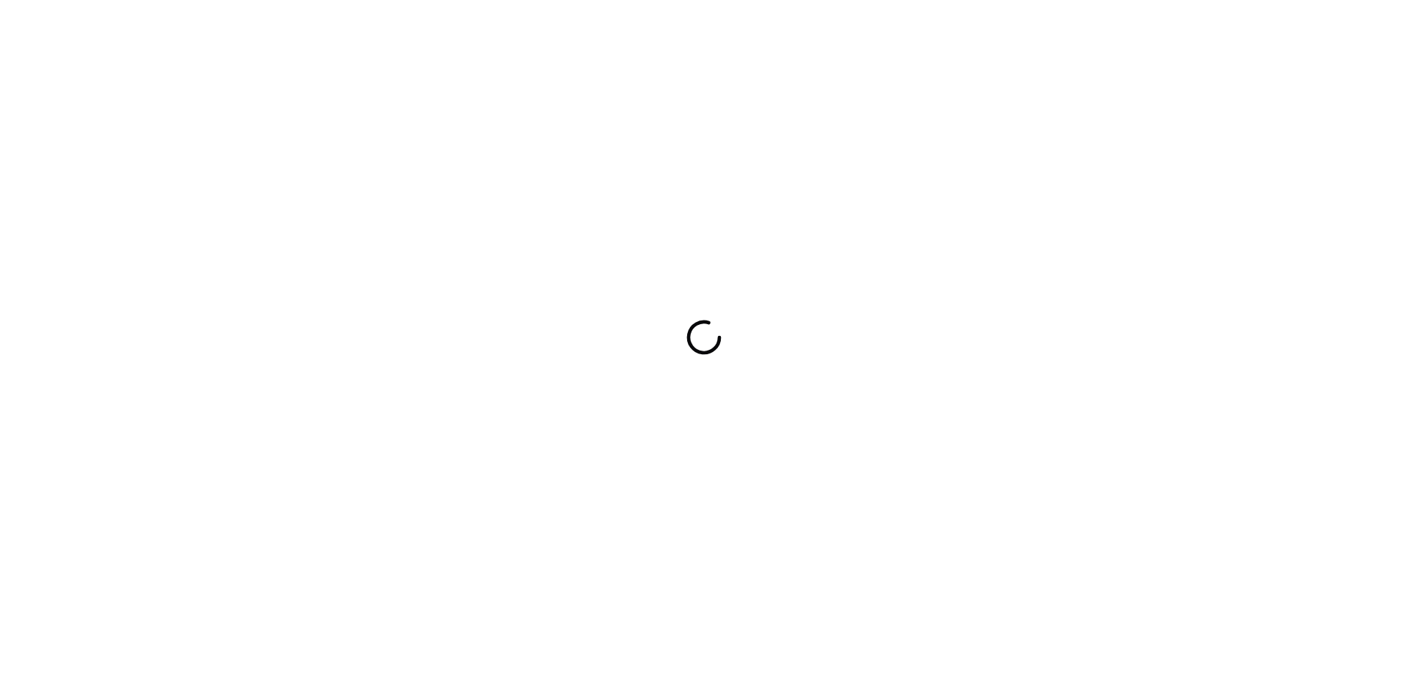
click at [778, 315] on div at bounding box center [704, 337] width 1408 height 674
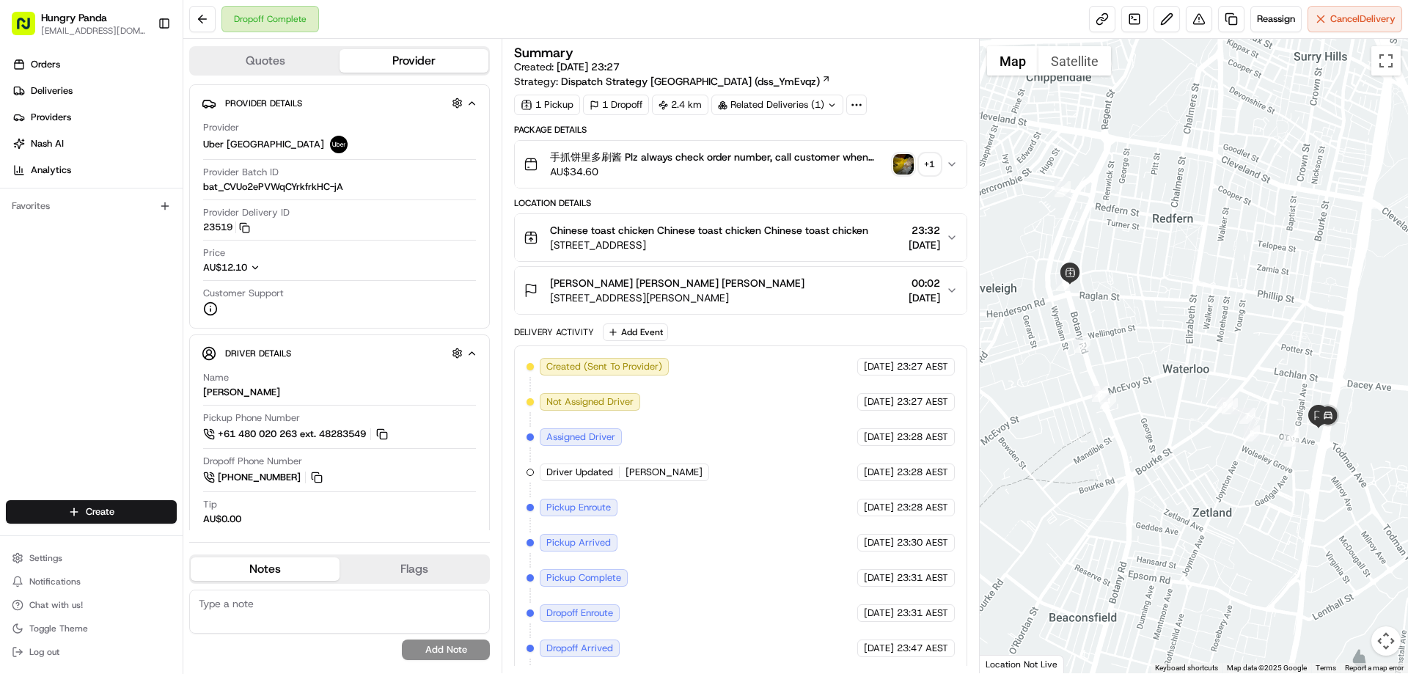
click at [904, 166] on img "button" at bounding box center [903, 164] width 21 height 21
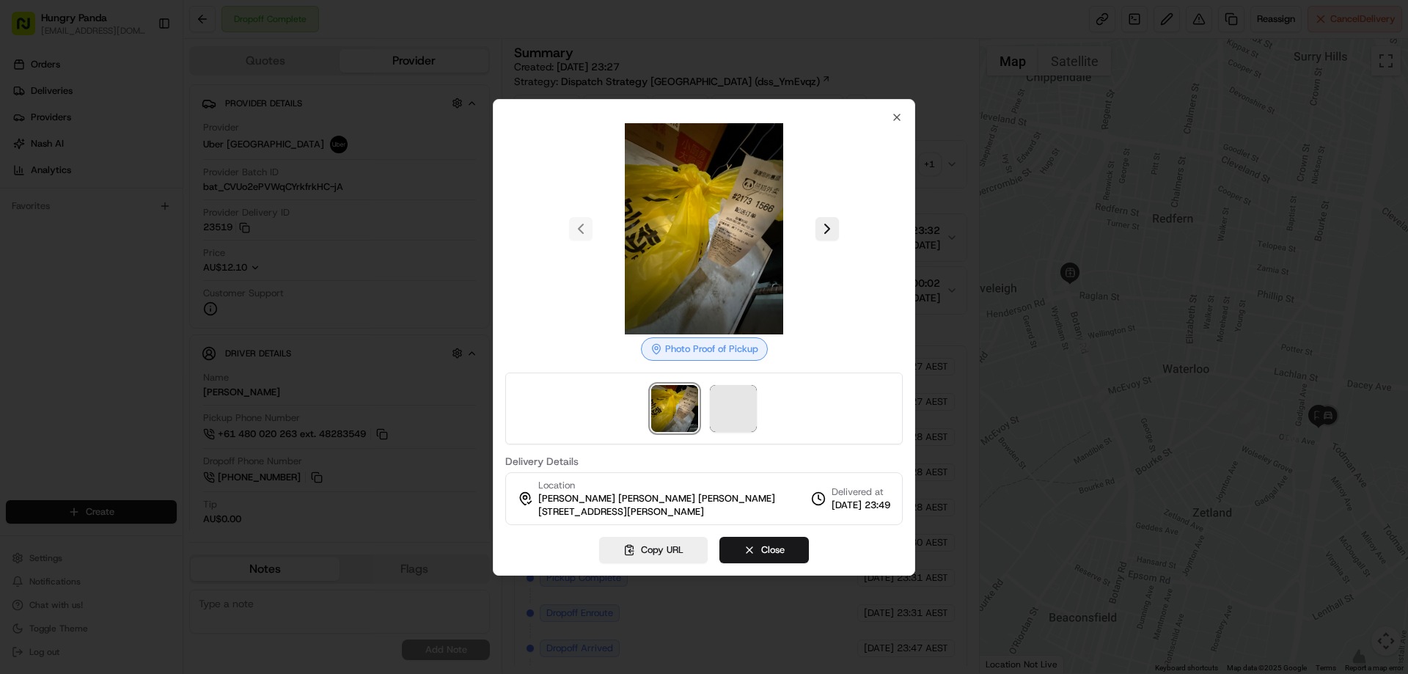
click at [729, 411] on span at bounding box center [733, 408] width 47 height 47
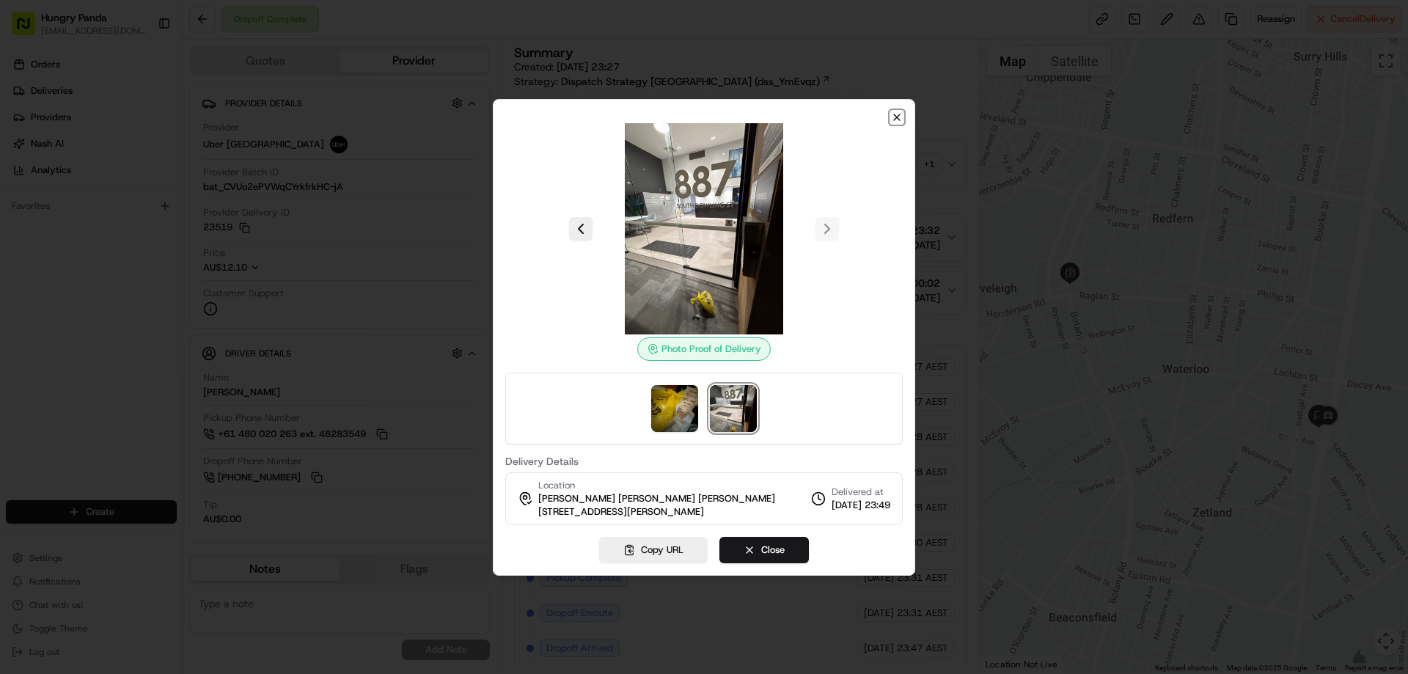
click at [899, 117] on icon "button" at bounding box center [897, 117] width 12 height 12
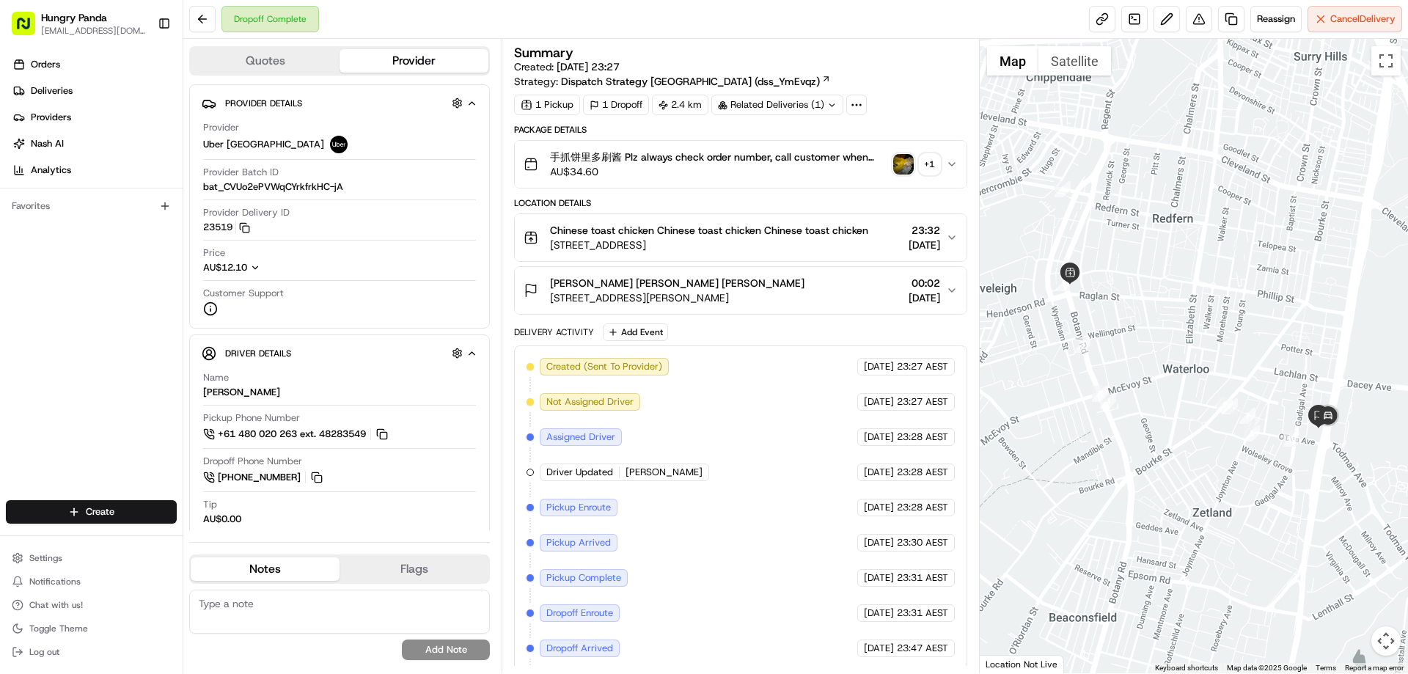
click at [948, 156] on button "手抓饼里多刷酱 Plz always check order number, call customer when you arrive, any deliv…" at bounding box center [740, 164] width 451 height 47
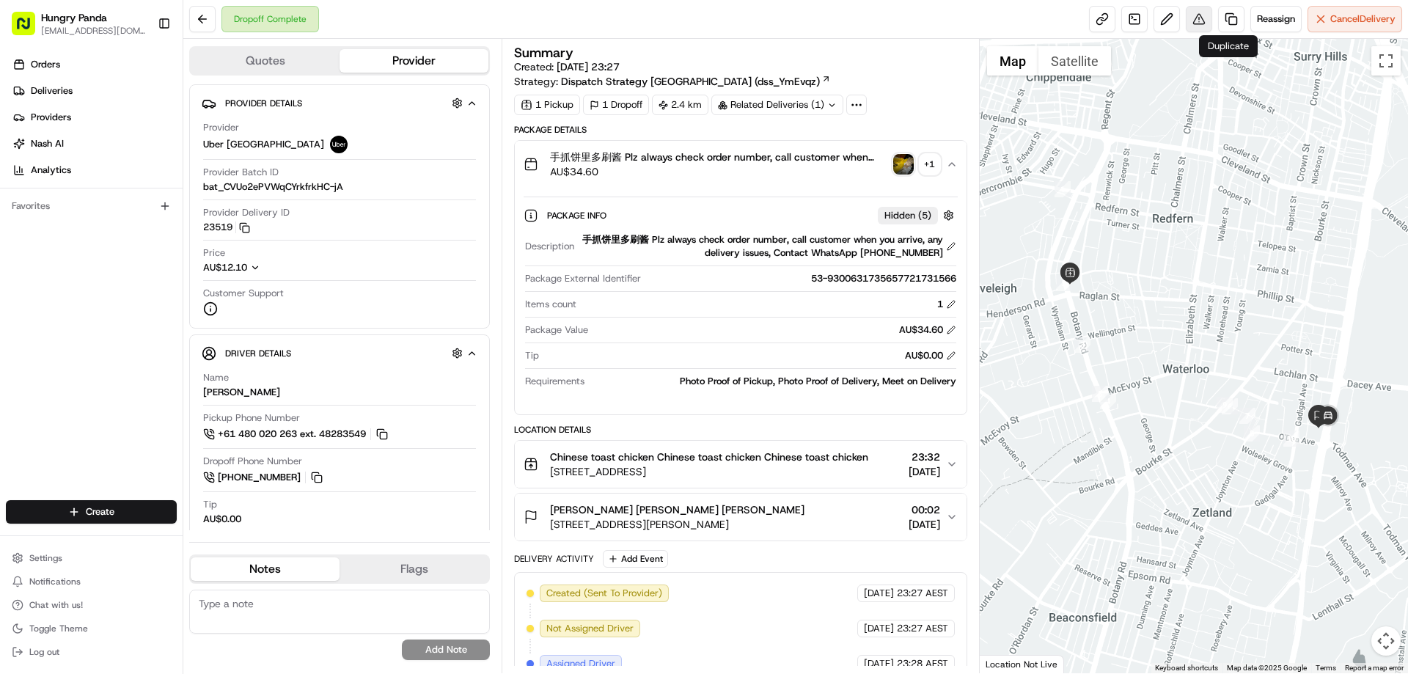
click at [1196, 17] on button at bounding box center [1199, 19] width 26 height 26
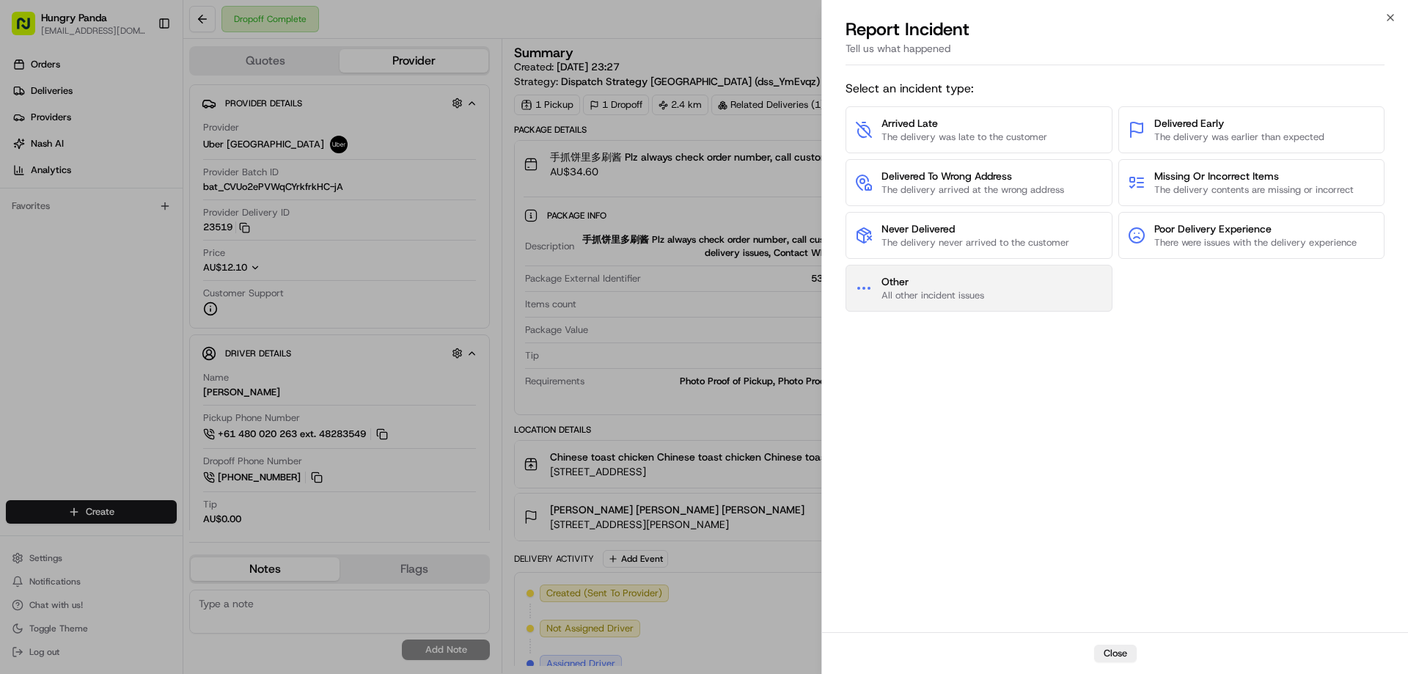
click at [981, 286] on span "Other" at bounding box center [933, 281] width 103 height 15
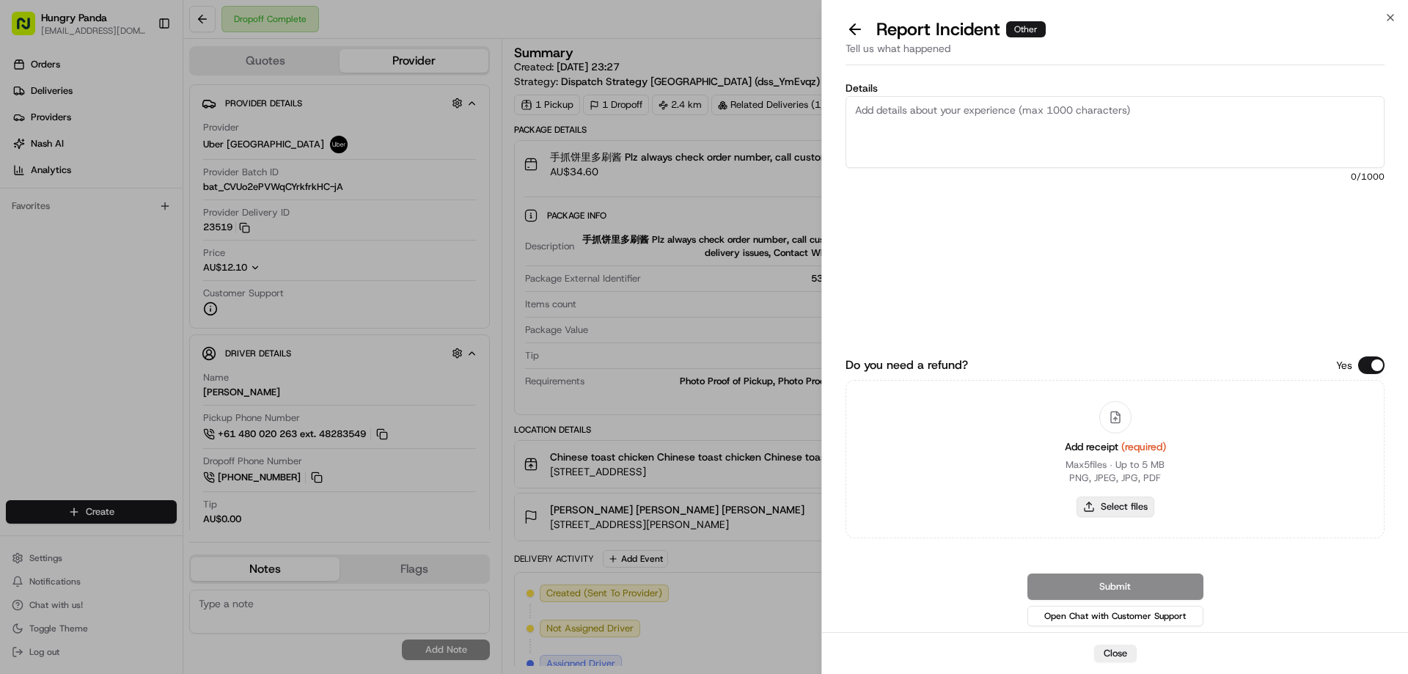
click at [1143, 498] on button "Select files" at bounding box center [1116, 507] width 78 height 21
type input "C:\fakepath\screenshot_2025-08-20_16-54-20.png"
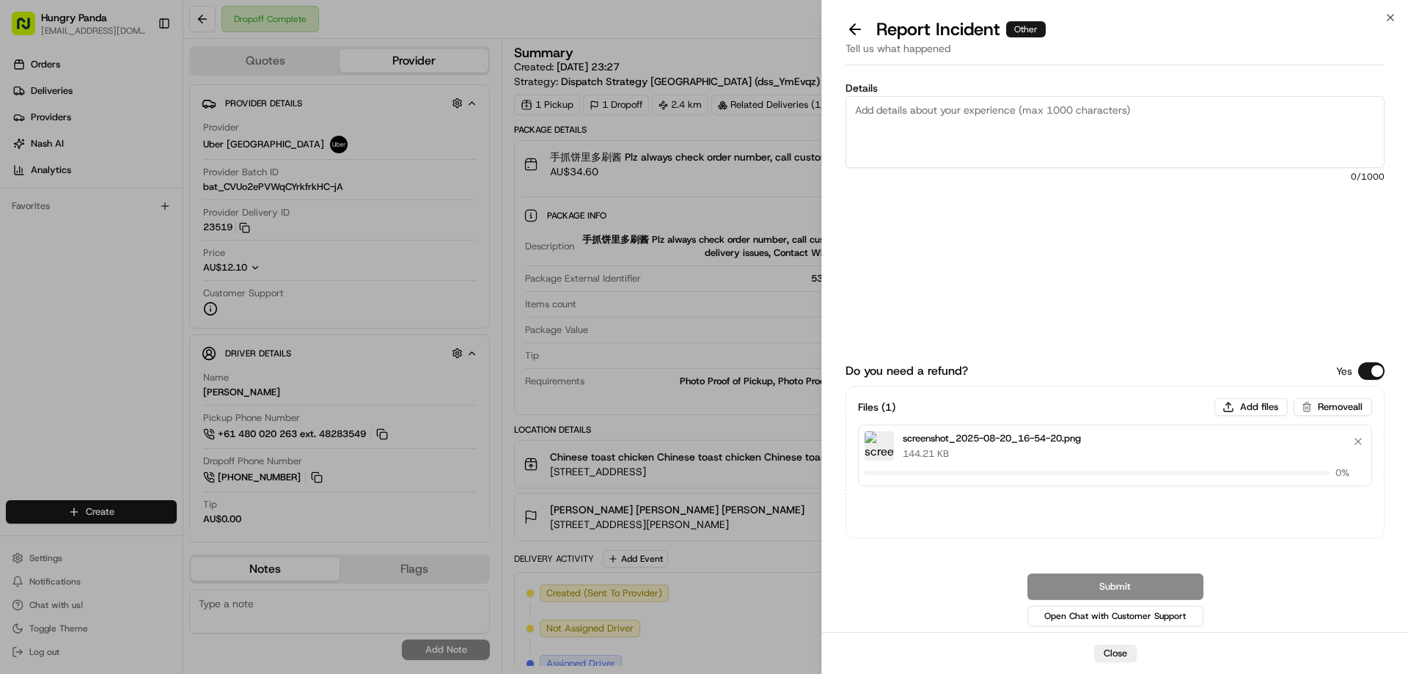
click at [1000, 145] on textarea "Details" at bounding box center [1115, 132] width 539 height 72
click at [986, 141] on textarea "Details" at bounding box center [1115, 132] width 539 height 72
paste textarea "The customer reported that he did not receive the meal, and the delivery photo …"
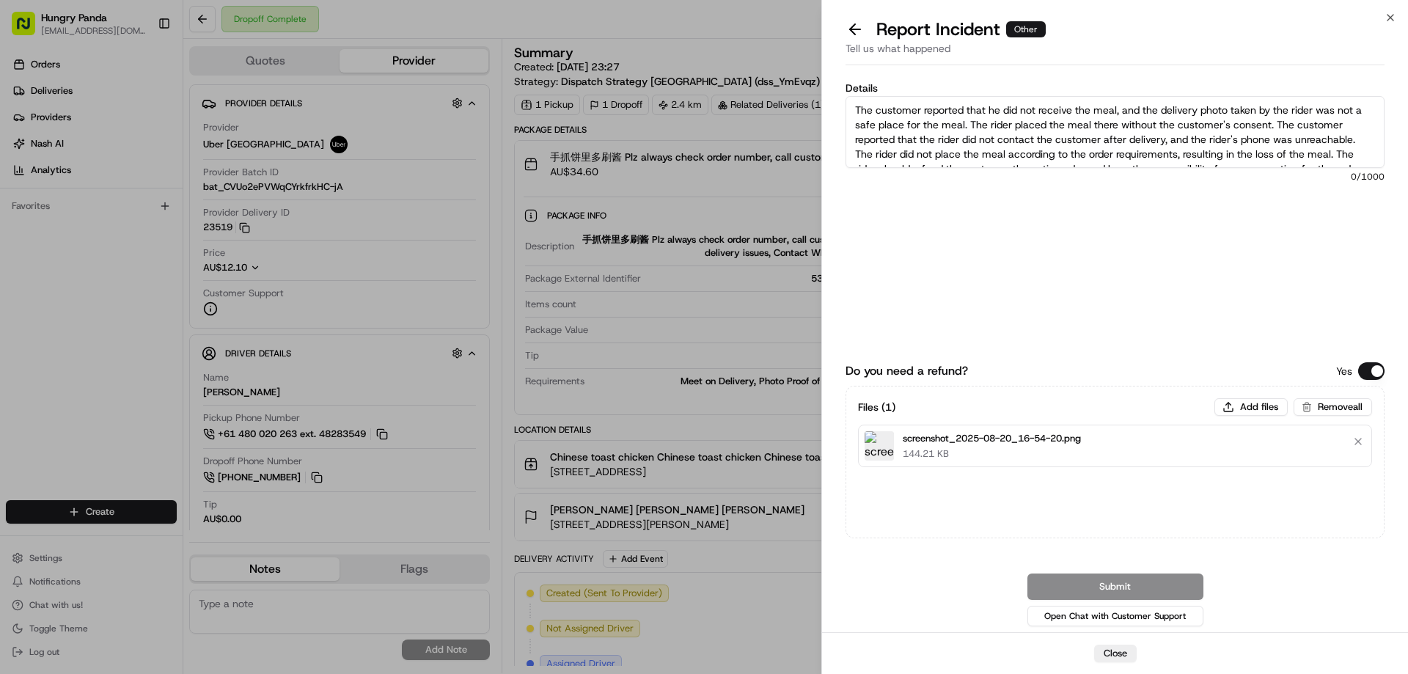
scroll to position [23, 0]
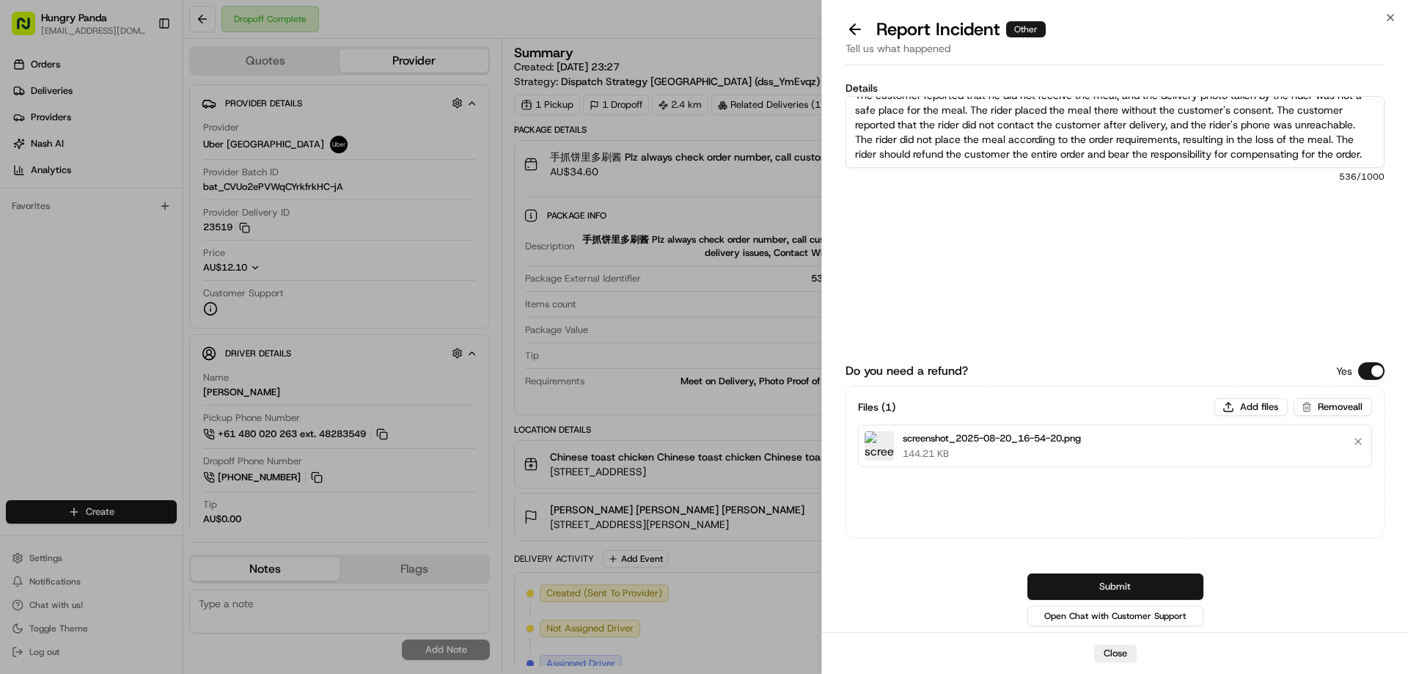
type textarea "The customer reported that he did not receive the meal, and the delivery photo …"
drag, startPoint x: 1129, startPoint y: 578, endPoint x: 1127, endPoint y: 533, distance: 45.5
click at [1129, 578] on button "Submit" at bounding box center [1116, 587] width 176 height 26
